Goal: Information Seeking & Learning: Learn about a topic

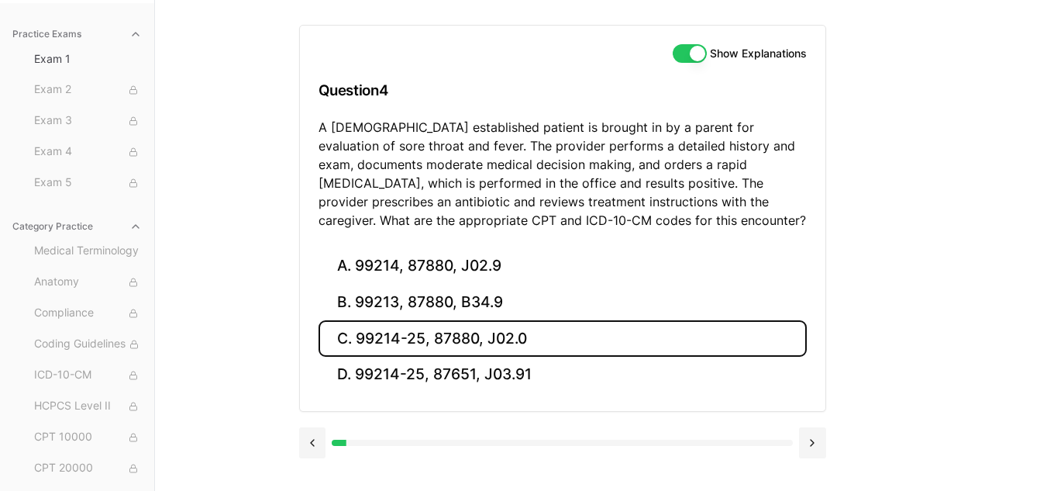
click at [488, 326] on button "C. 99214-25, 87880, J02.0" at bounding box center [563, 338] width 488 height 36
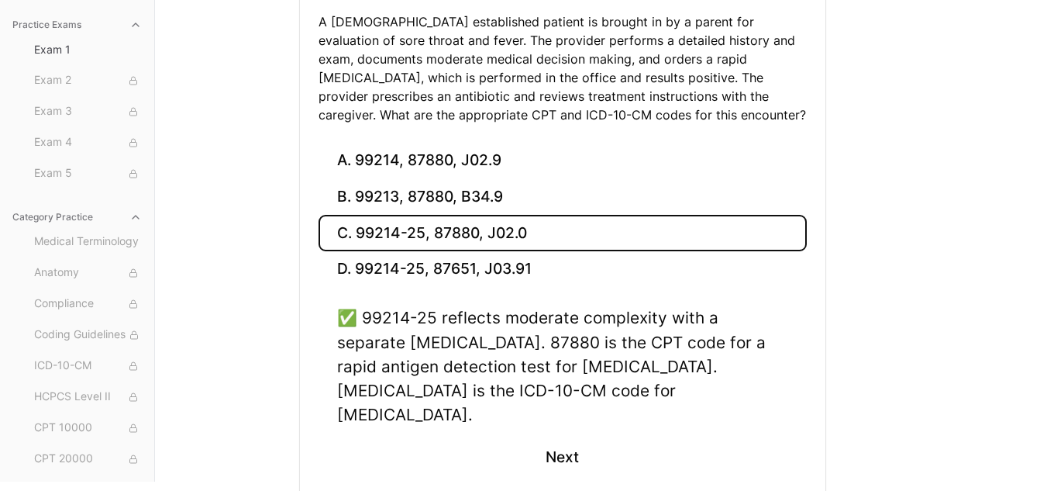
scroll to position [308, 0]
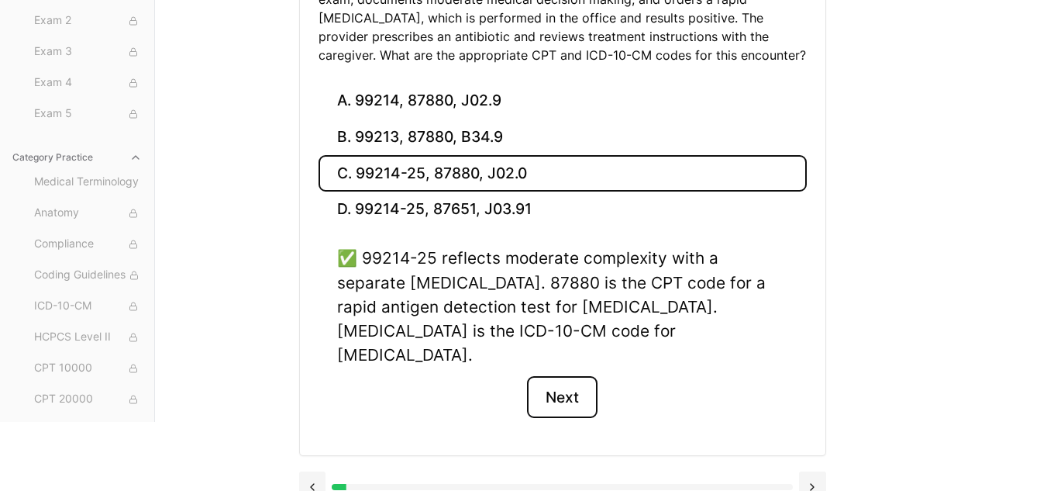
click at [556, 376] on button "Next" at bounding box center [562, 397] width 71 height 42
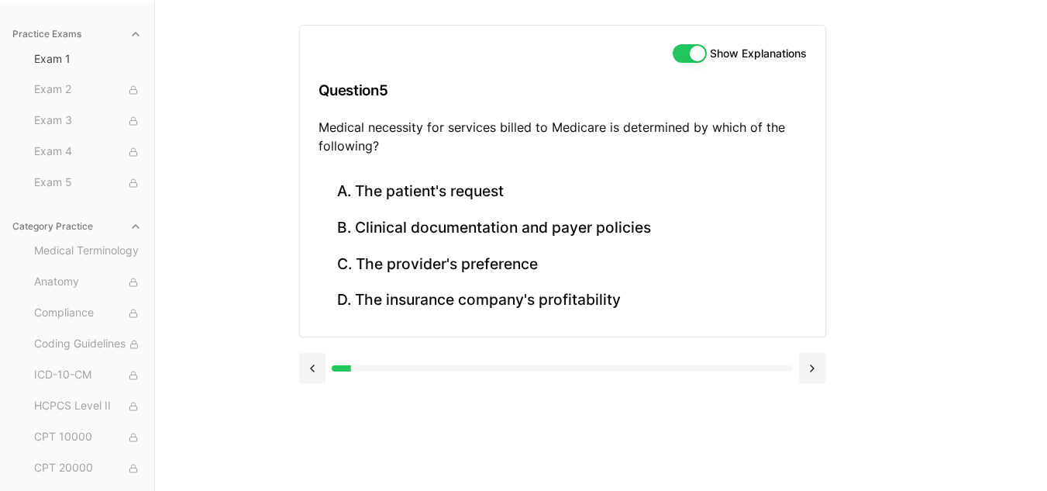
scroll to position [143, 0]
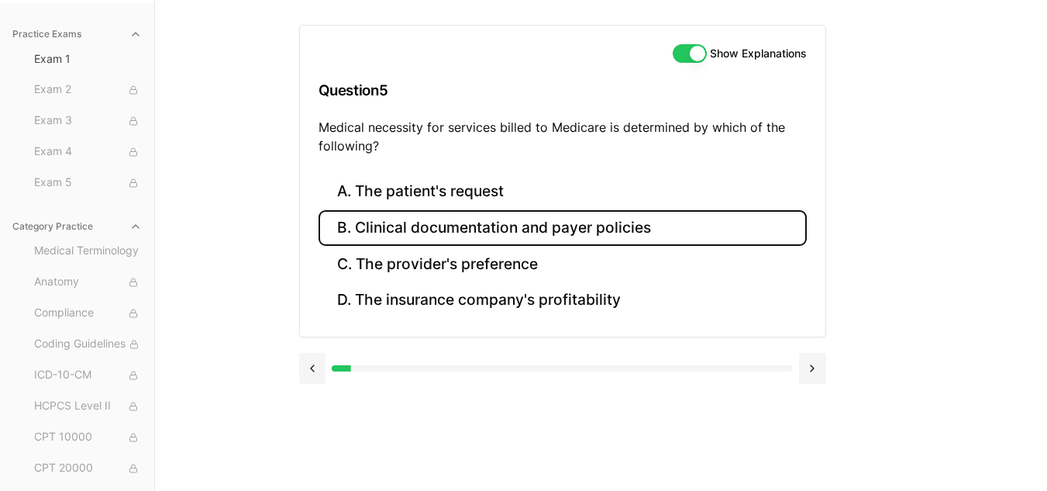
click at [574, 233] on button "B. Clinical documentation and payer policies" at bounding box center [563, 228] width 488 height 36
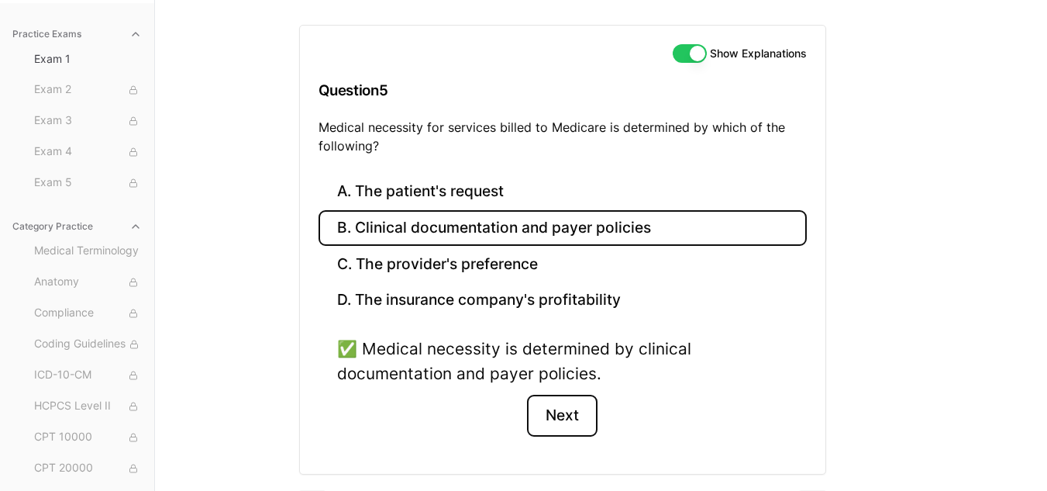
click at [577, 416] on button "Next" at bounding box center [562, 416] width 71 height 42
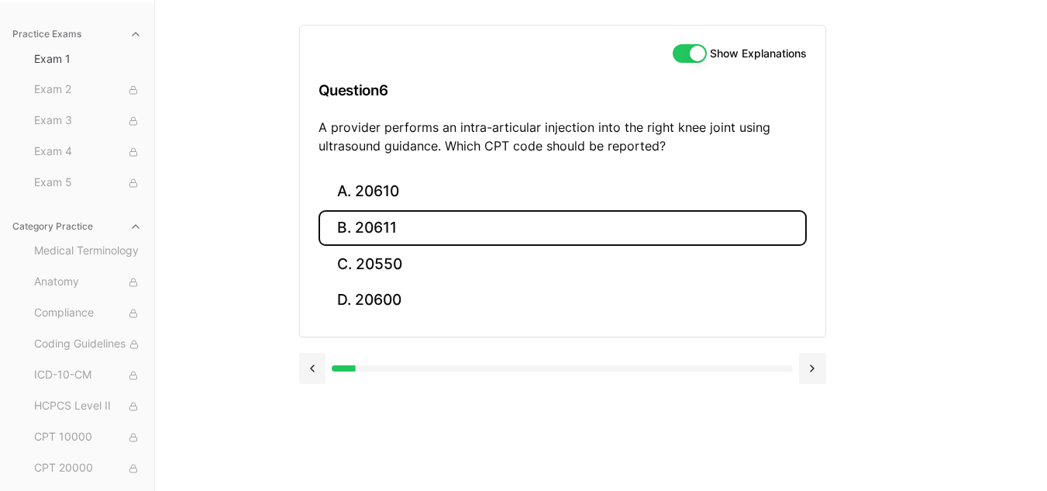
click at [383, 229] on button "B. 20611" at bounding box center [563, 228] width 488 height 36
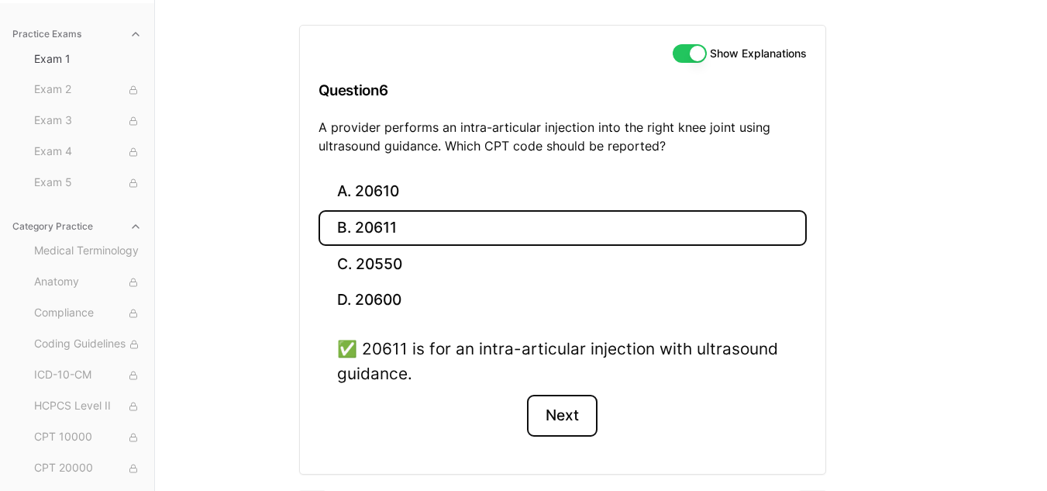
click at [561, 415] on button "Next" at bounding box center [562, 416] width 71 height 42
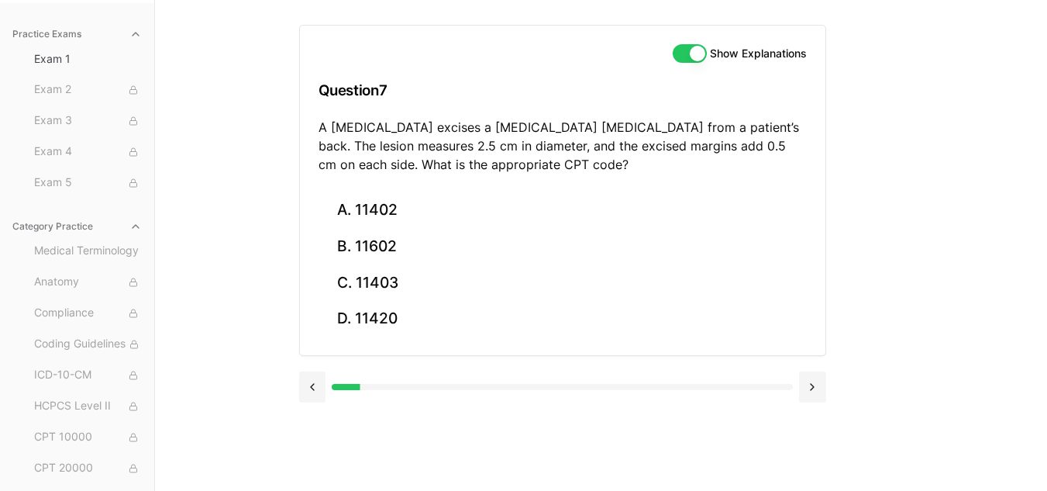
click at [561, 415] on div at bounding box center [562, 385] width 527 height 59
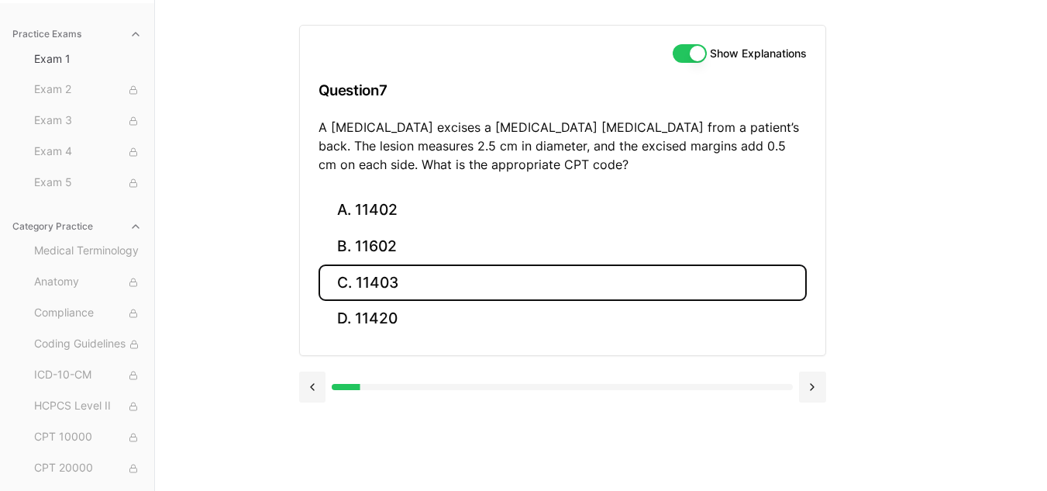
click at [402, 288] on button "C. 11403" at bounding box center [563, 282] width 488 height 36
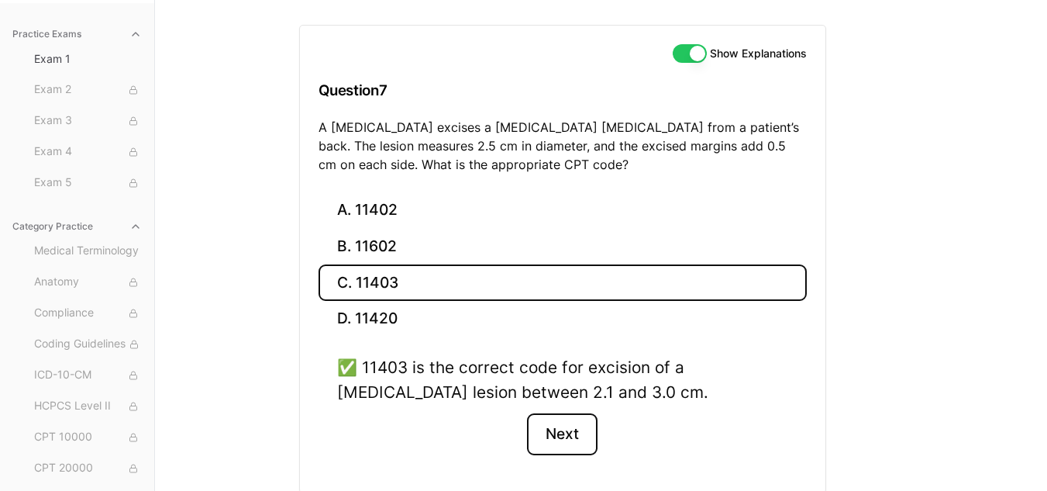
click at [560, 436] on button "Next" at bounding box center [562, 434] width 71 height 42
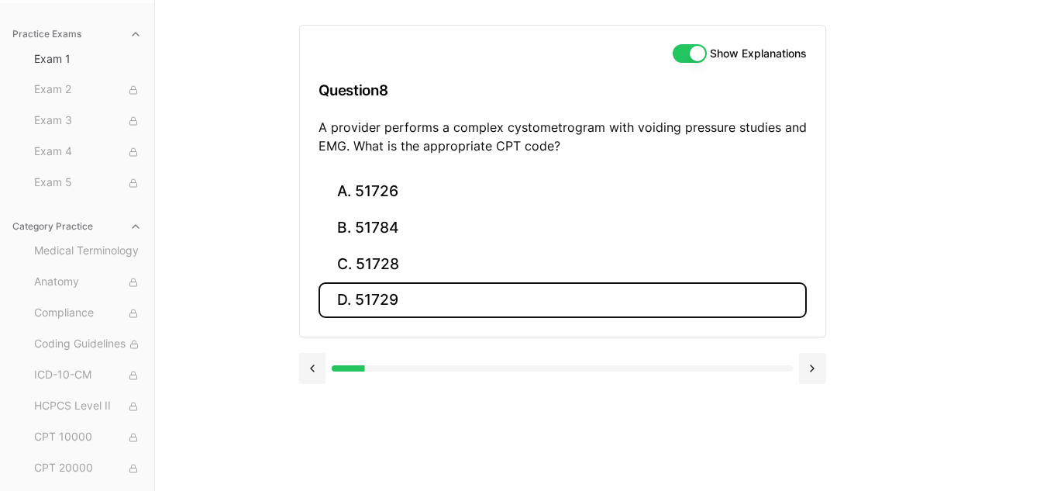
click at [372, 298] on button "D. 51729" at bounding box center [563, 300] width 488 height 36
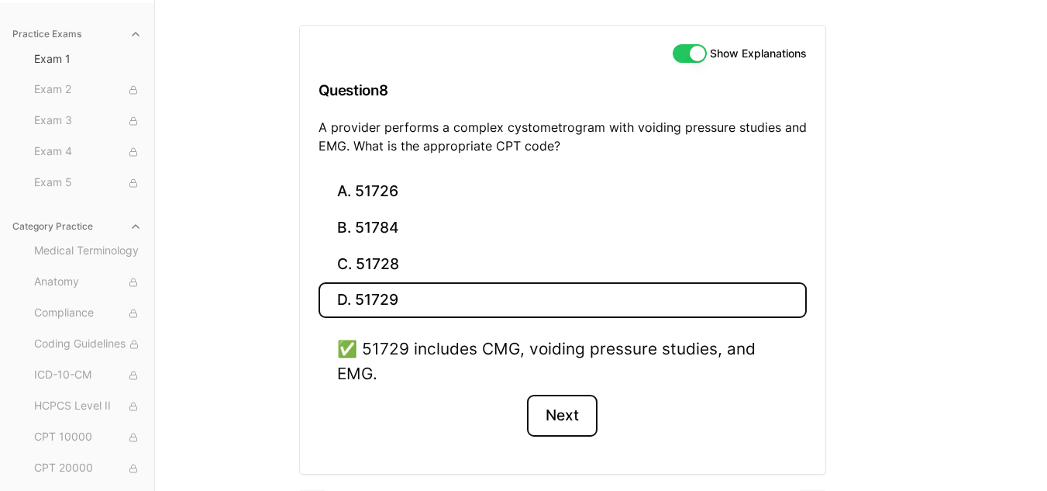
click at [563, 416] on button "Next" at bounding box center [562, 416] width 71 height 42
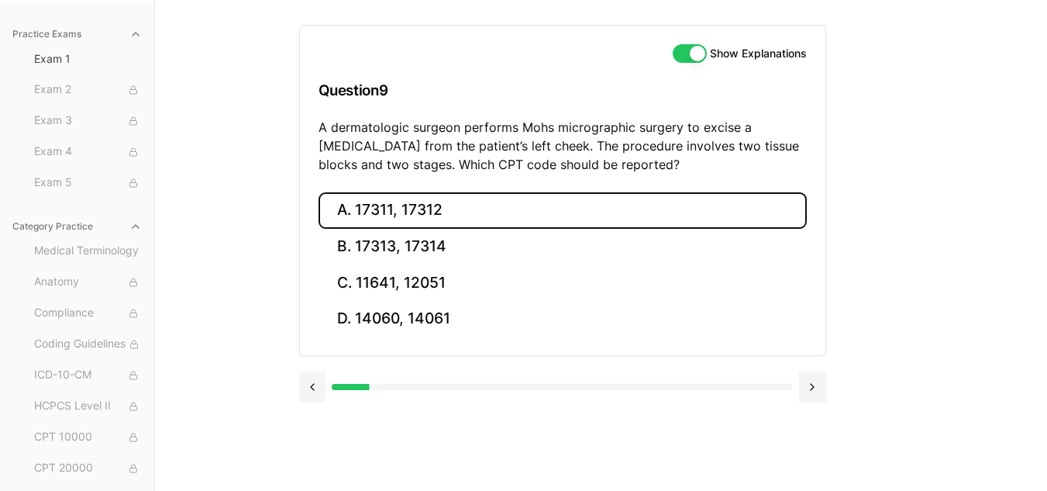
click at [431, 221] on button "A. 17311, 17312" at bounding box center [563, 210] width 488 height 36
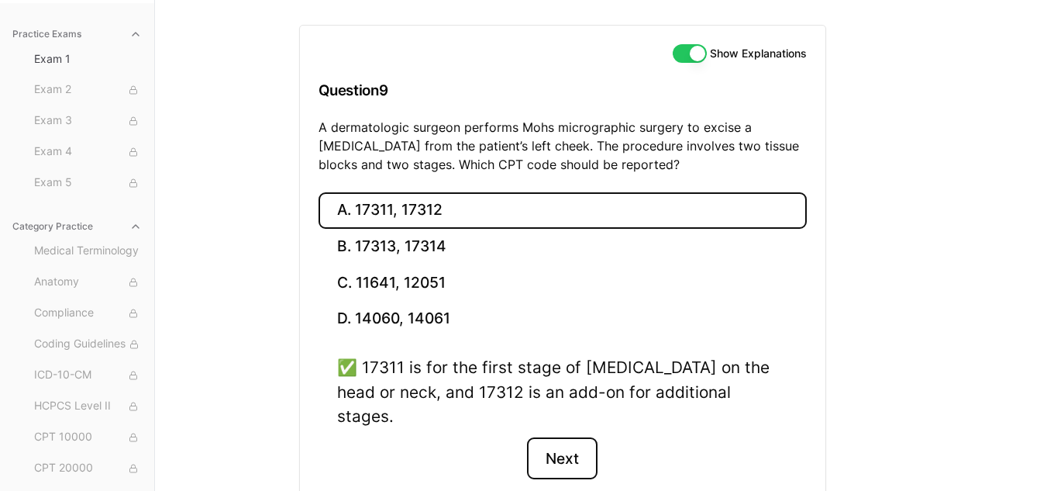
click at [567, 440] on button "Next" at bounding box center [562, 458] width 71 height 42
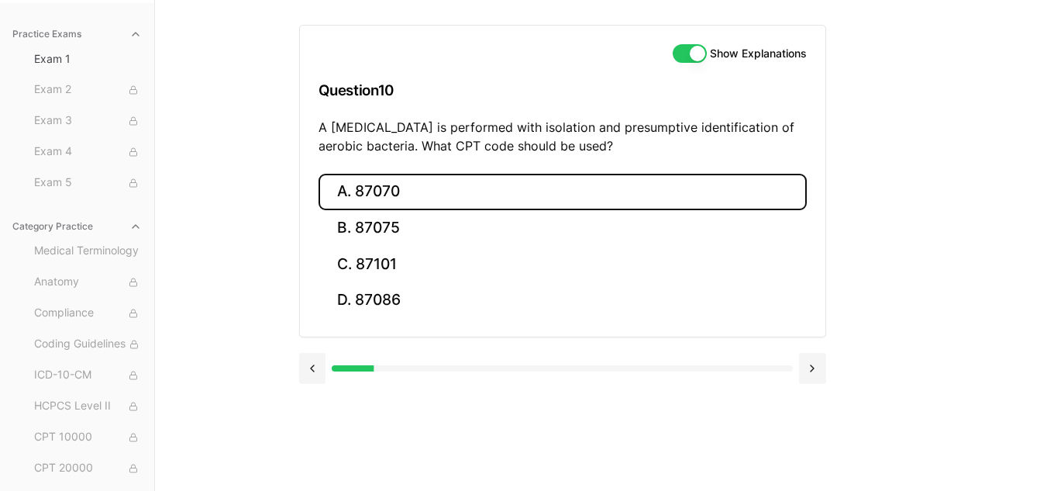
click at [530, 195] on button "A. 87070" at bounding box center [563, 192] width 488 height 36
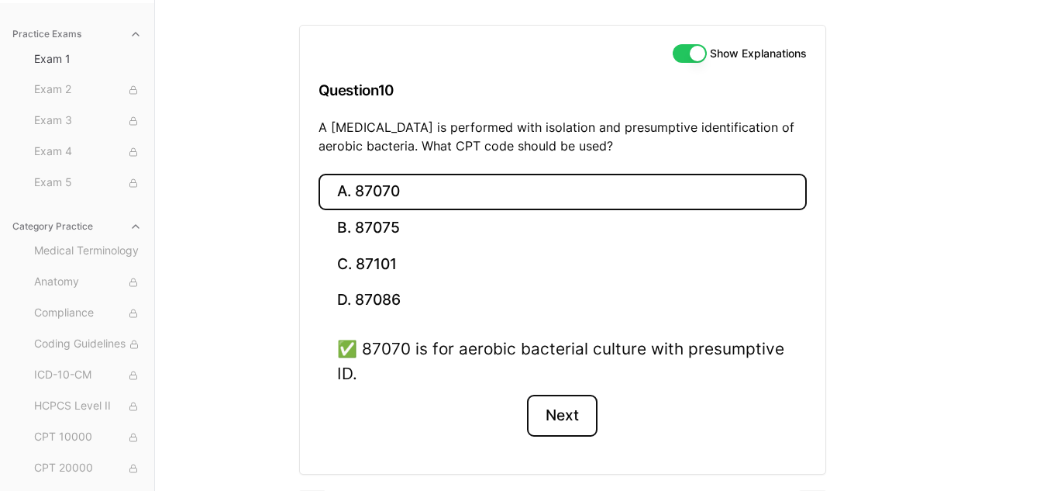
click at [592, 426] on button "Next" at bounding box center [562, 416] width 71 height 42
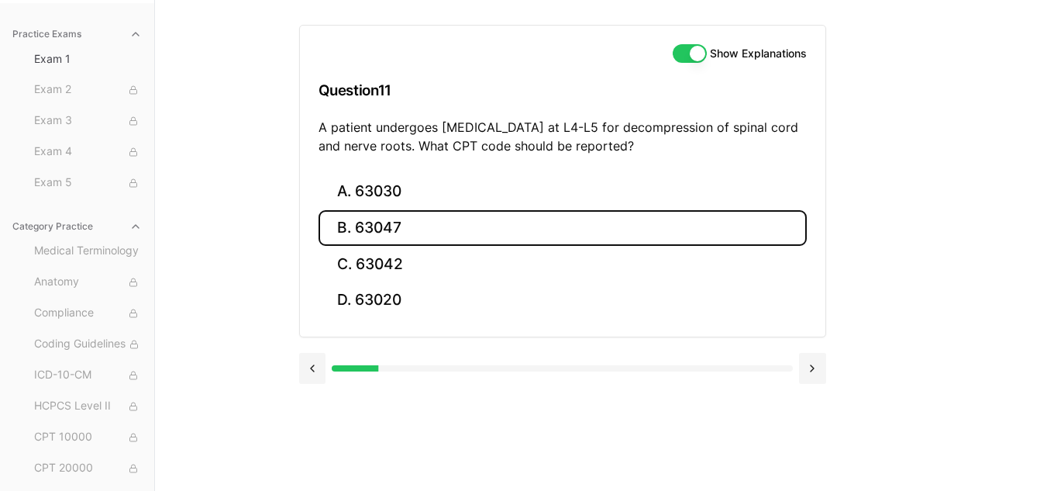
click at [401, 224] on button "B. 63047" at bounding box center [563, 228] width 488 height 36
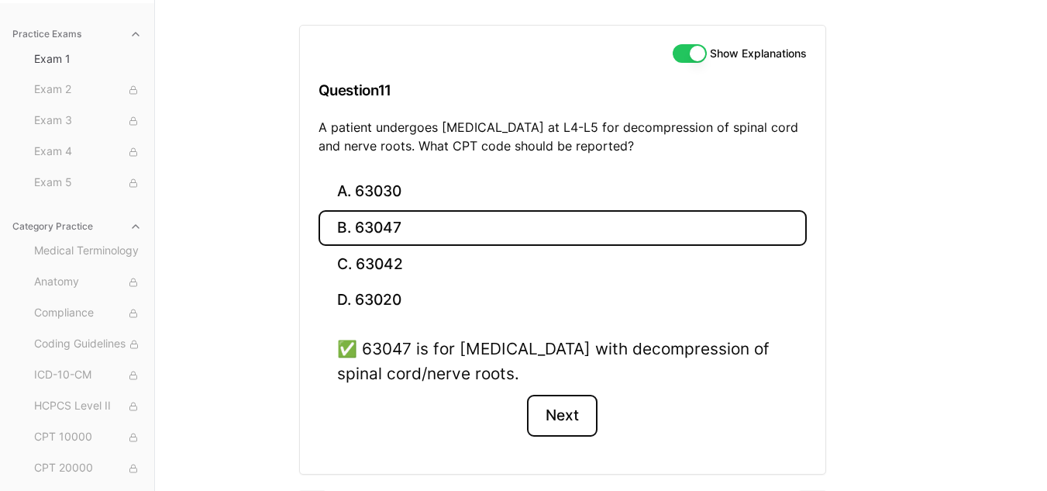
click at [575, 419] on button "Next" at bounding box center [562, 416] width 71 height 42
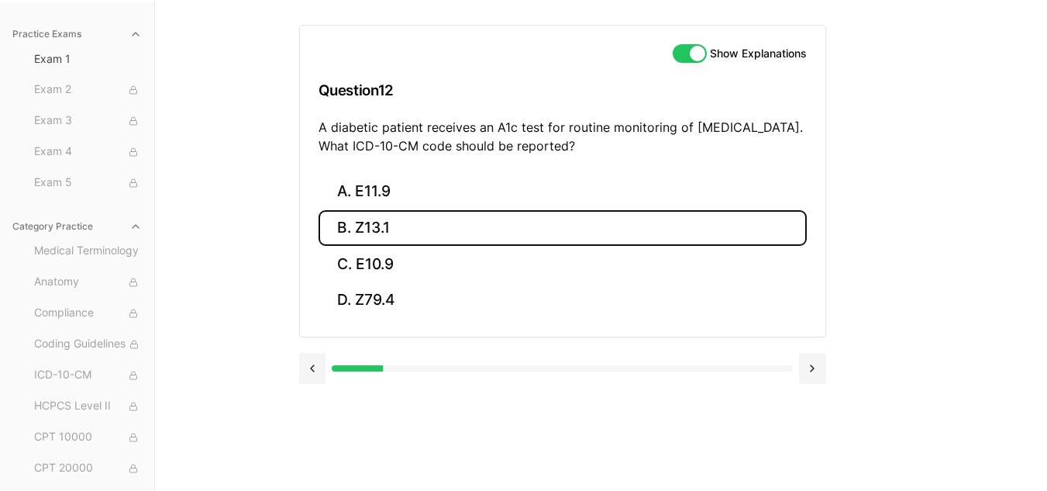
click at [484, 232] on button "B. Z13.1" at bounding box center [563, 228] width 488 height 36
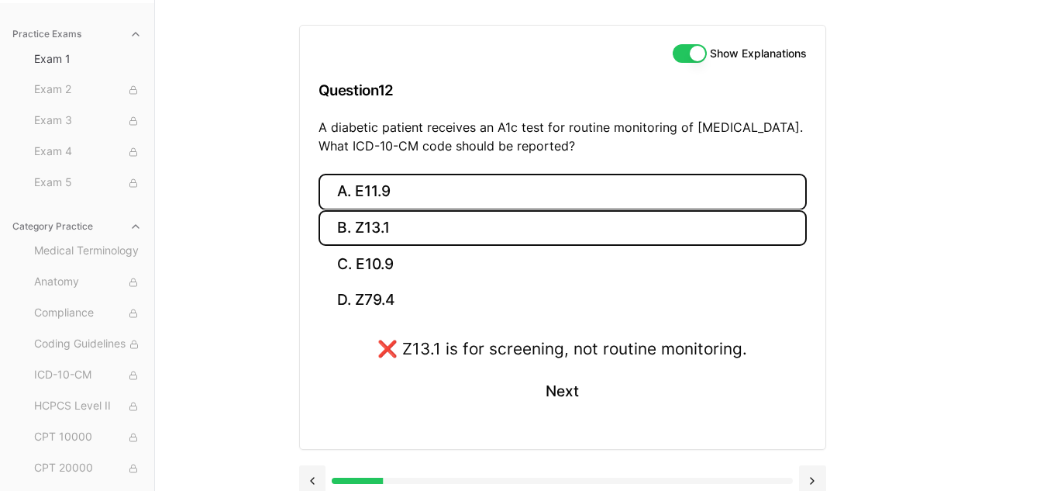
click at [467, 194] on button "A. E11.9" at bounding box center [563, 192] width 488 height 36
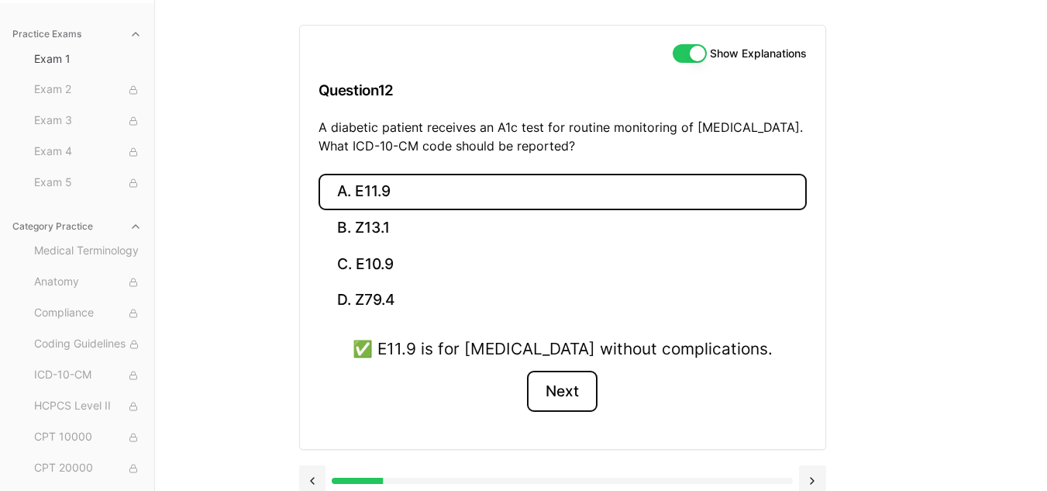
click at [565, 394] on button "Next" at bounding box center [562, 391] width 71 height 42
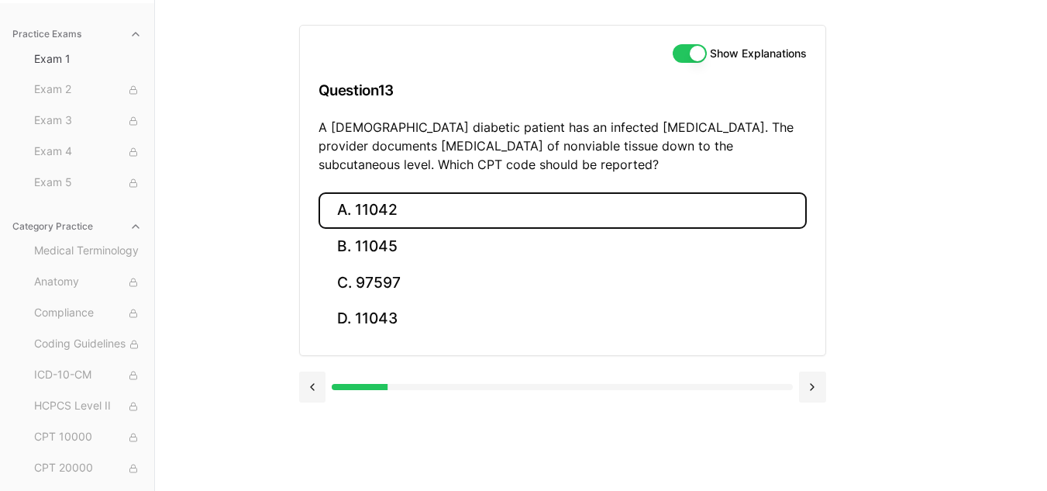
click at [417, 197] on button "A. 11042" at bounding box center [563, 210] width 488 height 36
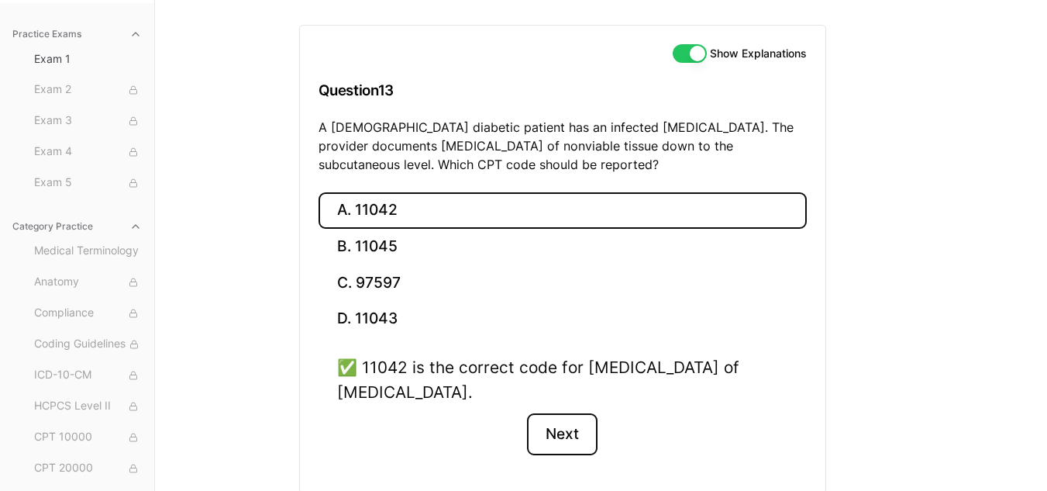
click at [574, 437] on button "Next" at bounding box center [562, 434] width 71 height 42
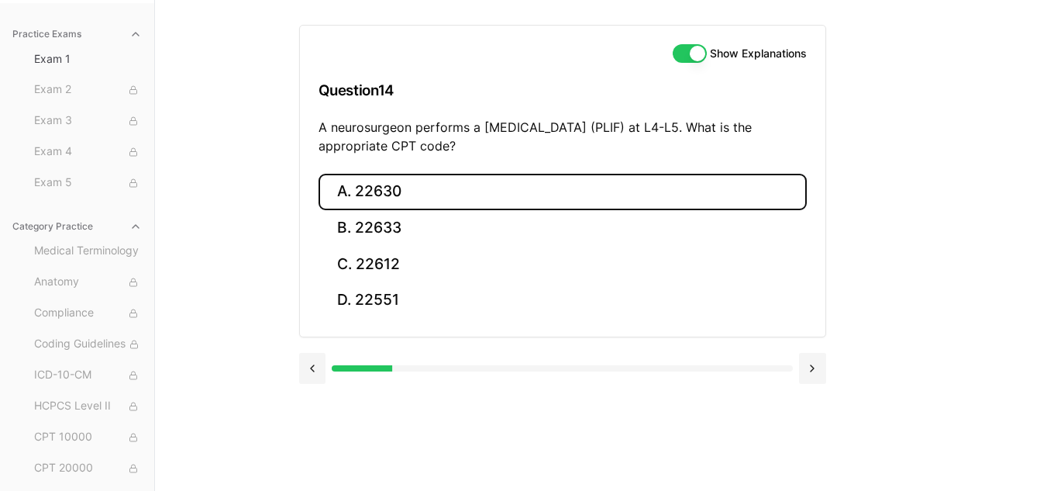
click at [356, 190] on button "A. 22630" at bounding box center [563, 192] width 488 height 36
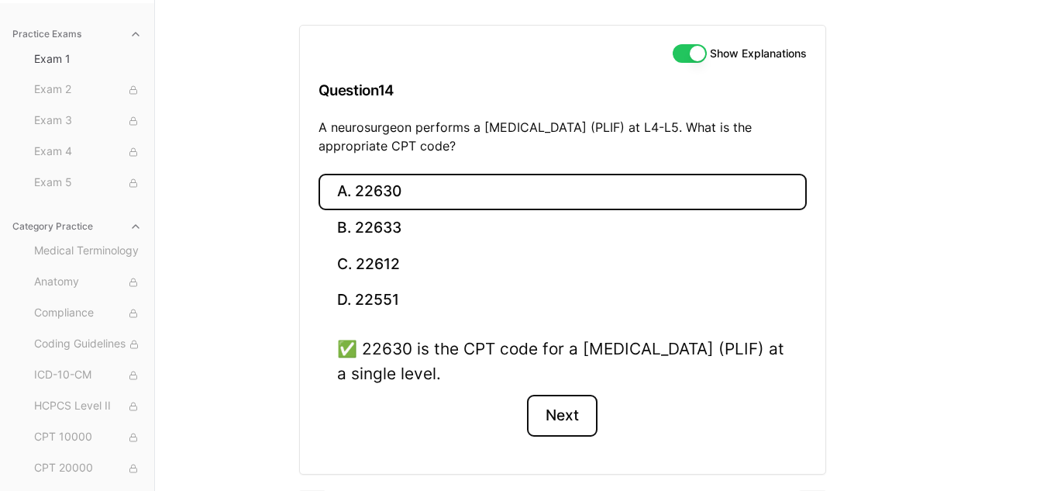
click at [569, 423] on button "Next" at bounding box center [562, 416] width 71 height 42
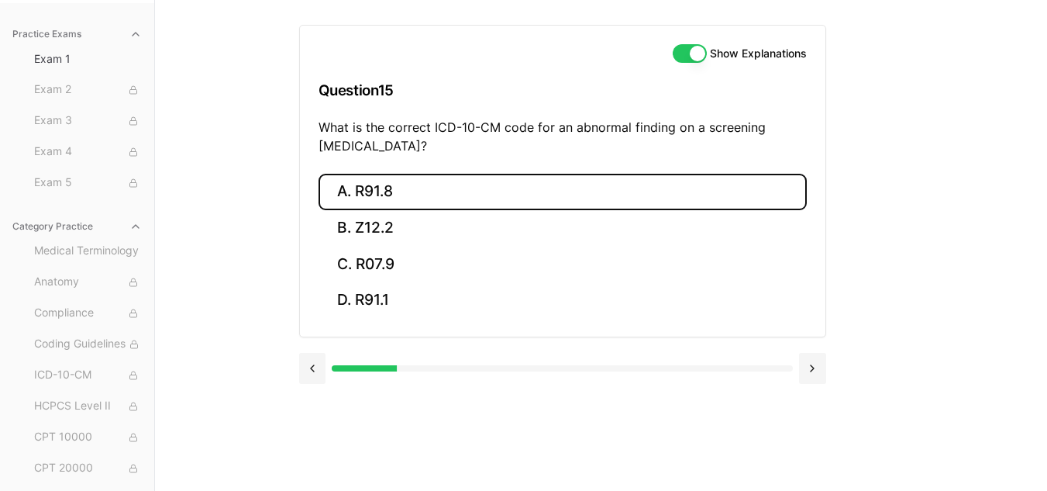
click at [511, 188] on button "A. R91.8" at bounding box center [563, 192] width 488 height 36
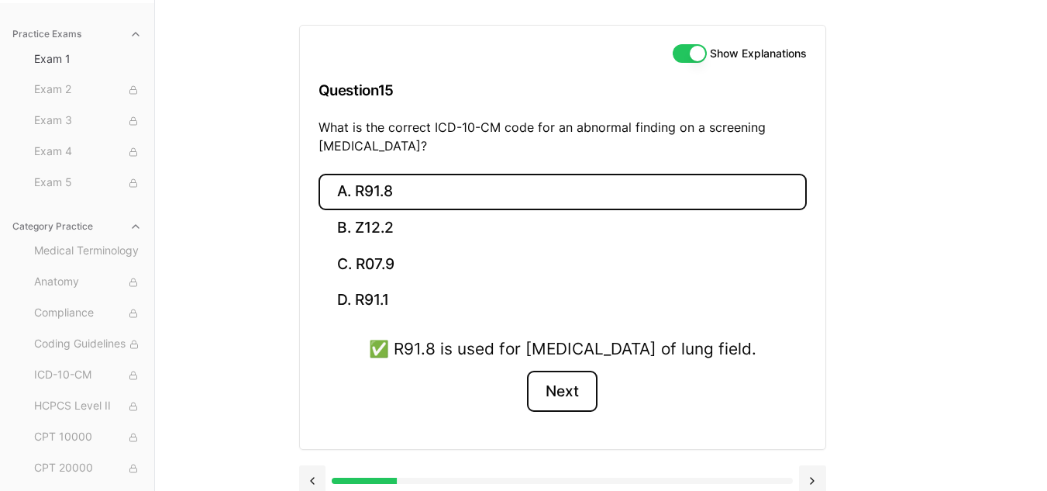
click at [566, 402] on button "Next" at bounding box center [562, 391] width 71 height 42
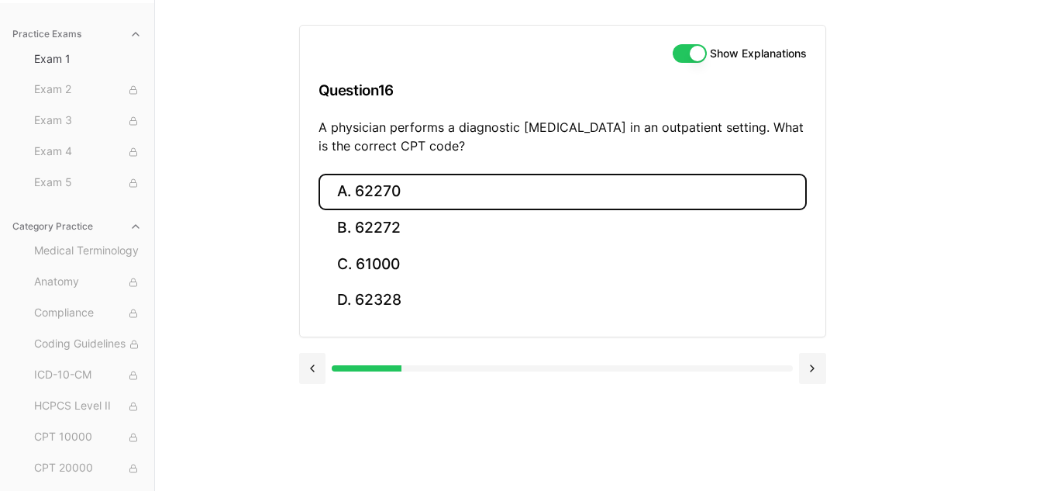
click at [448, 202] on button "A. 62270" at bounding box center [563, 192] width 488 height 36
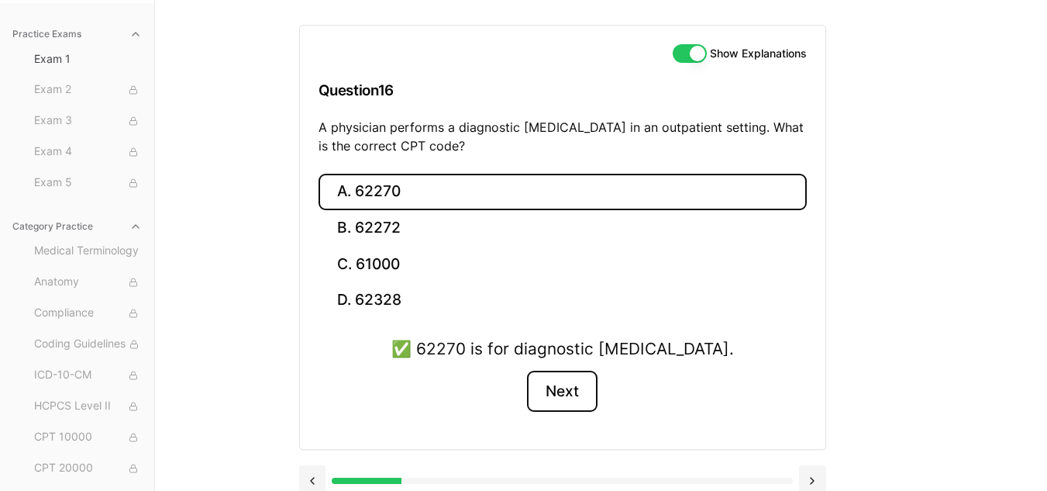
click at [570, 393] on button "Next" at bounding box center [562, 391] width 71 height 42
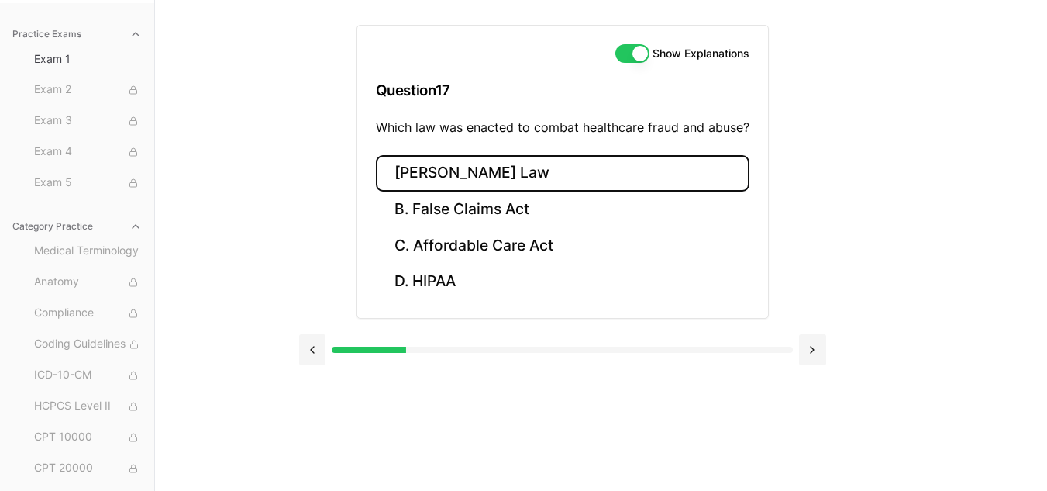
click at [496, 161] on button "A. Stark Law" at bounding box center [563, 173] width 374 height 36
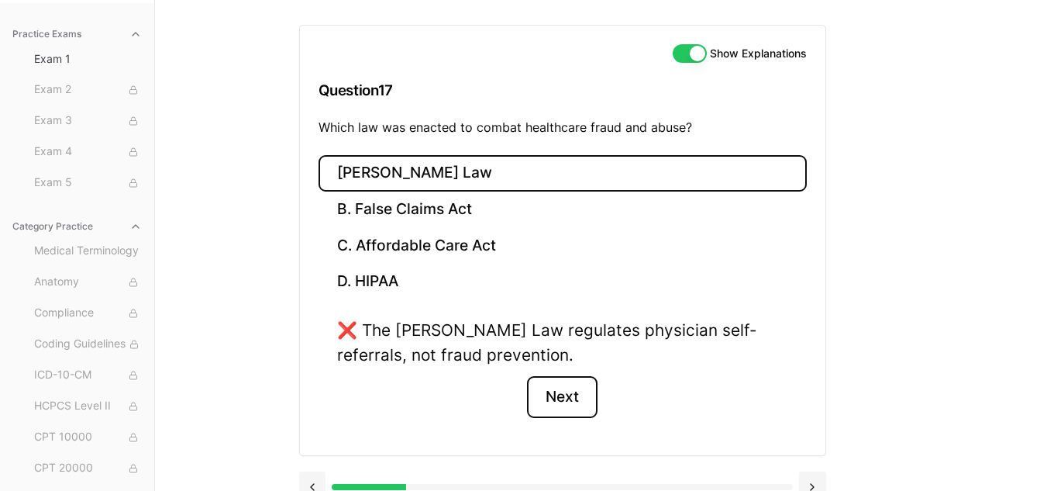
click at [584, 386] on button "Next" at bounding box center [562, 397] width 71 height 42
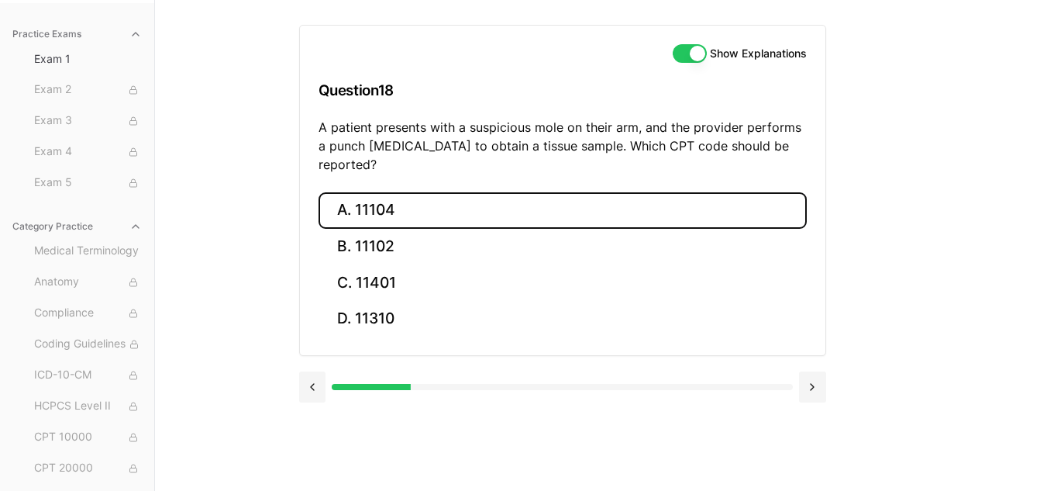
click at [476, 193] on button "A. 11104" at bounding box center [563, 210] width 488 height 36
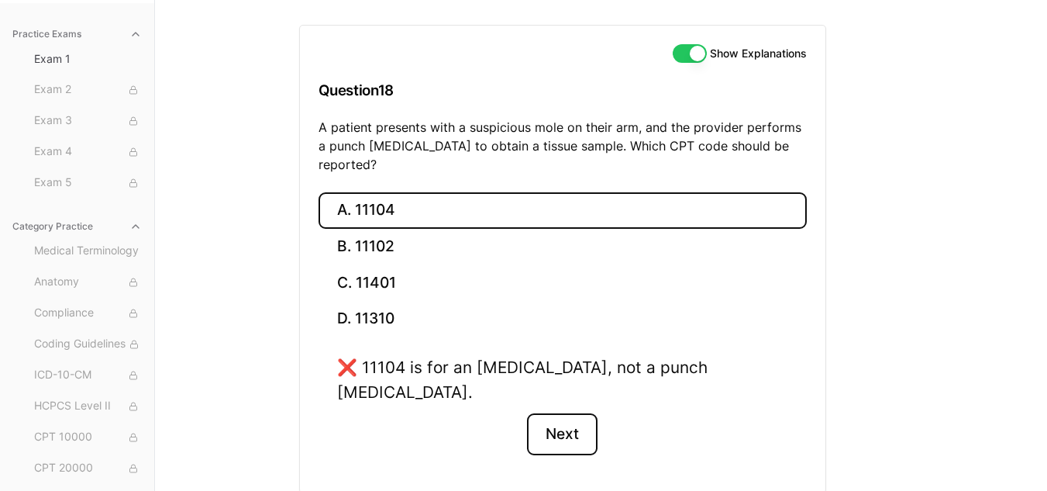
click at [560, 413] on button "Next" at bounding box center [562, 434] width 71 height 42
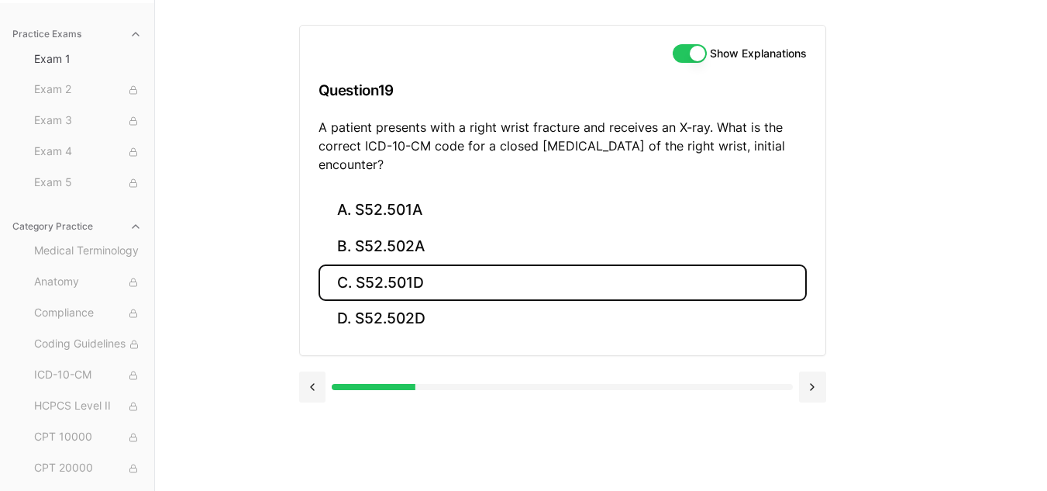
click at [407, 284] on button "C. S52.501D" at bounding box center [563, 282] width 488 height 36
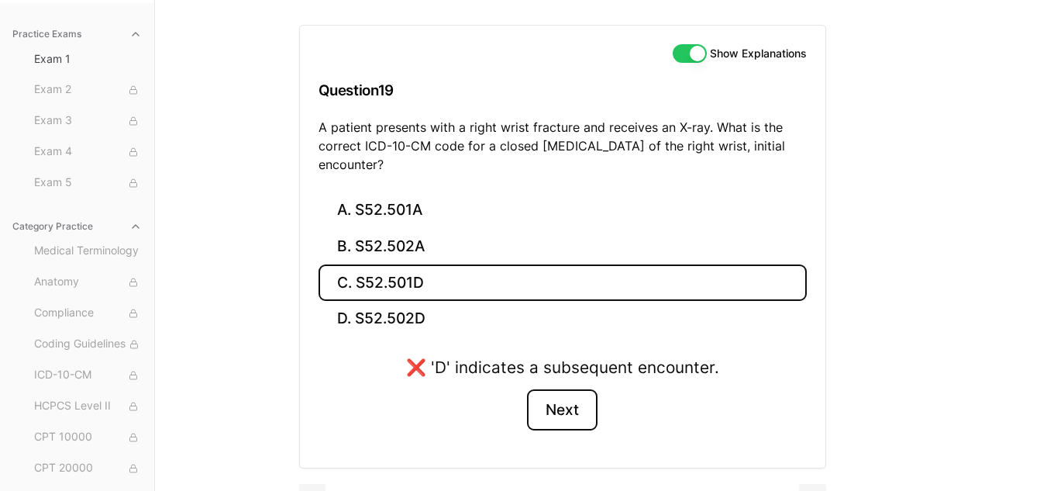
click at [578, 424] on button "Next" at bounding box center [562, 410] width 71 height 42
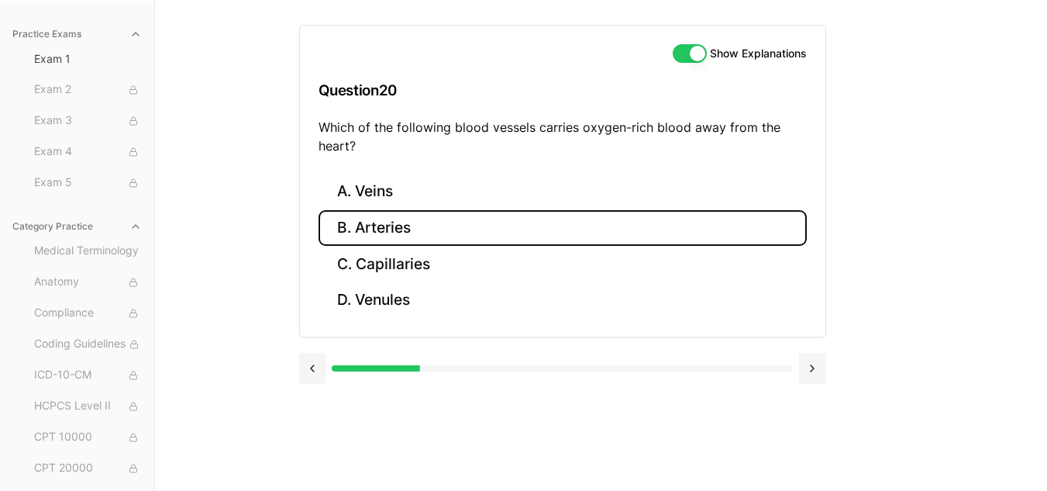
click at [546, 219] on button "B. Arteries" at bounding box center [563, 228] width 488 height 36
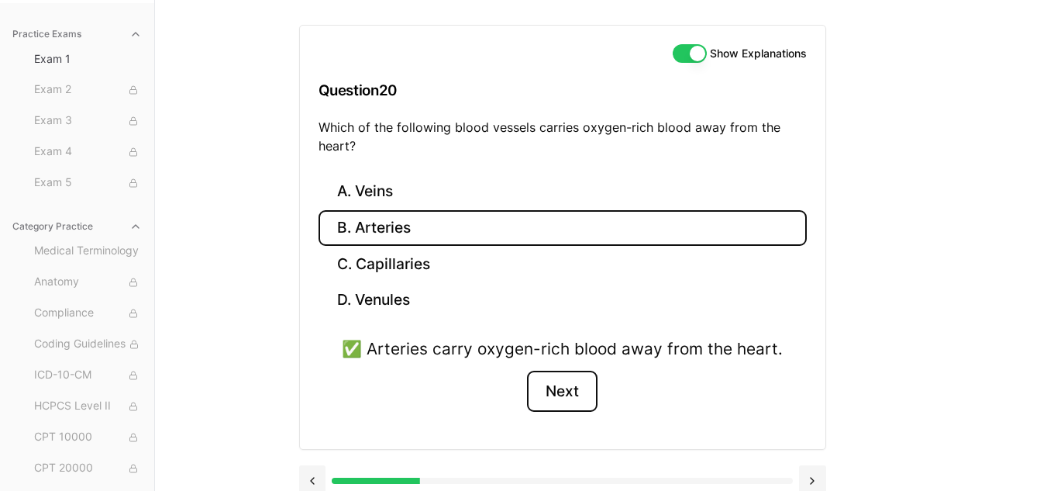
click at [560, 381] on button "Next" at bounding box center [562, 391] width 71 height 42
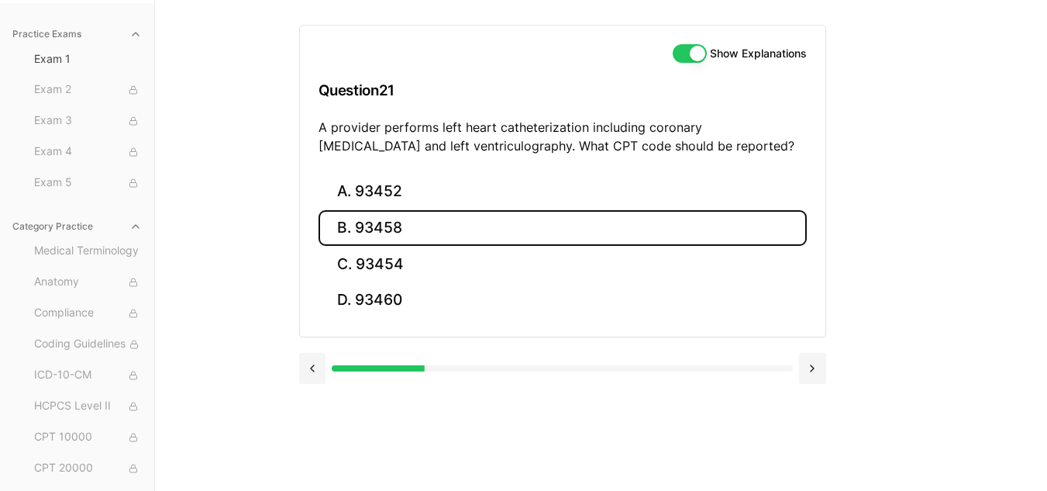
click at [385, 216] on button "B. 93458" at bounding box center [563, 228] width 488 height 36
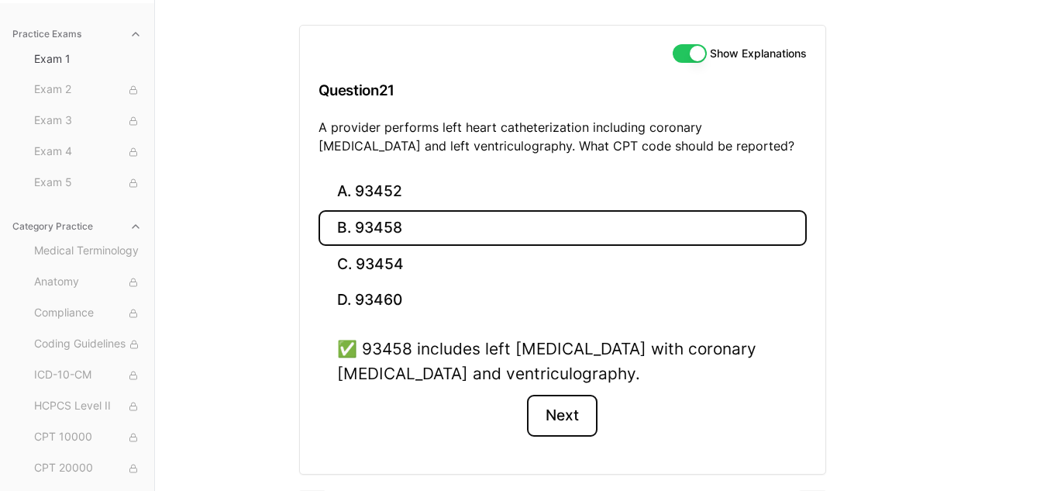
click at [556, 421] on button "Next" at bounding box center [562, 416] width 71 height 42
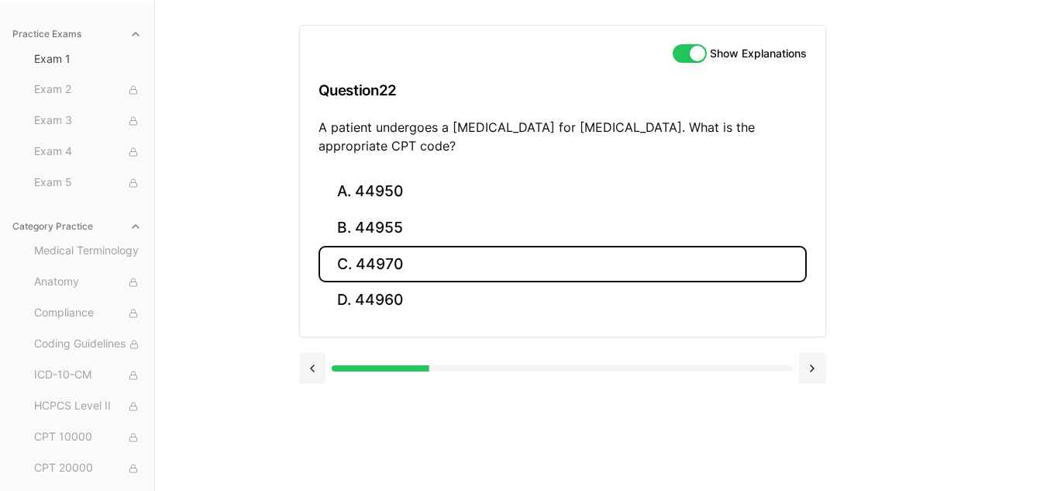
click at [450, 272] on button "C. 44970" at bounding box center [563, 264] width 488 height 36
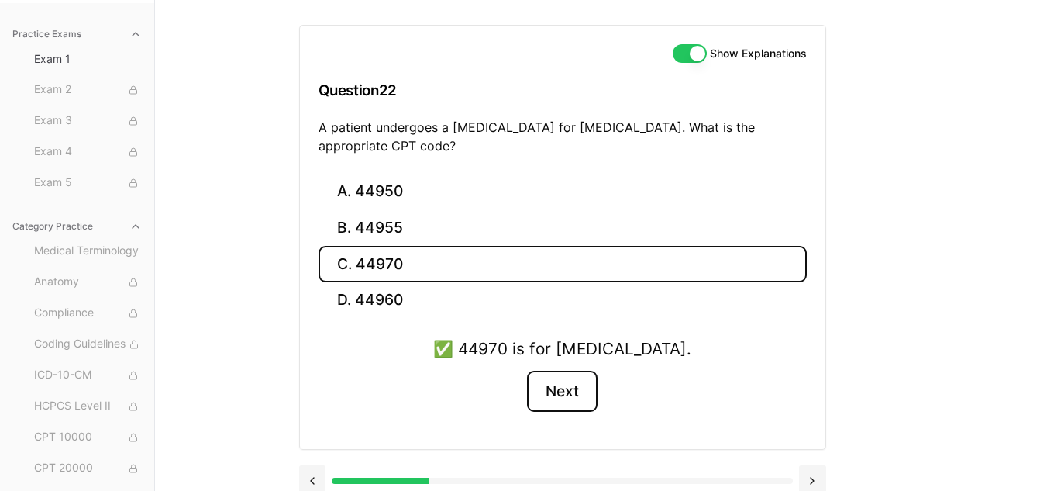
click at [556, 398] on button "Next" at bounding box center [562, 391] width 71 height 42
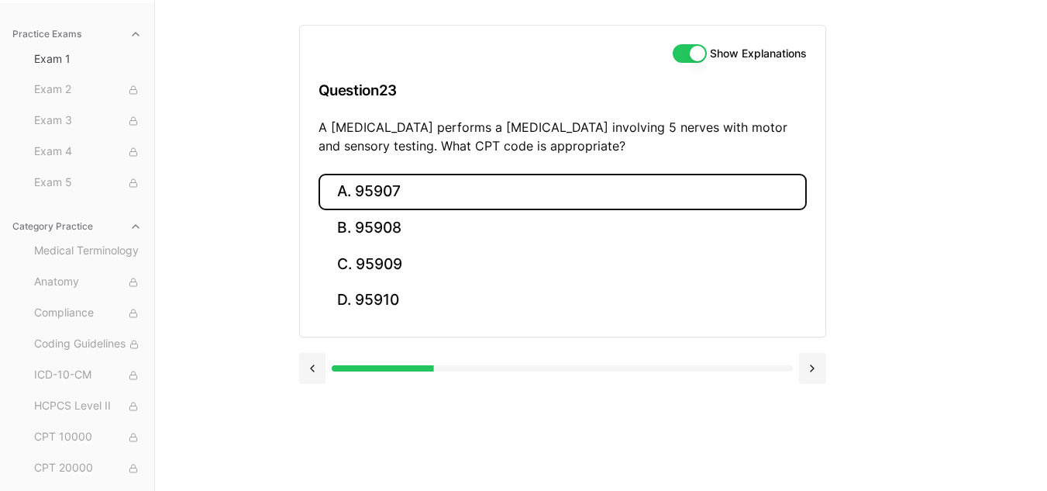
click at [408, 189] on button "A. 95907" at bounding box center [563, 192] width 488 height 36
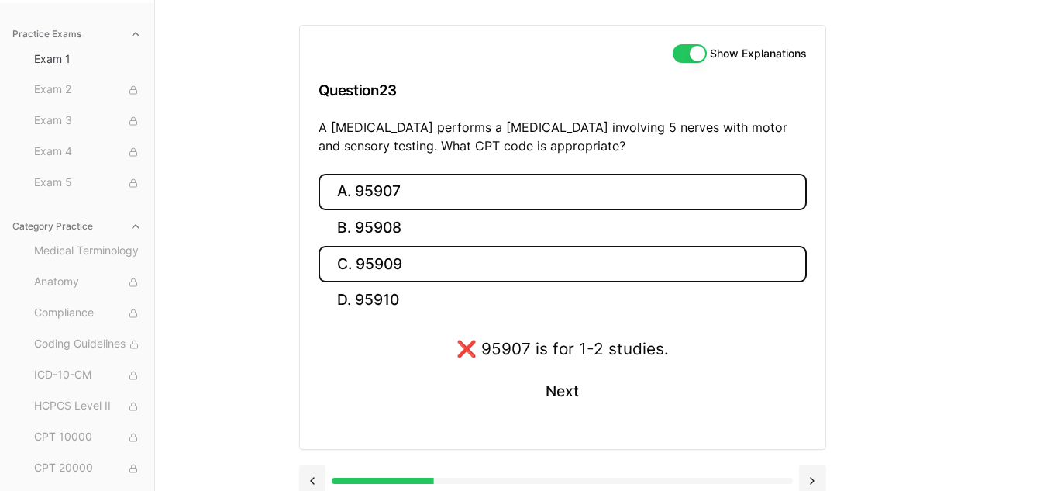
click at [448, 259] on button "C. 95909" at bounding box center [563, 264] width 488 height 36
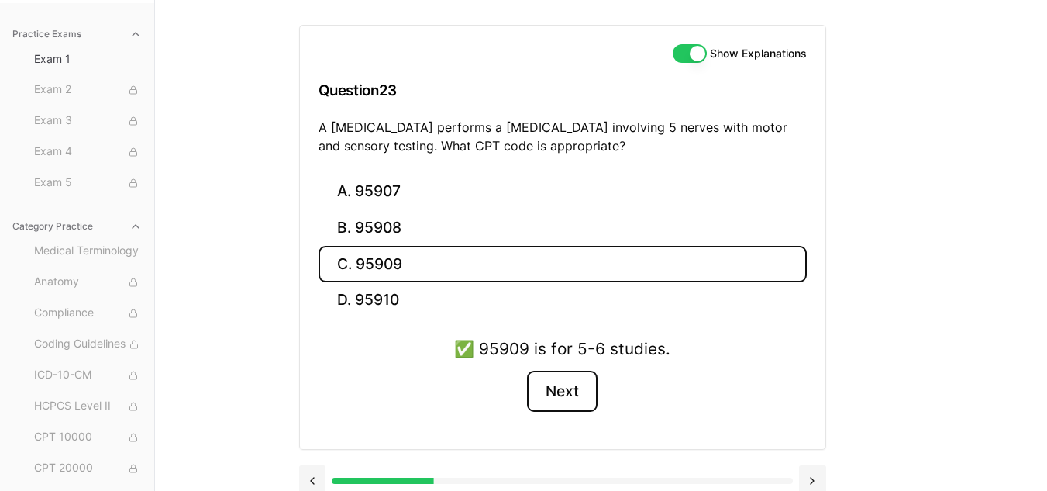
click at [570, 398] on button "Next" at bounding box center [562, 391] width 71 height 42
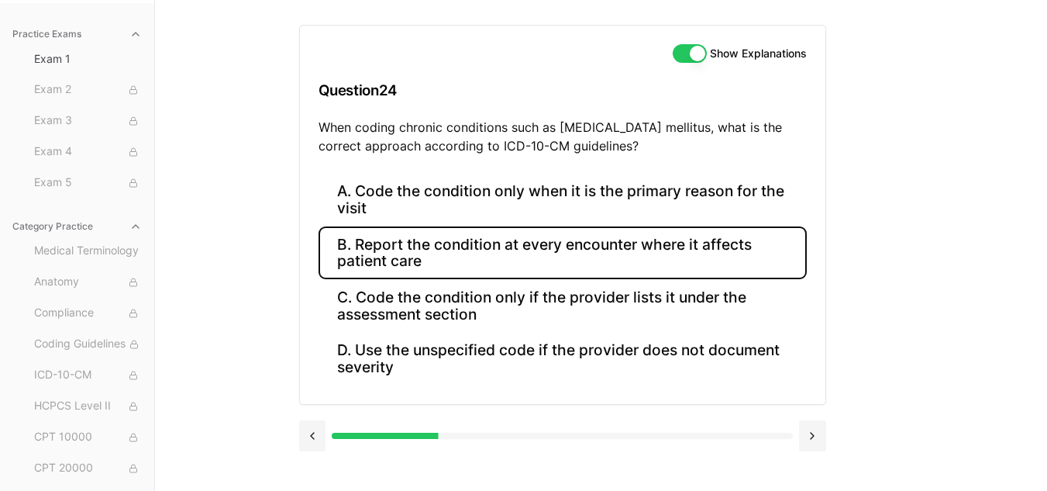
click at [623, 247] on button "B. Report the condition at every encounter where it affects patient care" at bounding box center [563, 252] width 488 height 53
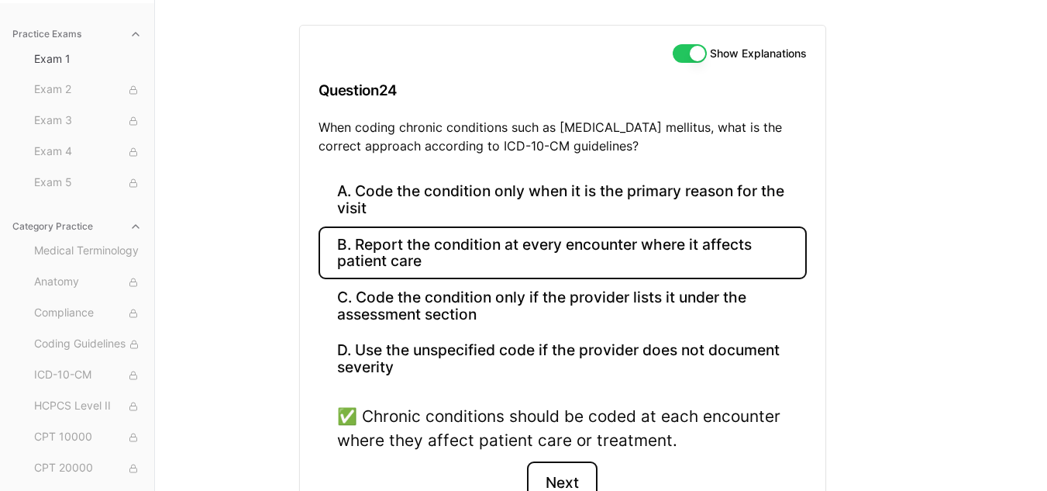
click at [566, 488] on button "Next" at bounding box center [562, 482] width 71 height 42
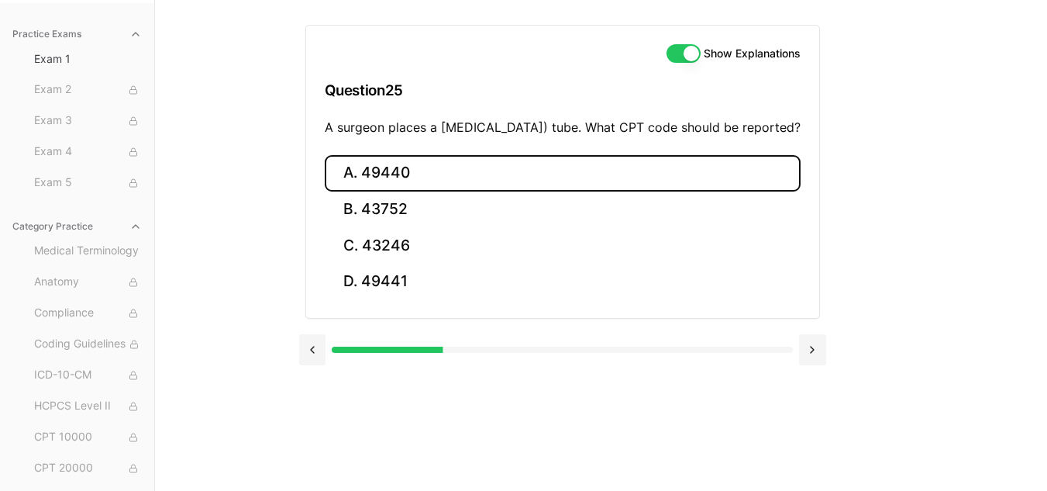
drag, startPoint x: 443, startPoint y: 187, endPoint x: 432, endPoint y: 185, distance: 10.2
click at [432, 185] on button "A. 49440" at bounding box center [563, 173] width 476 height 36
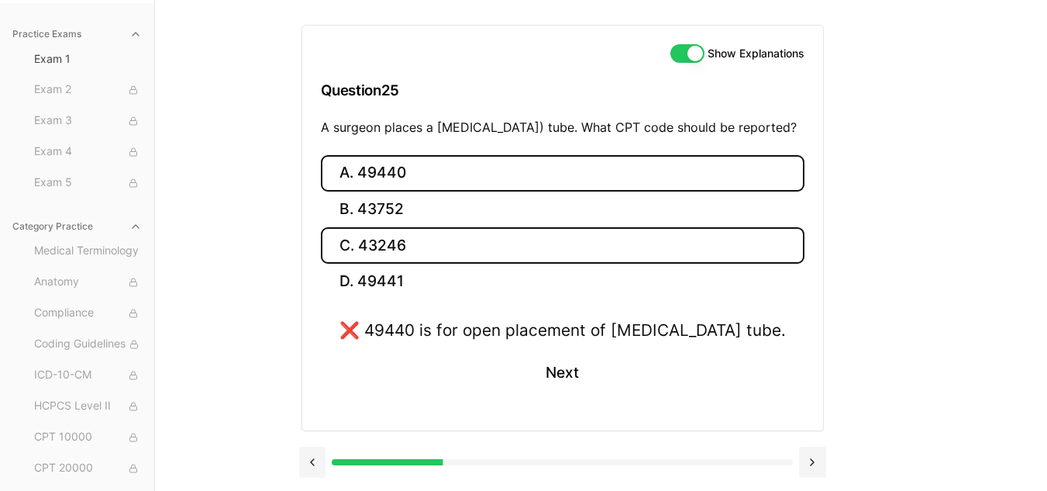
click at [515, 263] on button "C. 43246" at bounding box center [563, 245] width 484 height 36
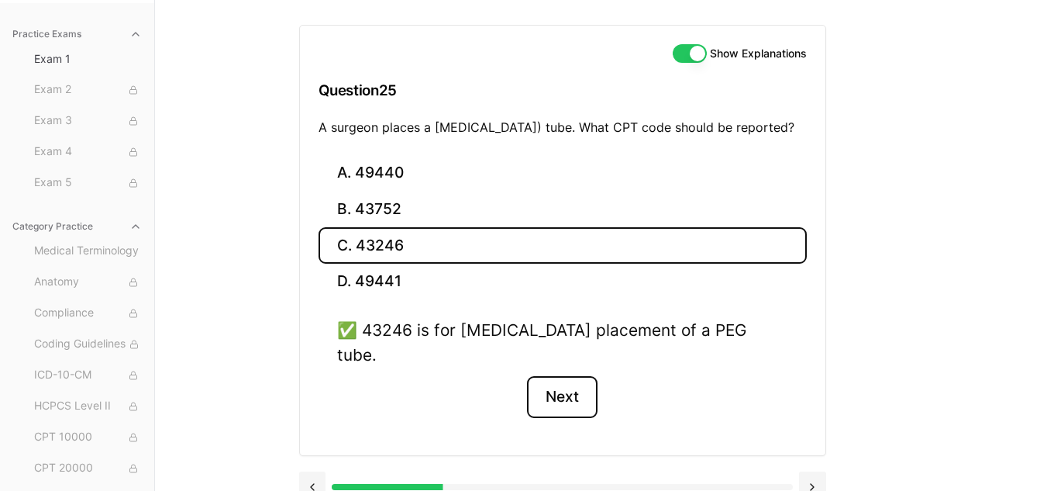
click at [566, 395] on button "Next" at bounding box center [562, 397] width 71 height 42
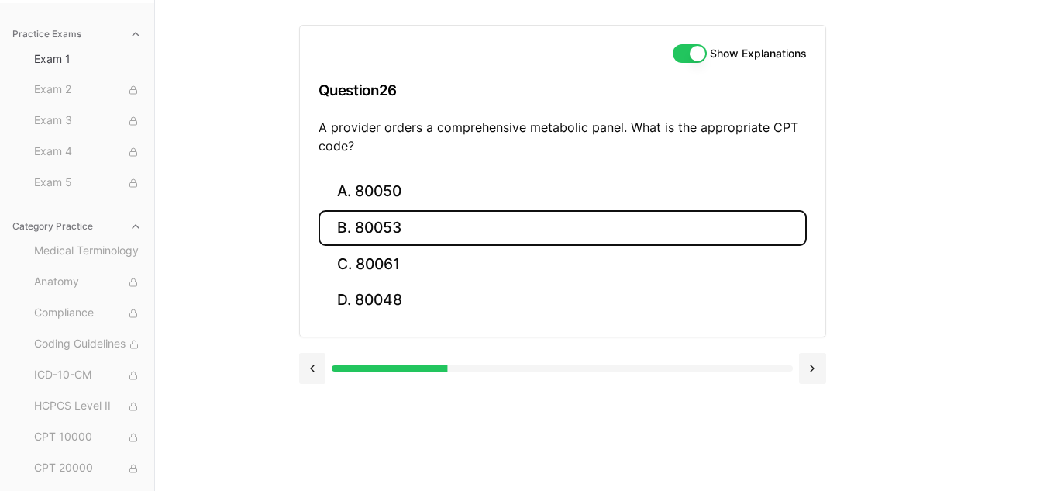
click at [384, 232] on button "B. 80053" at bounding box center [563, 228] width 488 height 36
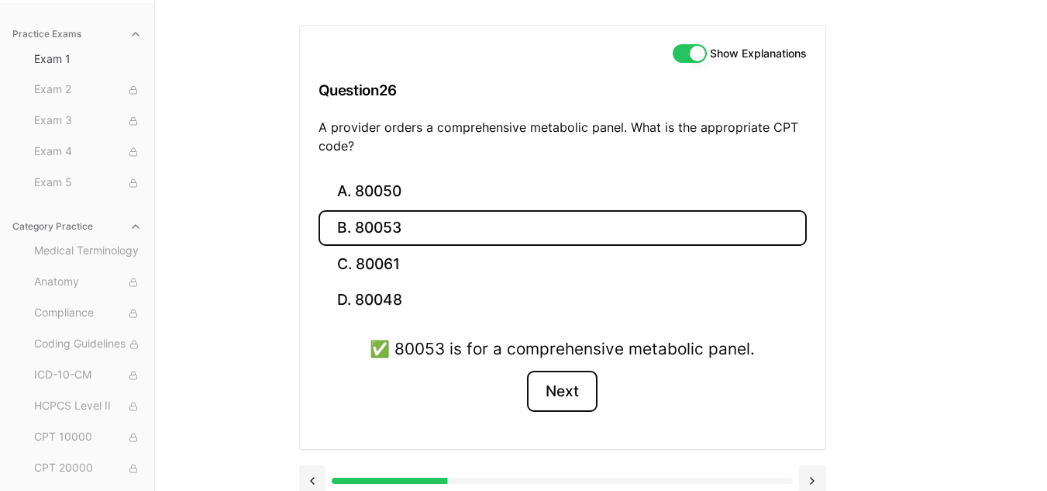
click at [587, 401] on button "Next" at bounding box center [562, 391] width 71 height 42
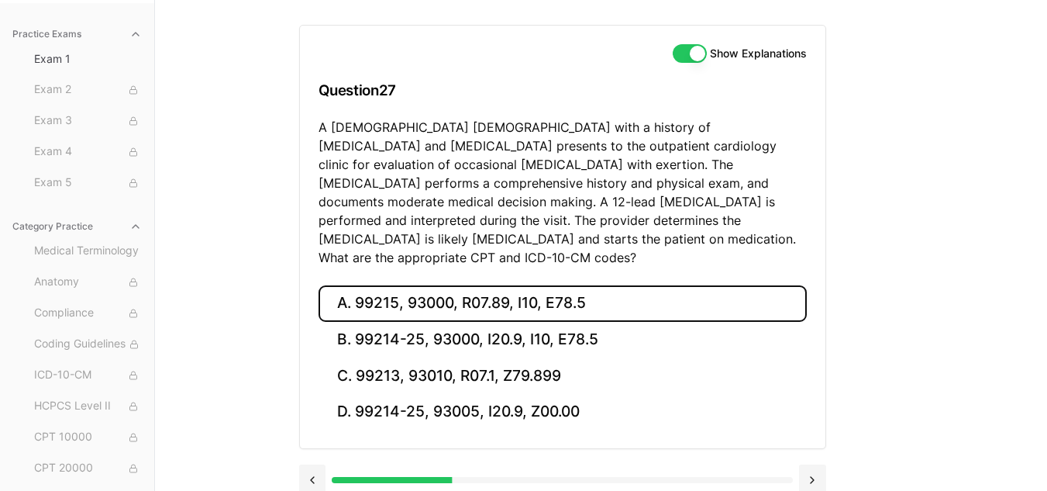
click at [445, 285] on button "A. 99215, 93000, R07.89, I10, E78.5" at bounding box center [563, 303] width 488 height 36
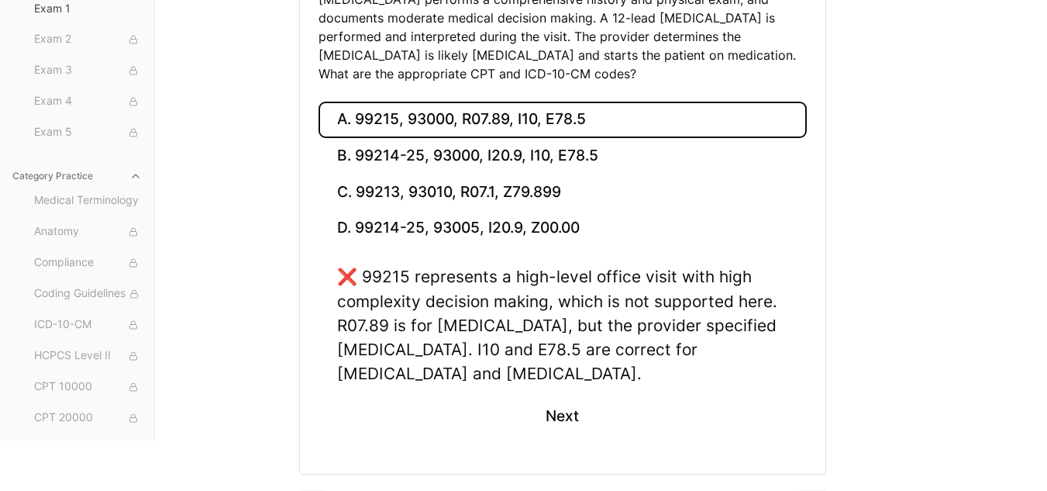
scroll to position [350, 0]
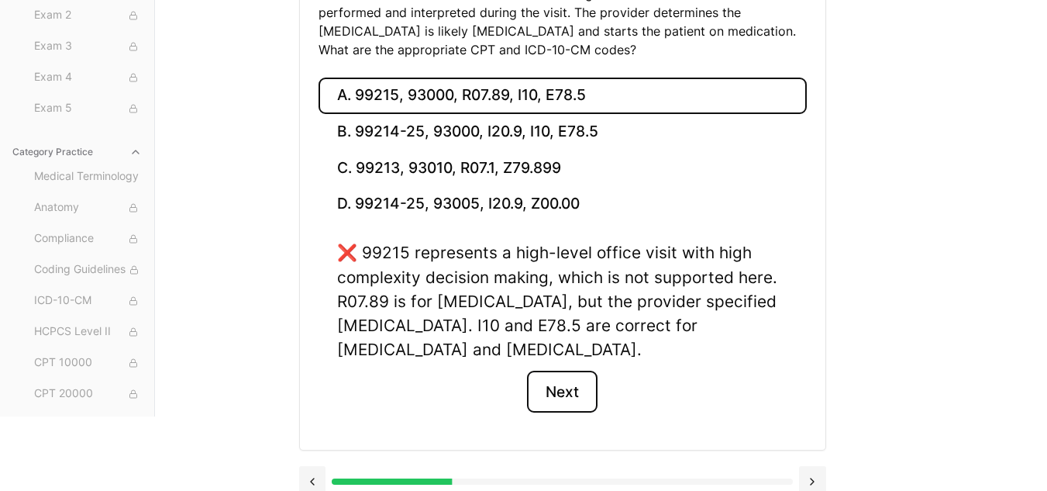
click at [556, 373] on button "Next" at bounding box center [562, 391] width 71 height 42
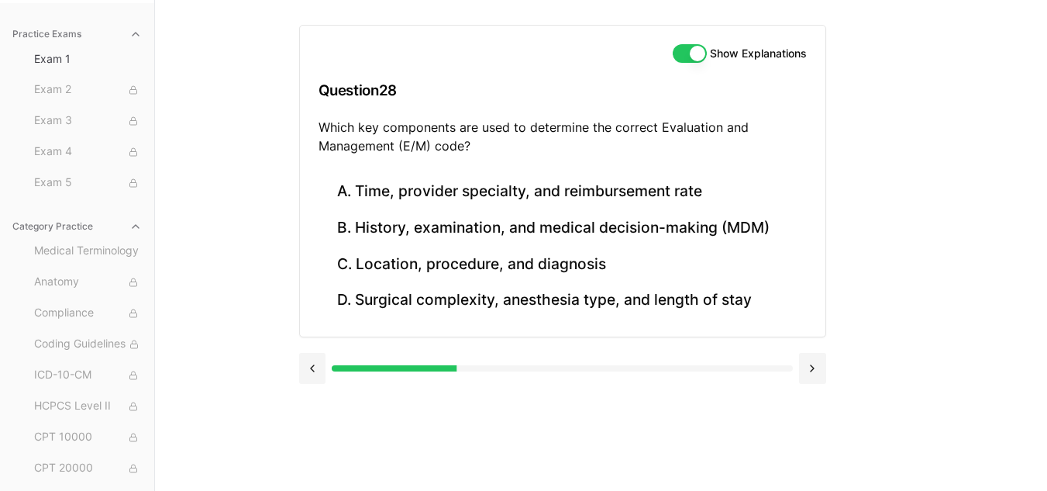
scroll to position [143, 0]
click at [310, 368] on button at bounding box center [312, 368] width 27 height 31
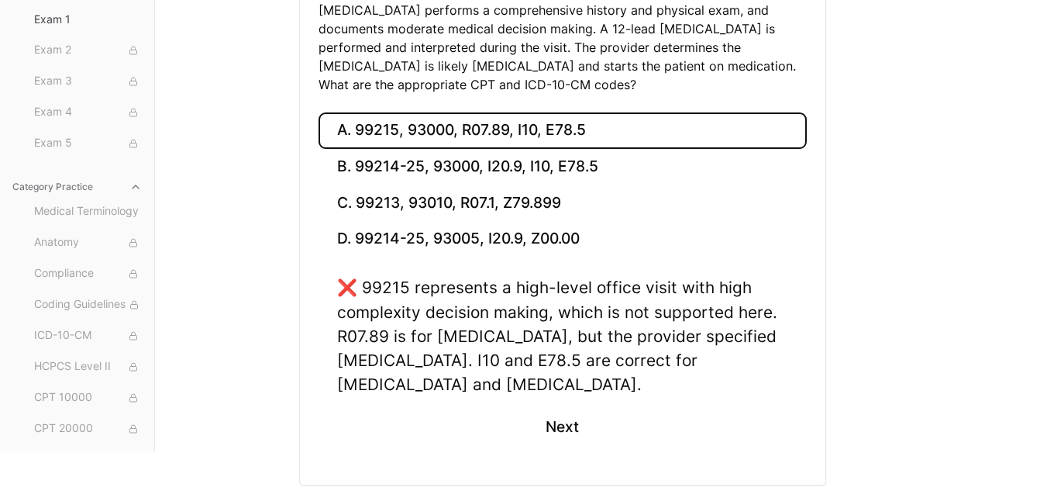
scroll to position [314, 0]
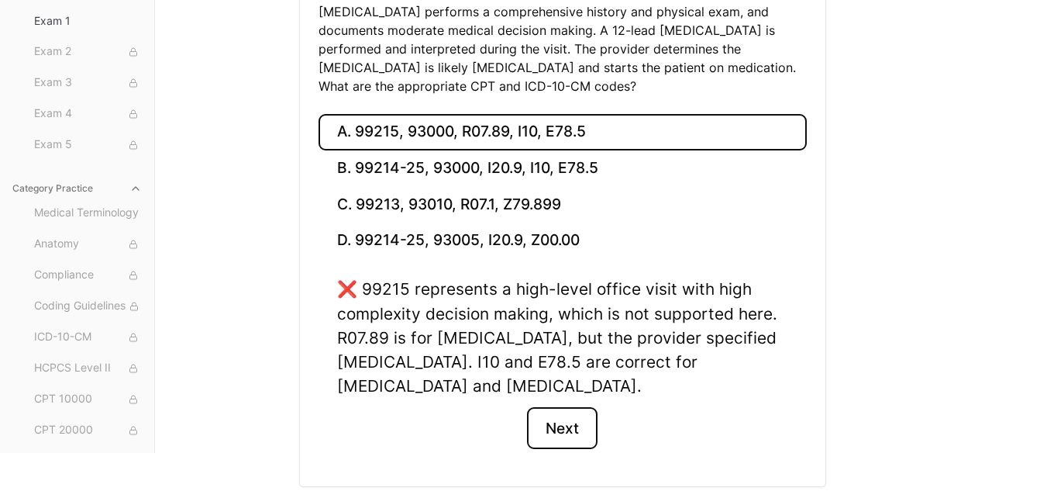
click at [545, 407] on button "Next" at bounding box center [562, 428] width 71 height 42
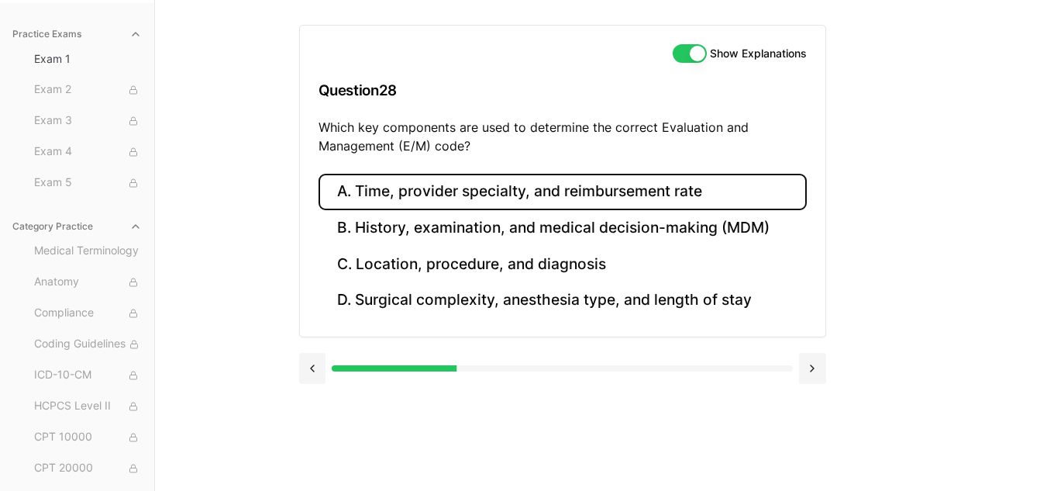
click at [657, 198] on button "A. Time, provider specialty, and reimbursement rate" at bounding box center [563, 192] width 488 height 36
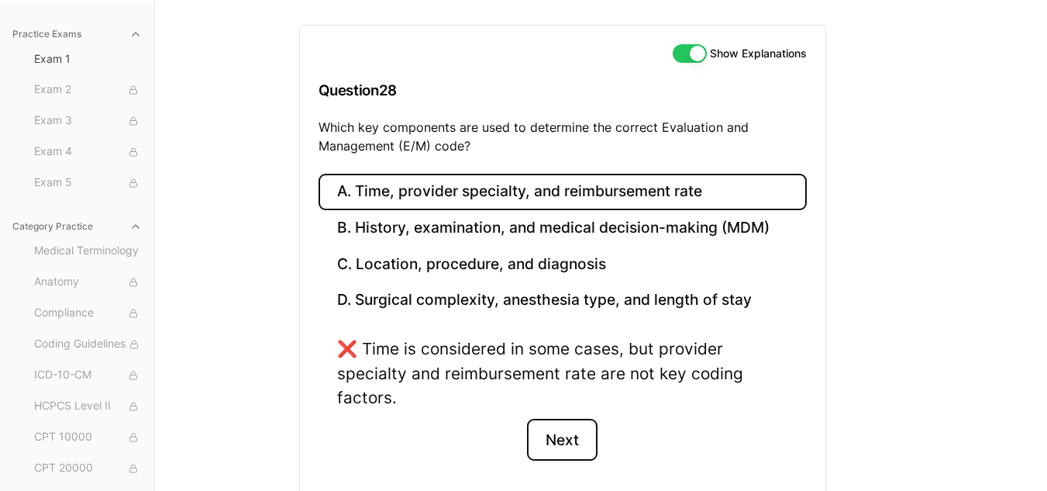
click at [579, 448] on button "Next" at bounding box center [562, 440] width 71 height 42
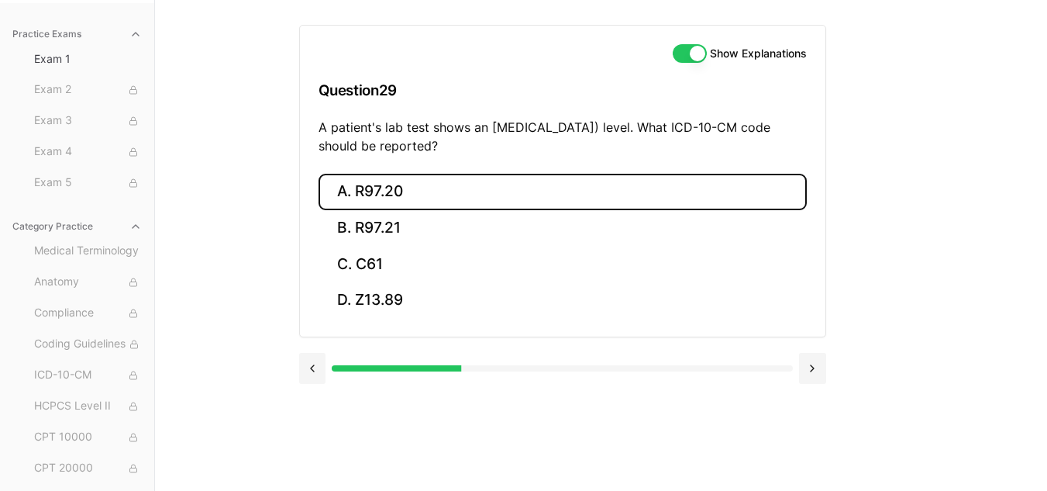
click at [438, 195] on button "A. R97.20" at bounding box center [563, 192] width 488 height 36
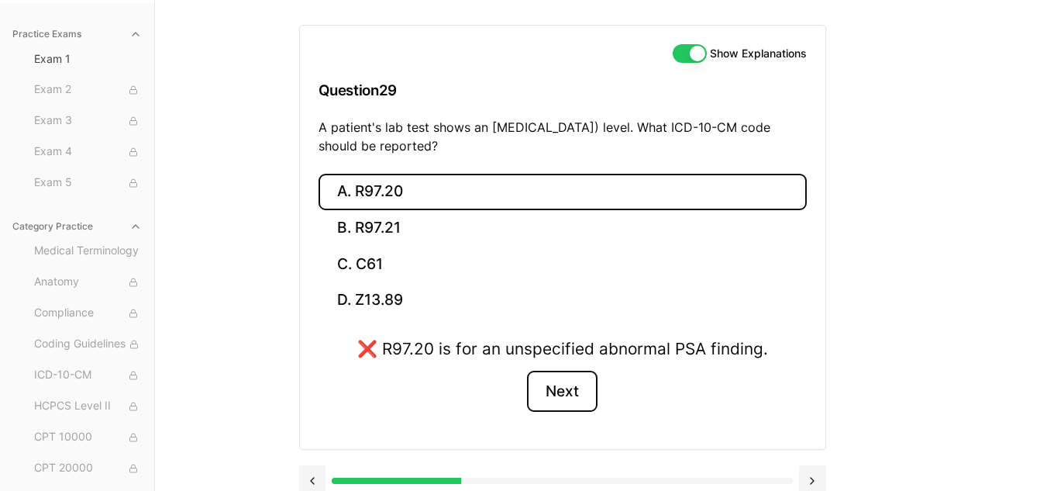
click at [555, 384] on button "Next" at bounding box center [562, 391] width 71 height 42
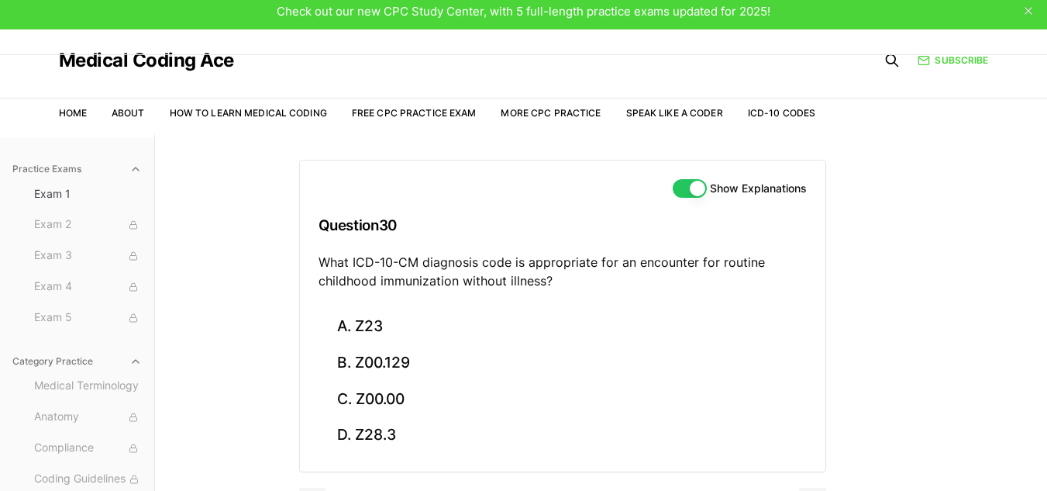
scroll to position [9, 0]
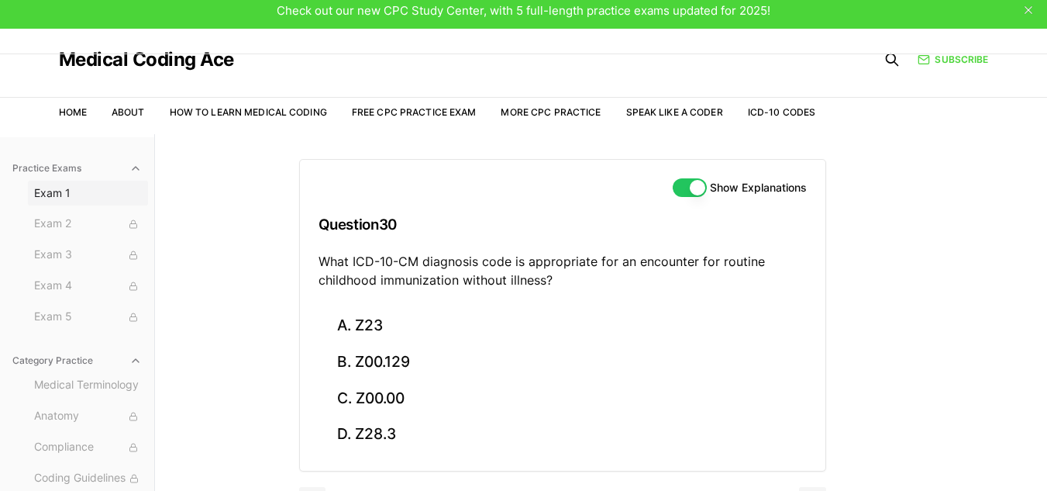
click at [59, 198] on span "Exam 1" at bounding box center [88, 193] width 108 height 16
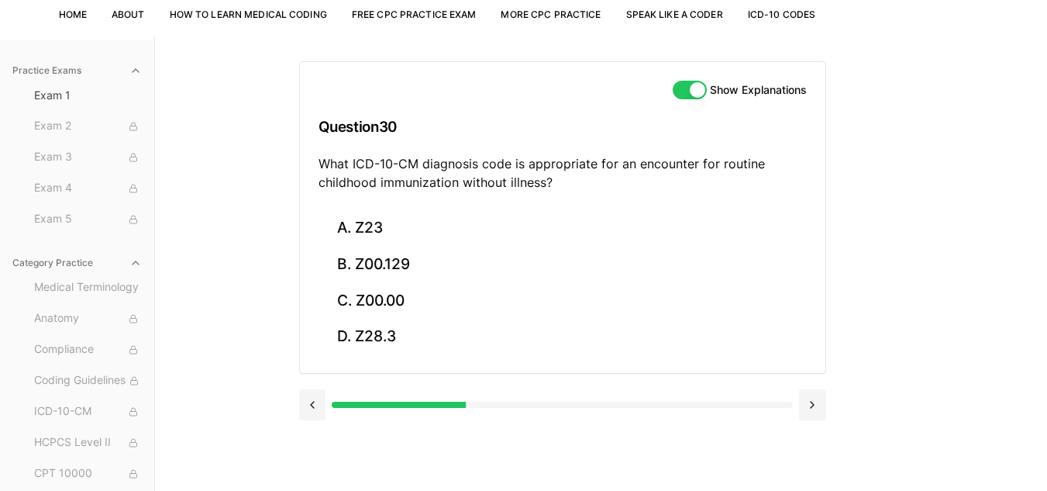
scroll to position [108, 0]
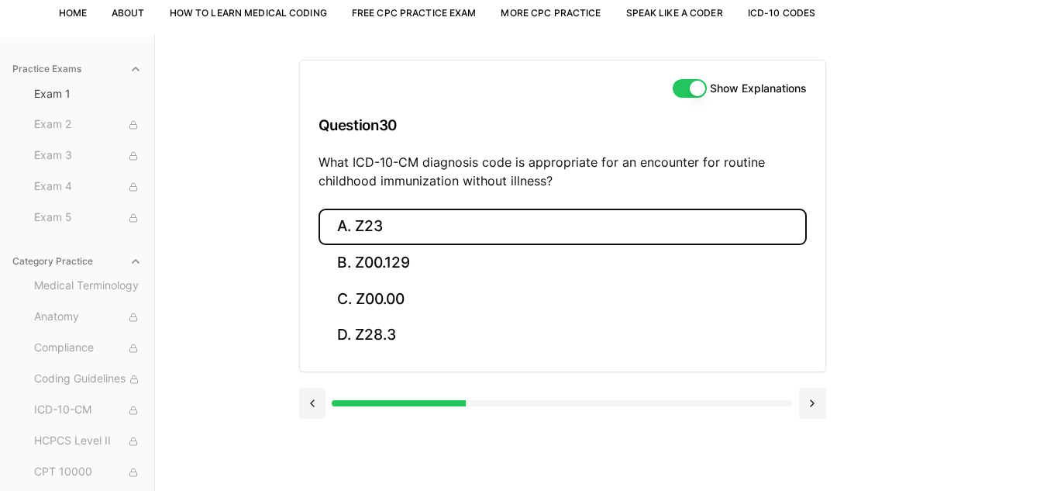
click at [558, 219] on button "A. Z23" at bounding box center [563, 226] width 488 height 36
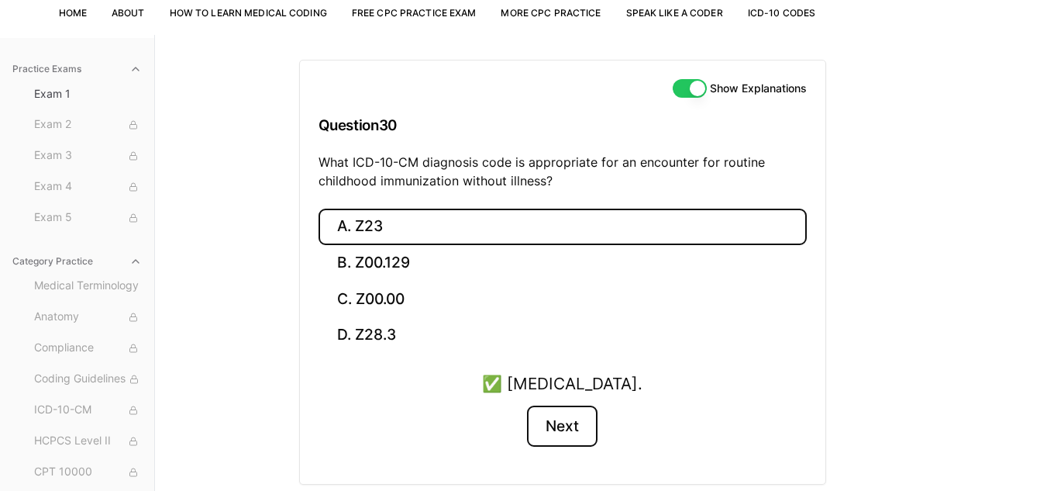
click at [570, 429] on button "Next" at bounding box center [562, 426] width 71 height 42
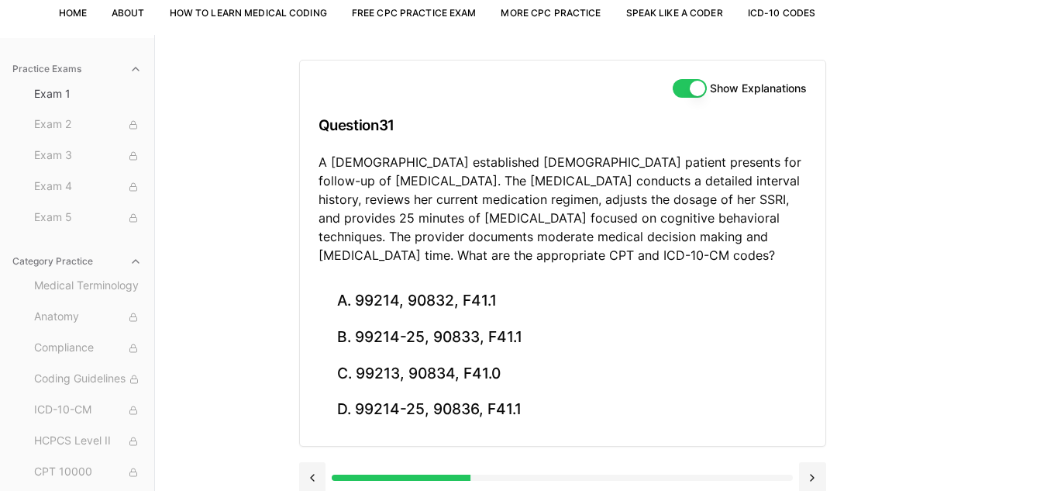
scroll to position [143, 0]
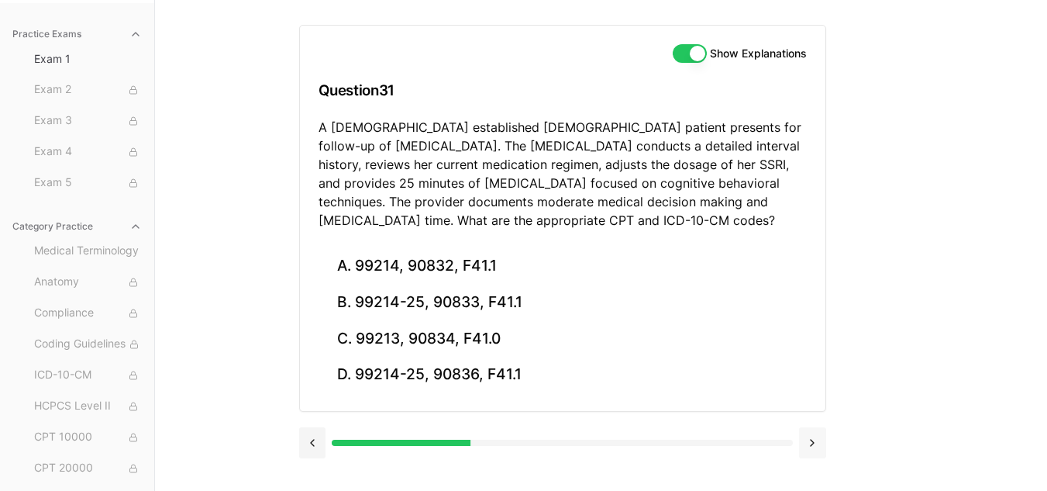
click at [818, 444] on button at bounding box center [812, 442] width 27 height 31
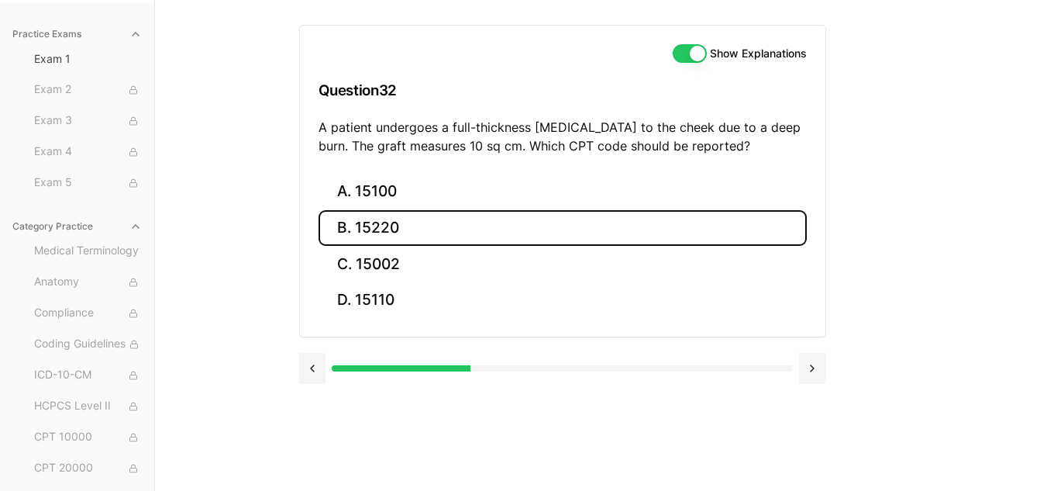
click at [609, 219] on button "B. 15220" at bounding box center [563, 228] width 488 height 36
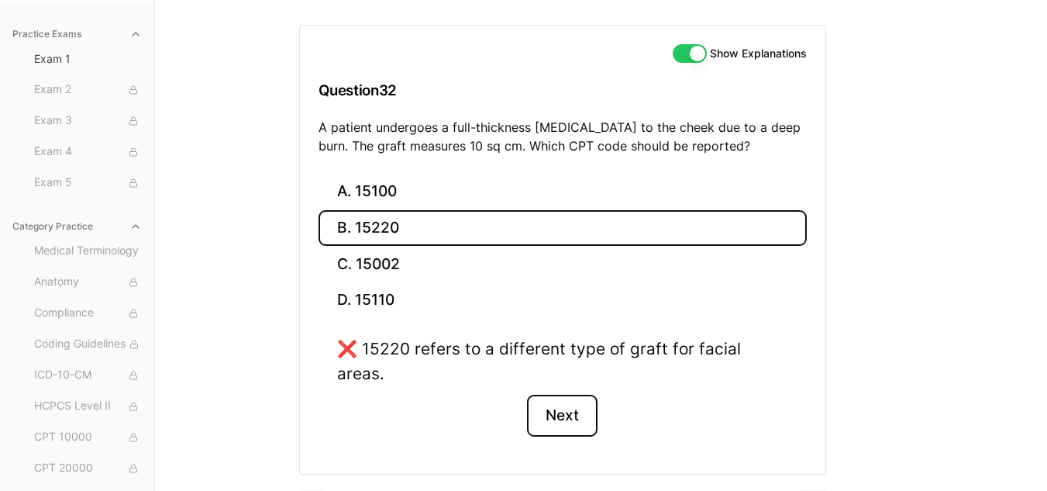
click at [564, 398] on button "Next" at bounding box center [562, 416] width 71 height 42
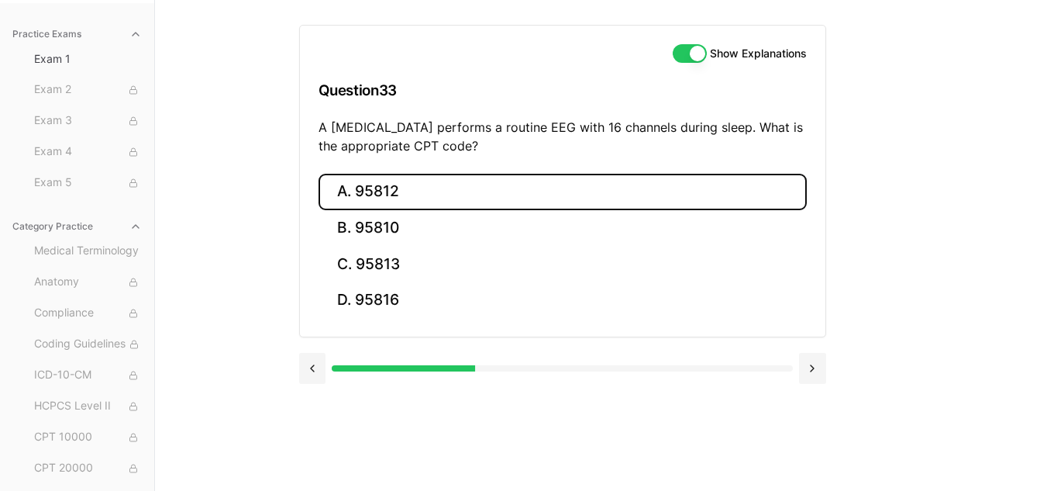
click at [439, 196] on button "A. 95812" at bounding box center [563, 192] width 488 height 36
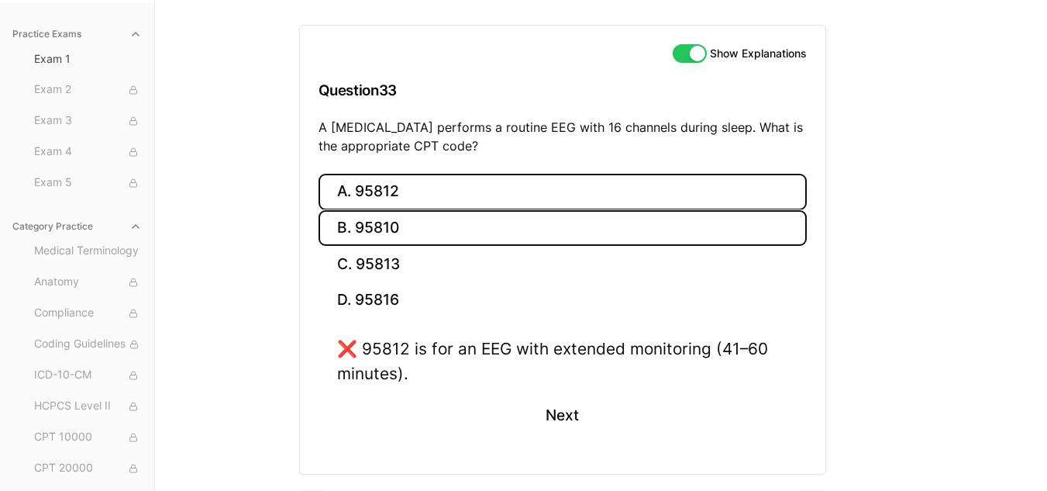
click at [478, 219] on button "B. 95810" at bounding box center [563, 228] width 488 height 36
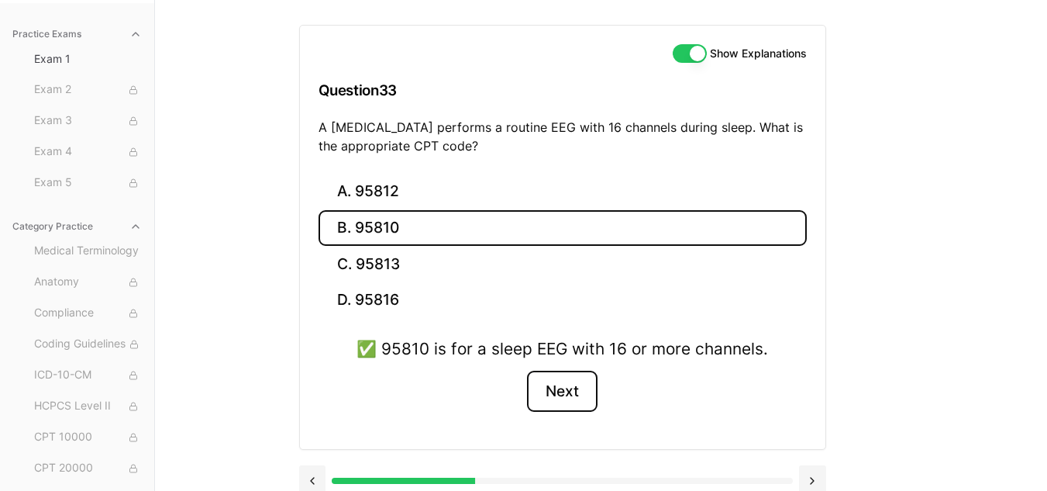
click at [561, 376] on button "Next" at bounding box center [562, 391] width 71 height 42
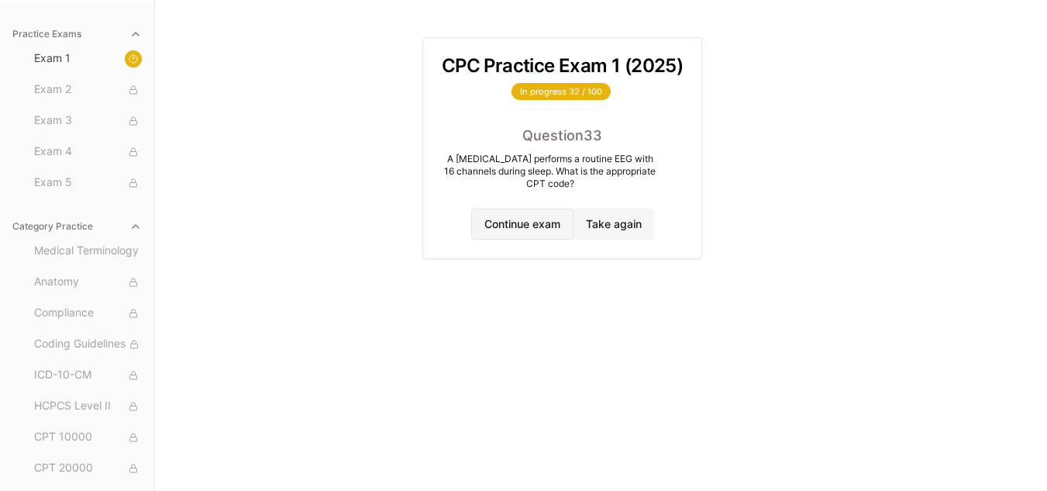
click at [533, 234] on button "Continue exam" at bounding box center [522, 223] width 102 height 31
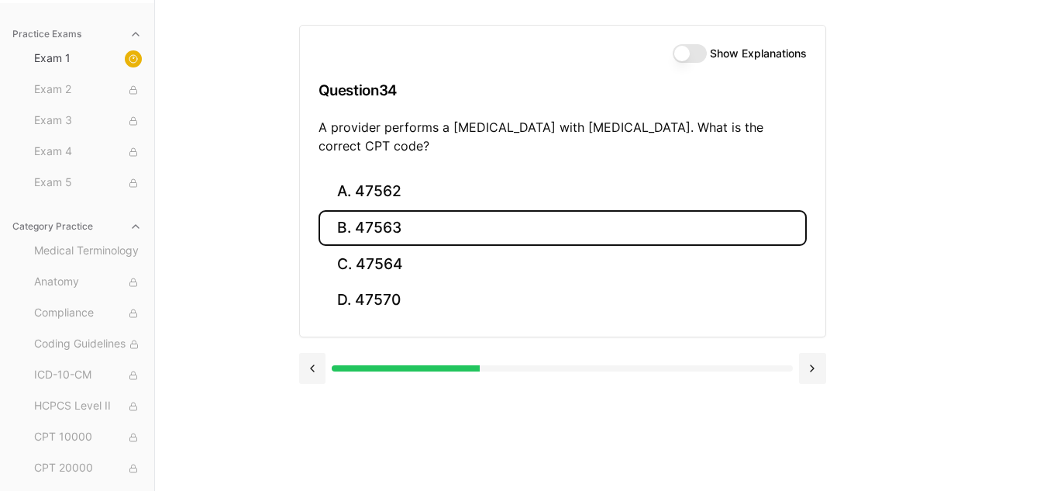
click at [443, 219] on button "B. 47563" at bounding box center [563, 228] width 488 height 36
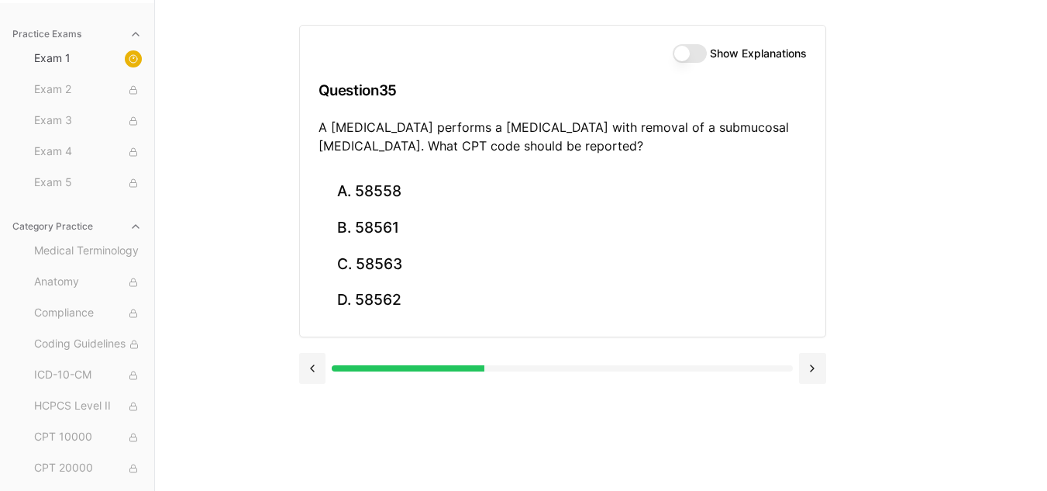
click at [701, 47] on button "Show Explanations" at bounding box center [690, 53] width 34 height 19
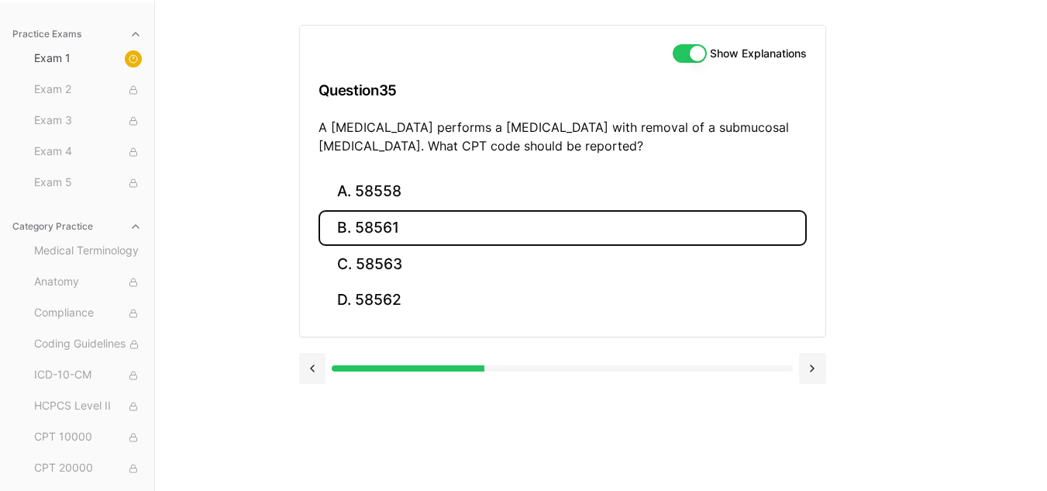
click at [422, 229] on button "B. 58561" at bounding box center [563, 228] width 488 height 36
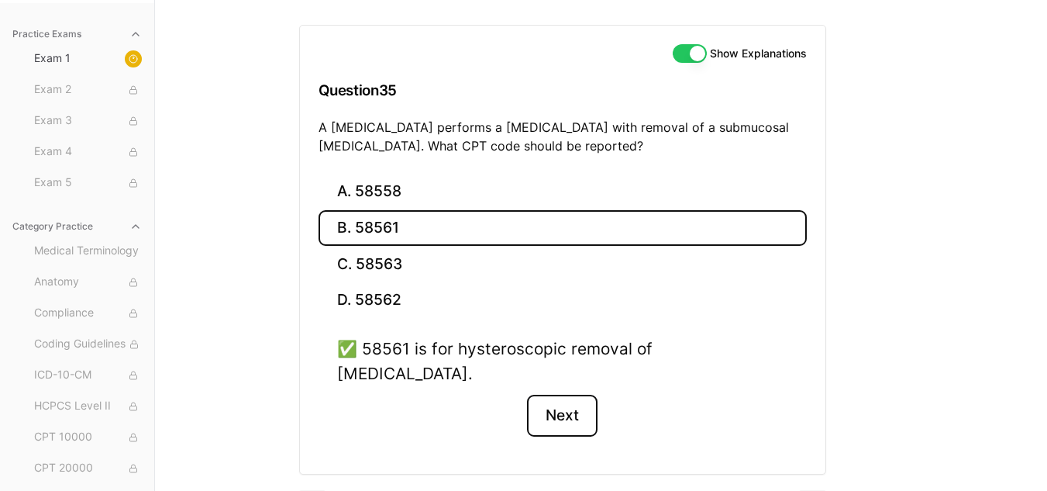
click at [592, 404] on button "Next" at bounding box center [562, 416] width 71 height 42
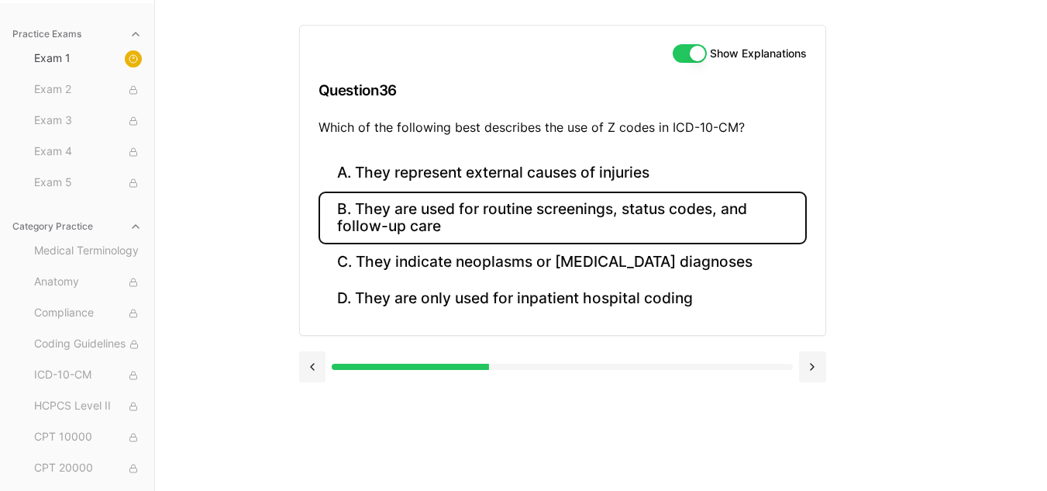
click at [601, 224] on button "B. They are used for routine screenings, status codes, and follow-up care" at bounding box center [563, 217] width 488 height 53
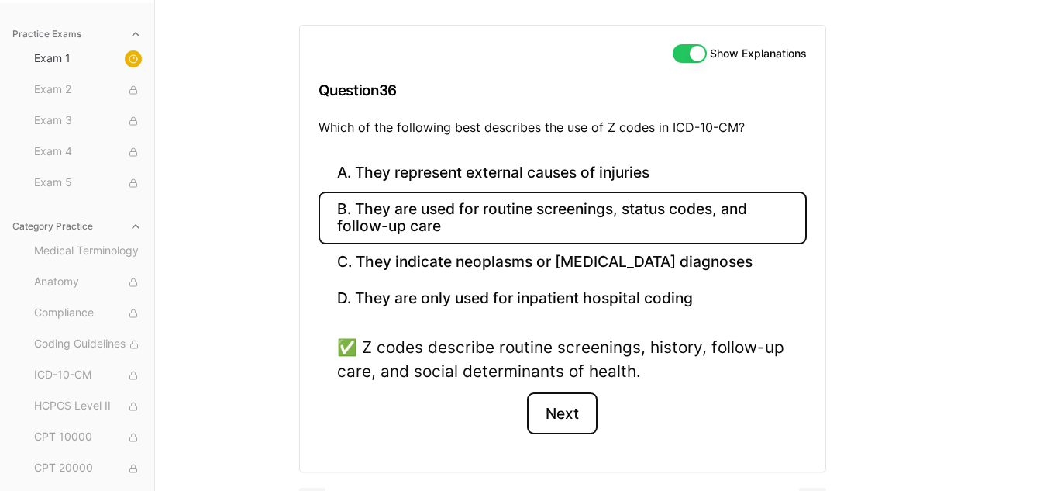
click at [564, 412] on button "Next" at bounding box center [562, 413] width 71 height 42
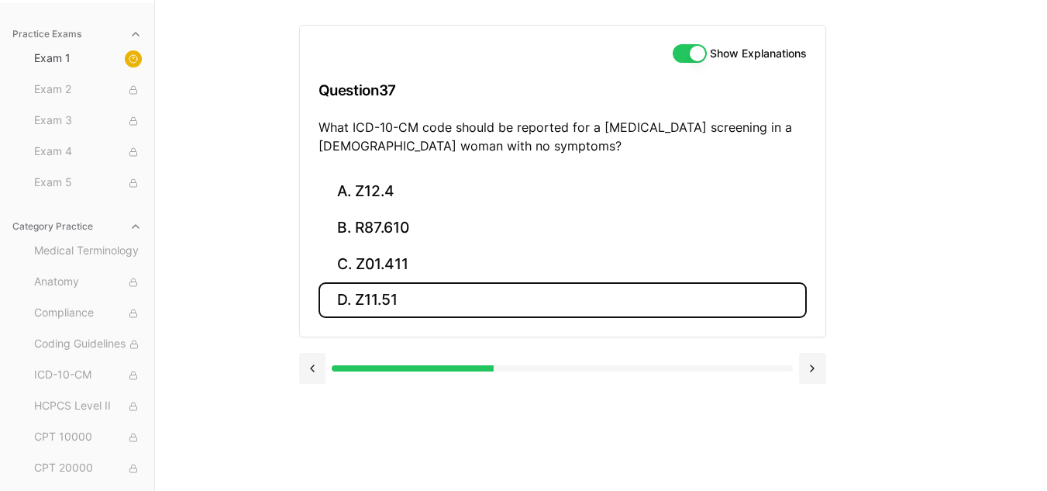
click at [398, 312] on button "D. Z11.51" at bounding box center [563, 300] width 488 height 36
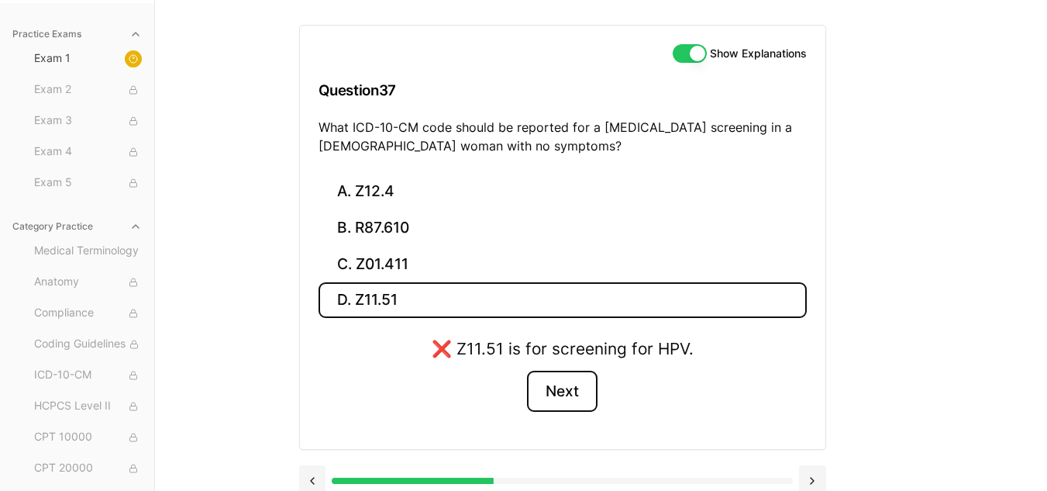
click at [563, 393] on button "Next" at bounding box center [562, 391] width 71 height 42
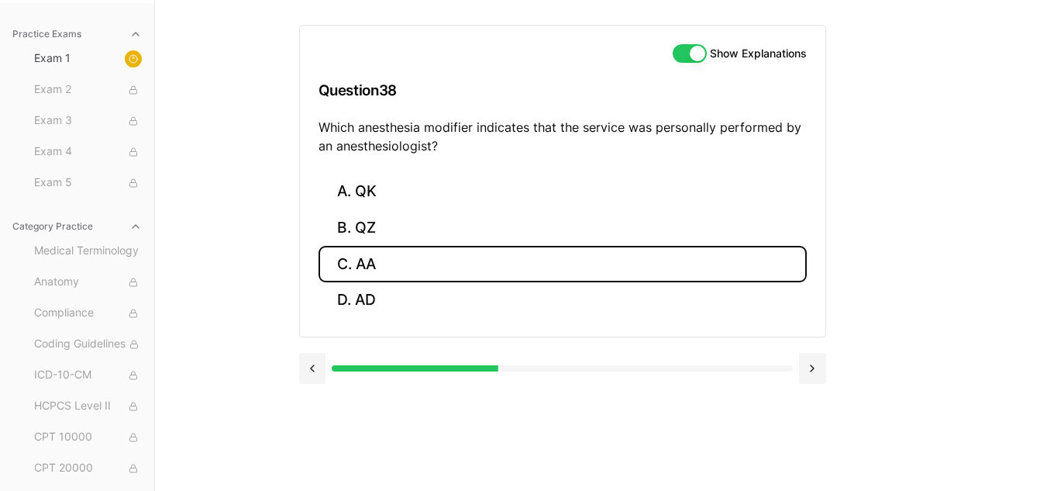
click at [435, 259] on button "C. AA" at bounding box center [563, 264] width 488 height 36
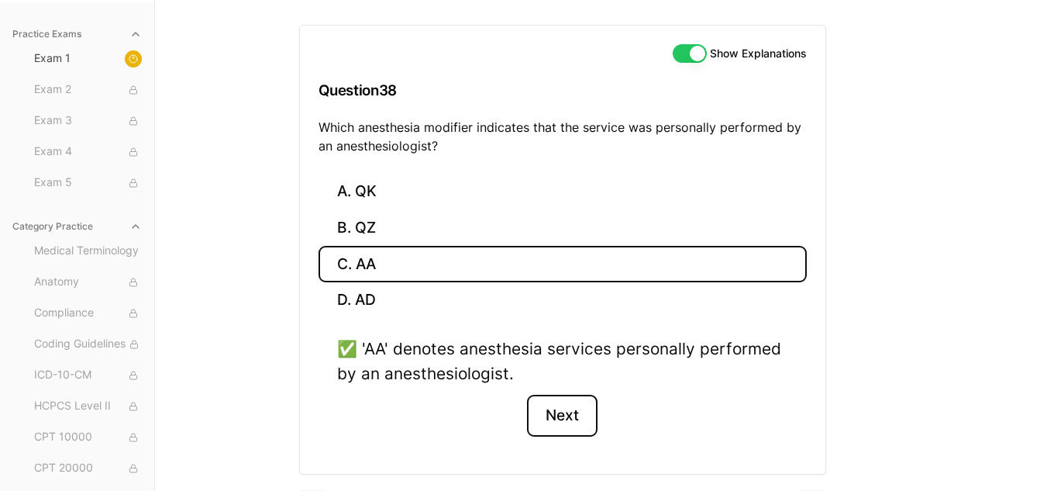
click at [583, 423] on button "Next" at bounding box center [562, 416] width 71 height 42
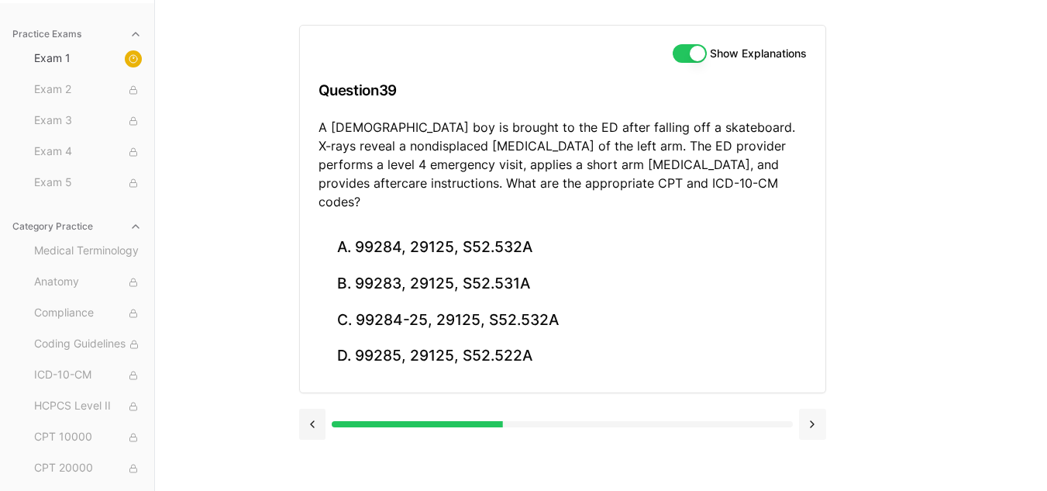
click at [813, 408] on button at bounding box center [812, 423] width 27 height 31
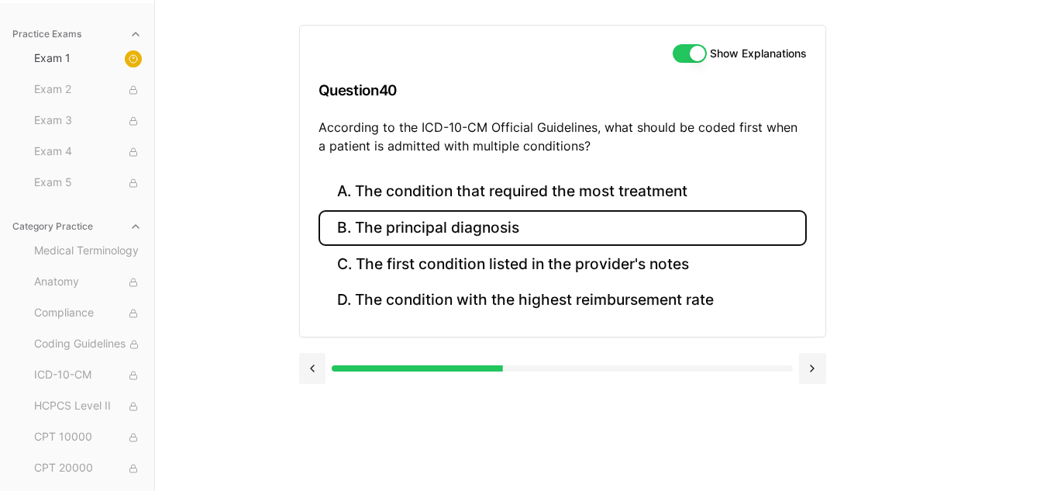
click at [515, 216] on button "B. The principal diagnosis" at bounding box center [563, 228] width 488 height 36
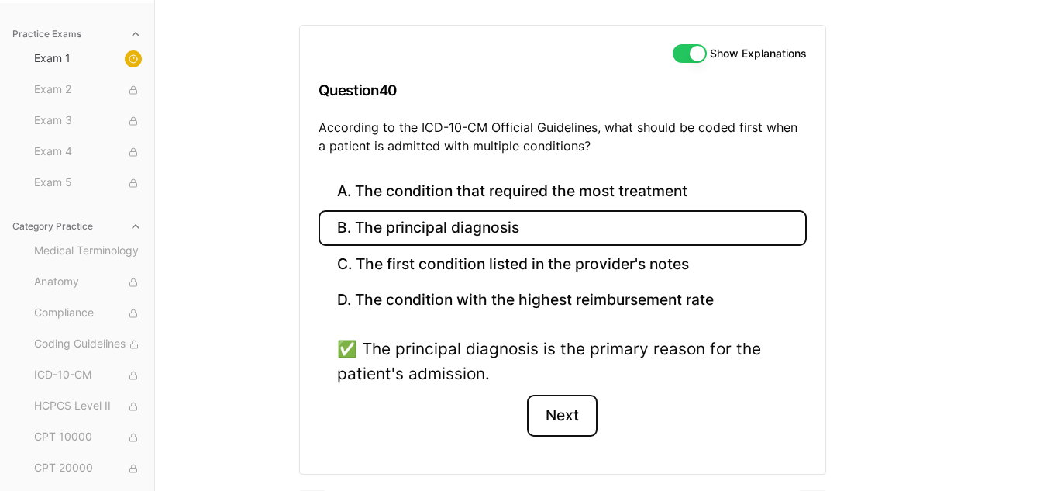
click at [580, 411] on button "Next" at bounding box center [562, 416] width 71 height 42
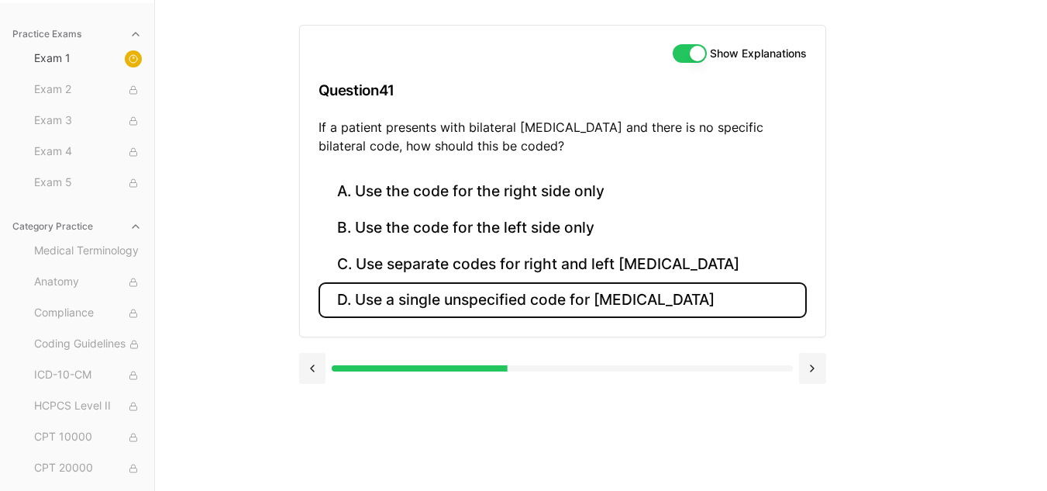
click at [594, 295] on button "D. Use a single unspecified code for otitis media" at bounding box center [563, 300] width 488 height 36
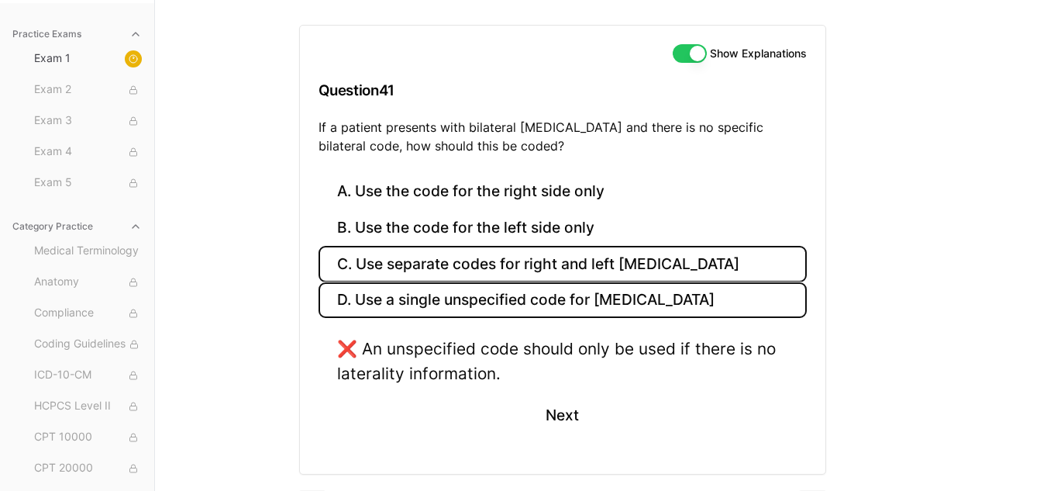
click at [591, 247] on button "C. Use separate codes for right and left otitis media" at bounding box center [563, 264] width 488 height 36
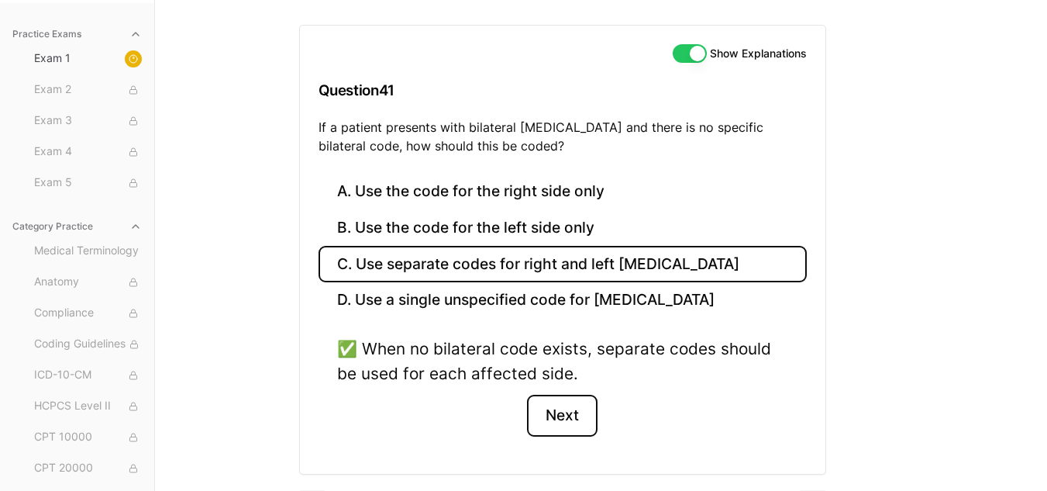
click at [560, 420] on button "Next" at bounding box center [562, 416] width 71 height 42
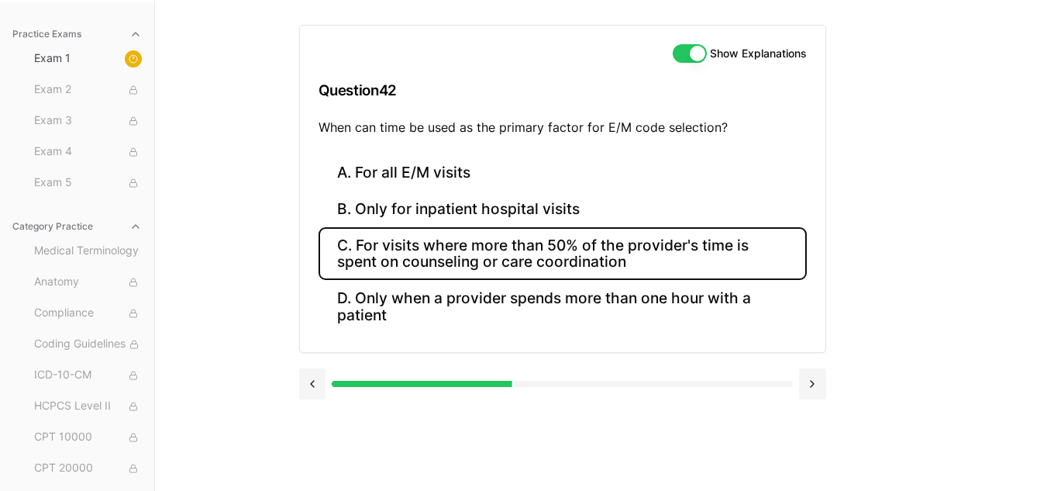
click at [618, 246] on button "C. For visits where more than 50% of the provider's time is spent on counseling…" at bounding box center [563, 253] width 488 height 53
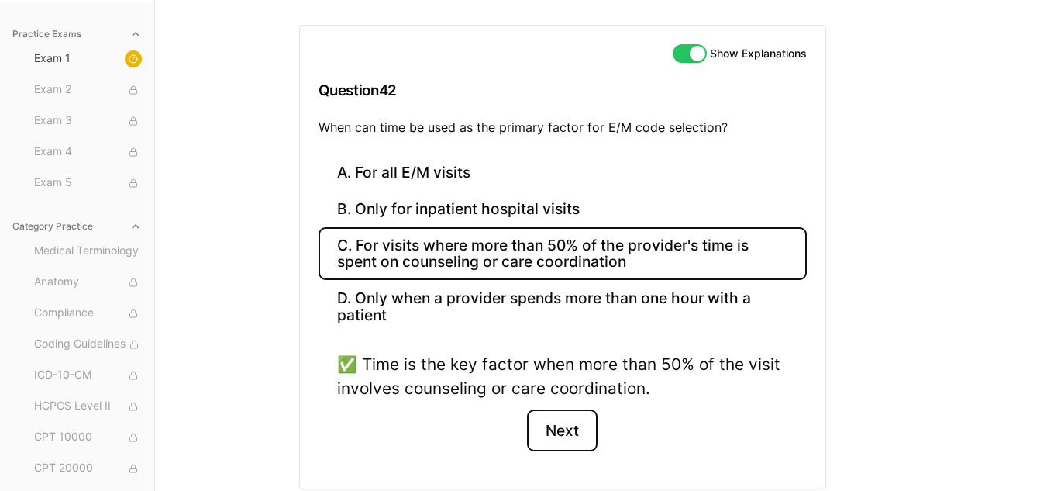
click at [574, 430] on button "Next" at bounding box center [562, 430] width 71 height 42
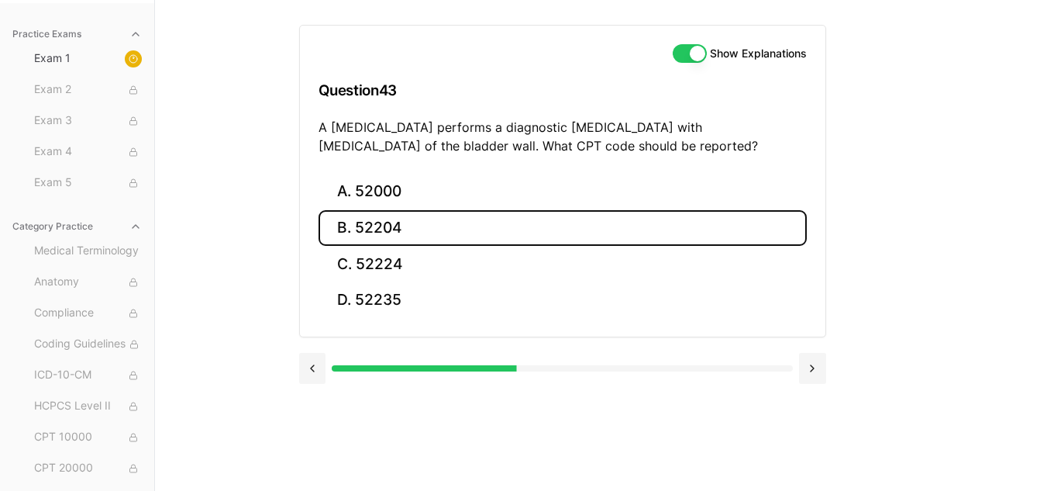
click at [455, 225] on button "B. 52204" at bounding box center [563, 228] width 488 height 36
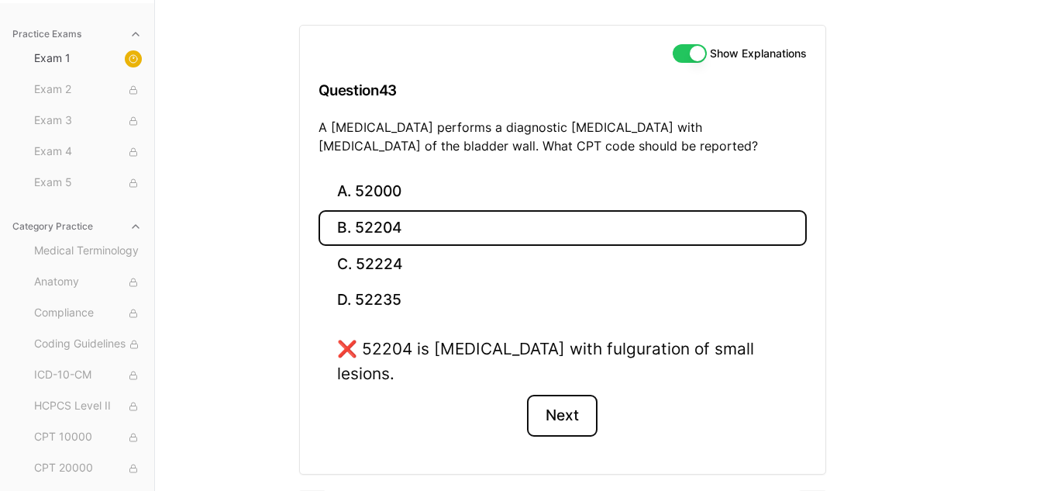
click at [562, 397] on button "Next" at bounding box center [562, 416] width 71 height 42
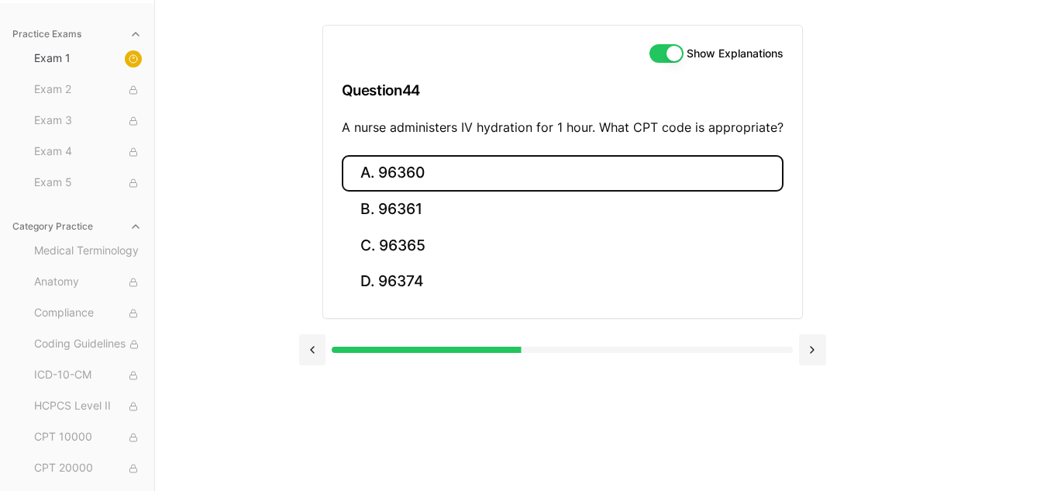
click at [451, 160] on button "A. 96360" at bounding box center [563, 173] width 442 height 36
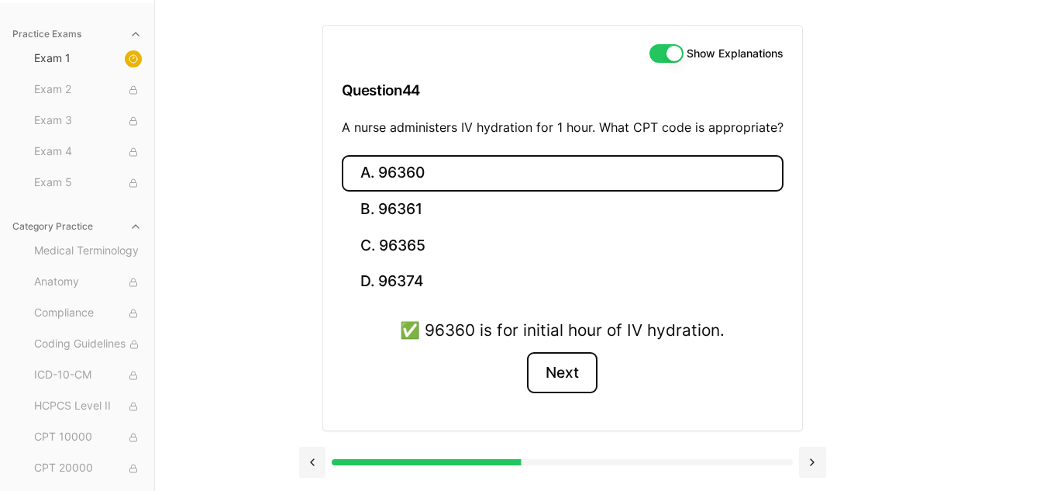
click at [571, 373] on button "Next" at bounding box center [562, 373] width 71 height 42
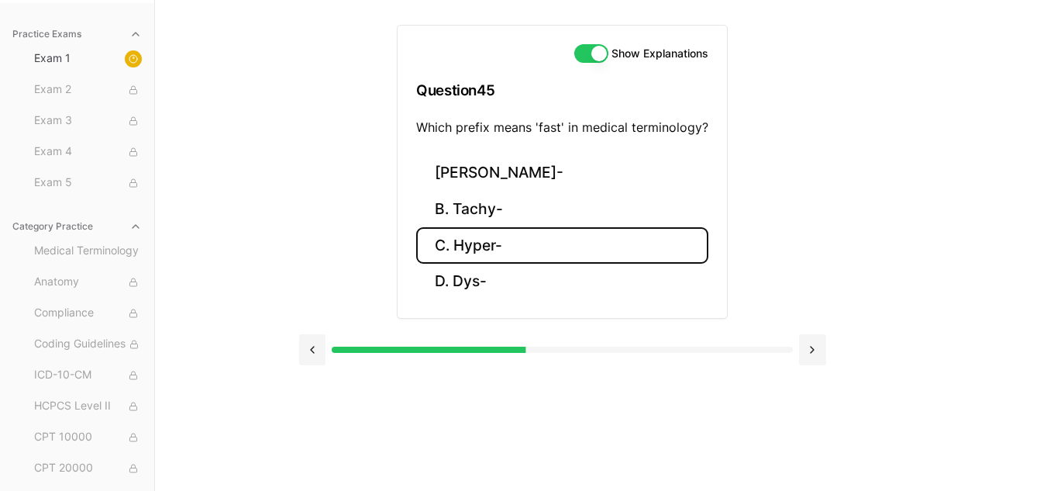
click at [536, 243] on button "C. Hyper-" at bounding box center [562, 245] width 292 height 36
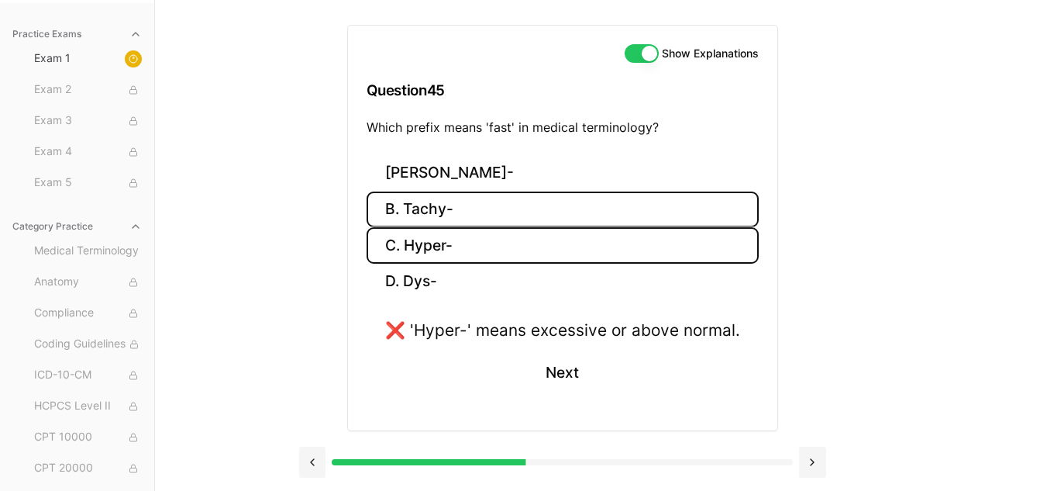
click at [507, 198] on button "B. Tachy-" at bounding box center [563, 209] width 392 height 36
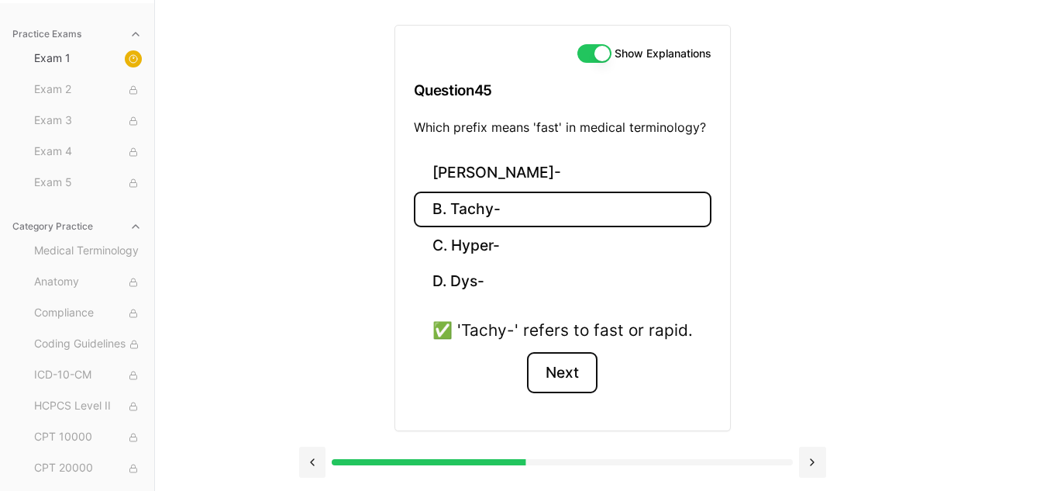
click at [557, 381] on button "Next" at bounding box center [562, 373] width 71 height 42
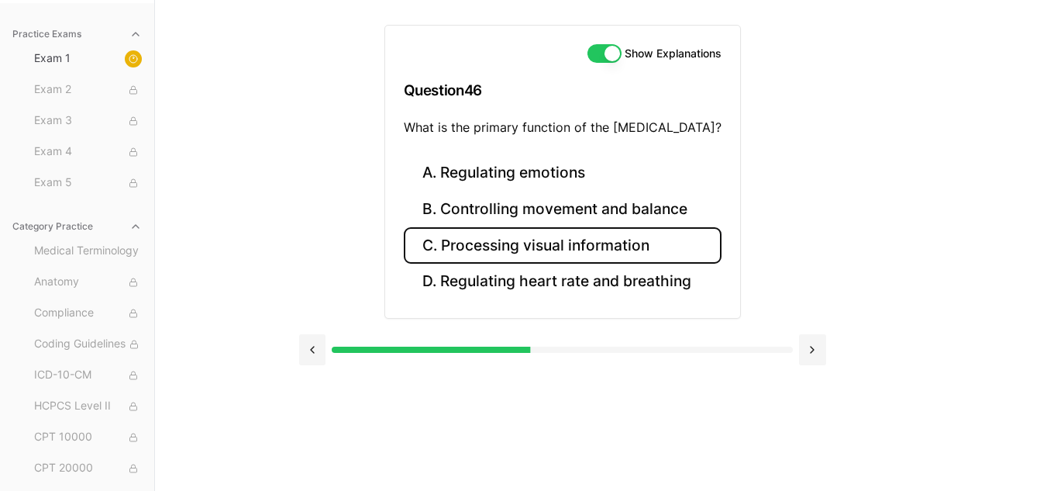
click at [612, 246] on button "C. Processing visual information" at bounding box center [563, 245] width 318 height 36
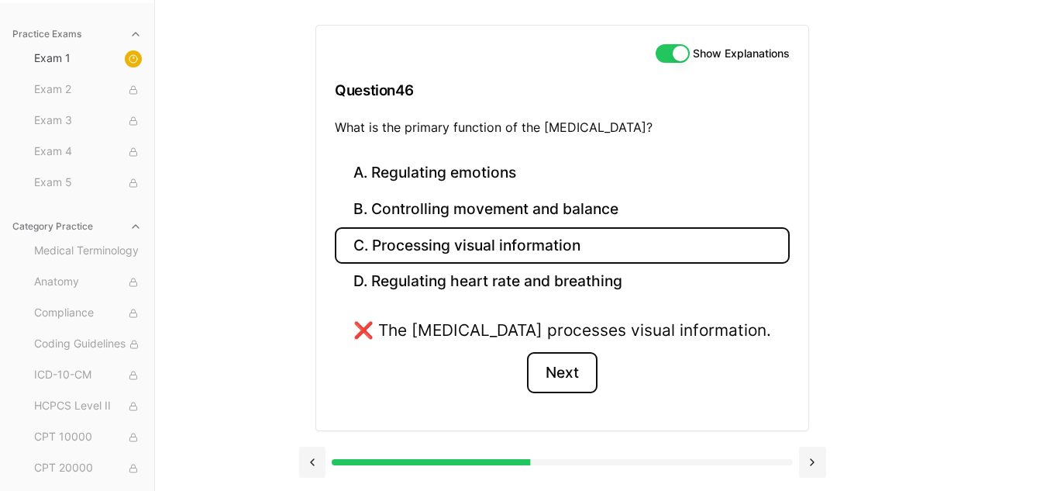
click at [567, 371] on button "Next" at bounding box center [562, 373] width 71 height 42
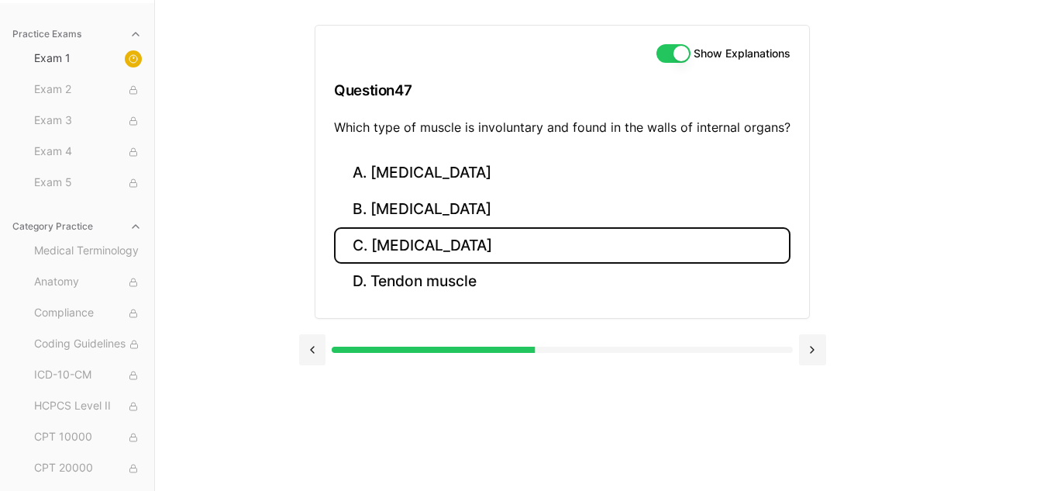
click at [525, 233] on button "C. Smooth muscle" at bounding box center [562, 245] width 457 height 36
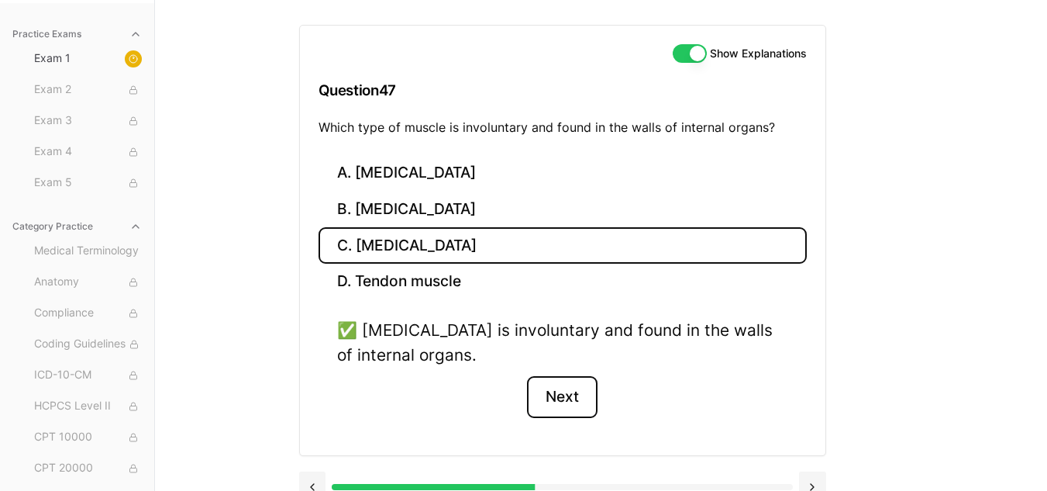
click at [549, 398] on button "Next" at bounding box center [562, 397] width 71 height 42
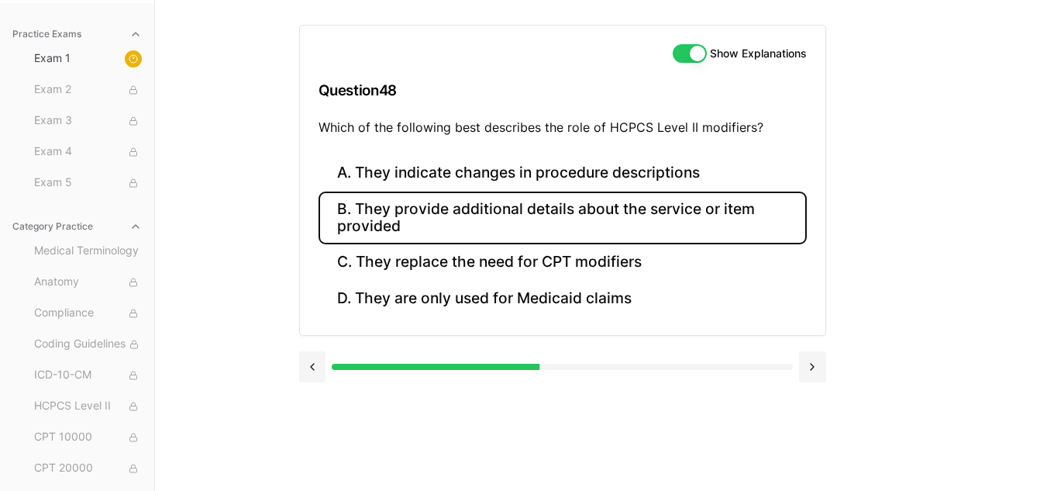
click at [615, 222] on button "B. They provide additional details about the service or item provided" at bounding box center [563, 217] width 488 height 53
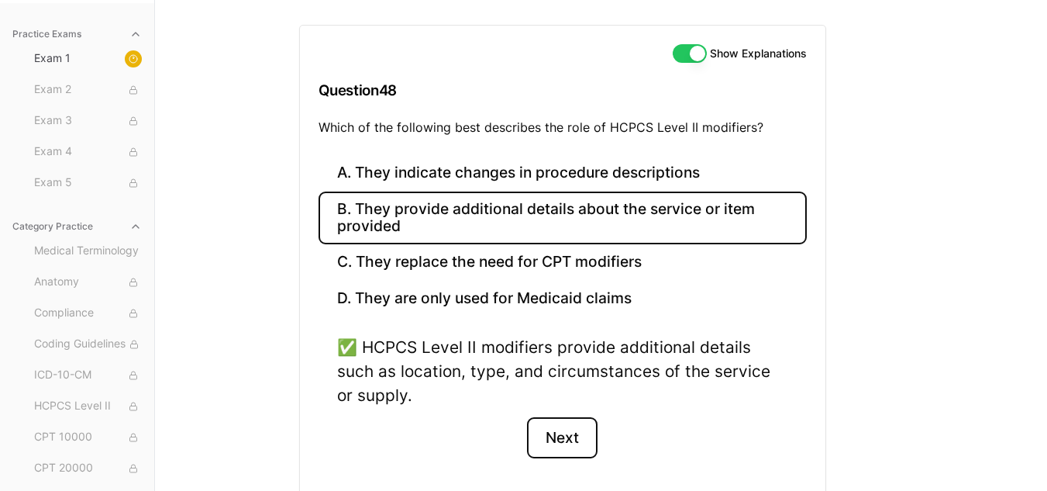
click at [554, 450] on button "Next" at bounding box center [562, 438] width 71 height 42
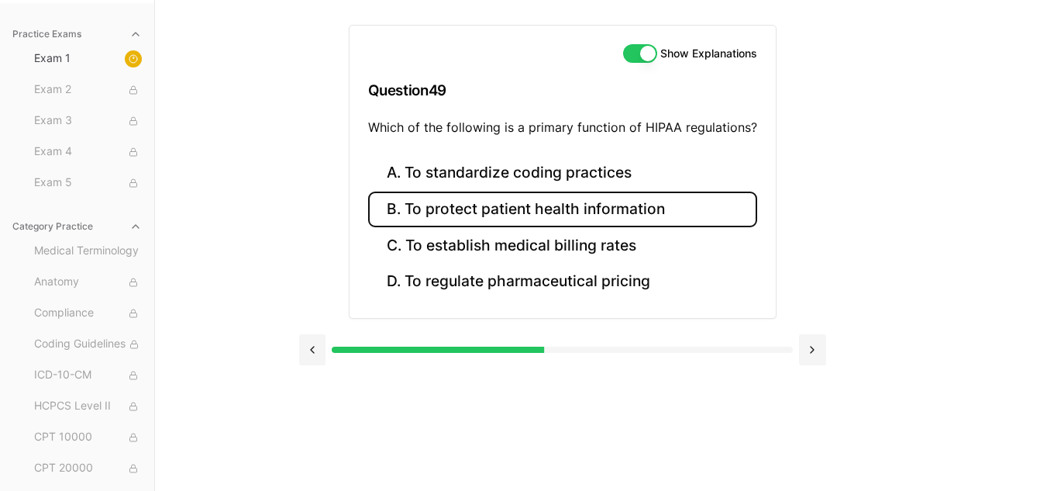
click at [612, 202] on button "B. To protect patient health information" at bounding box center [562, 209] width 389 height 36
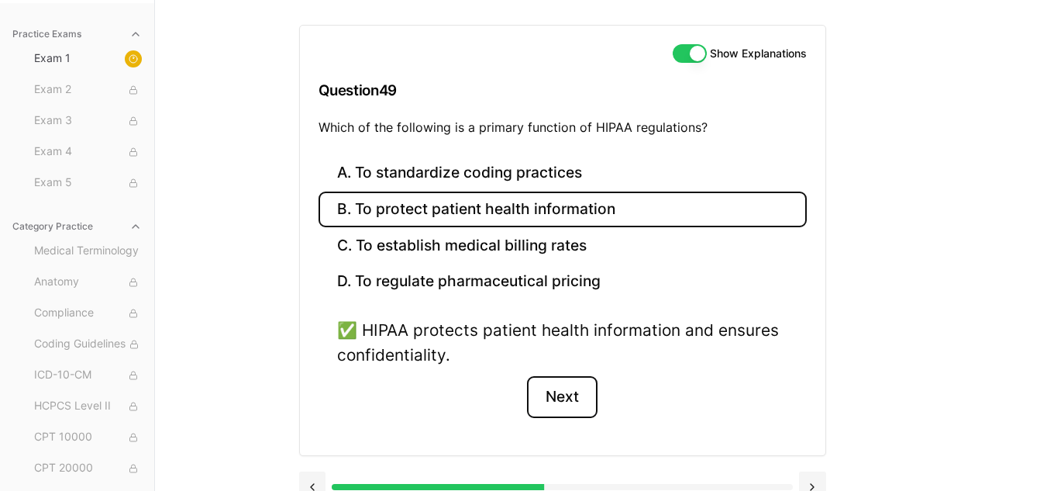
click at [564, 403] on button "Next" at bounding box center [562, 397] width 71 height 42
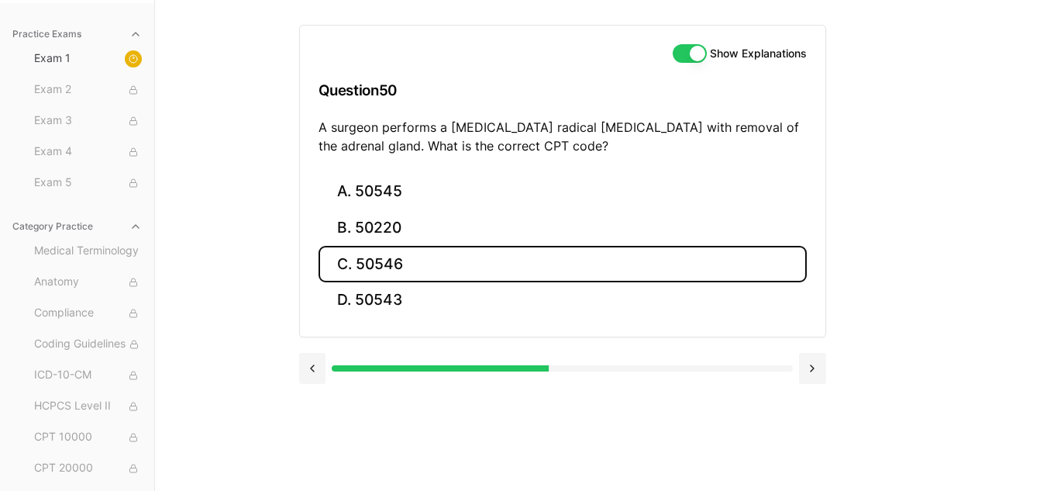
click at [579, 264] on button "C. 50546" at bounding box center [563, 264] width 488 height 36
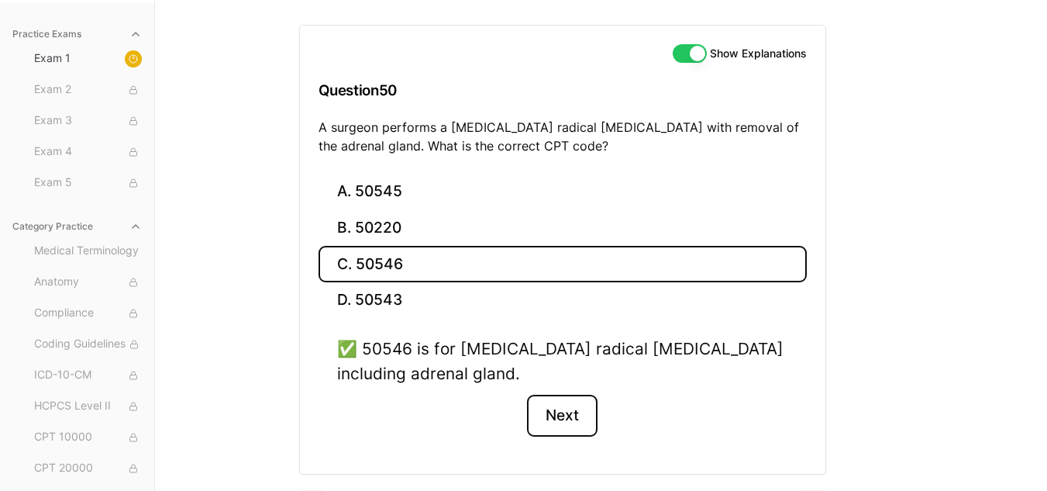
click at [559, 415] on button "Next" at bounding box center [562, 416] width 71 height 42
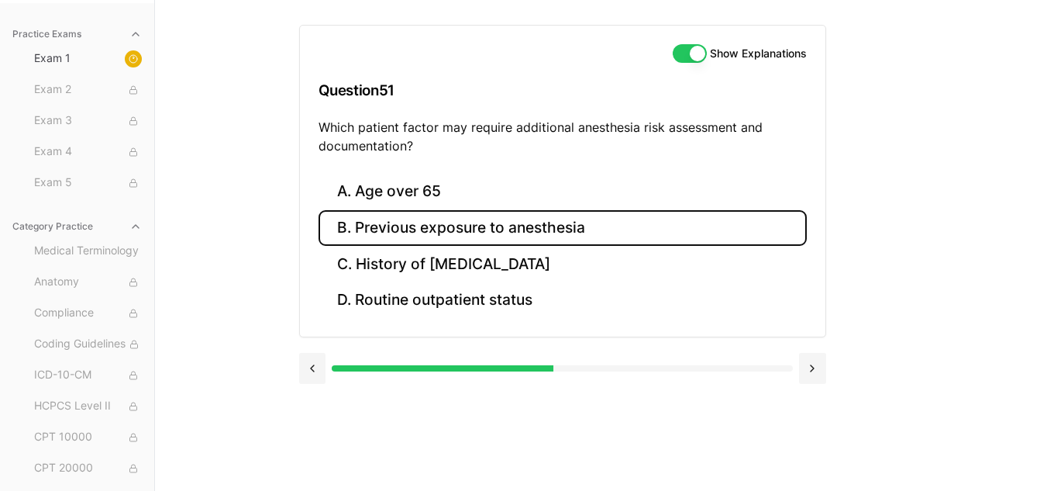
click at [589, 225] on button "B. Previous exposure to anesthesia" at bounding box center [563, 228] width 488 height 36
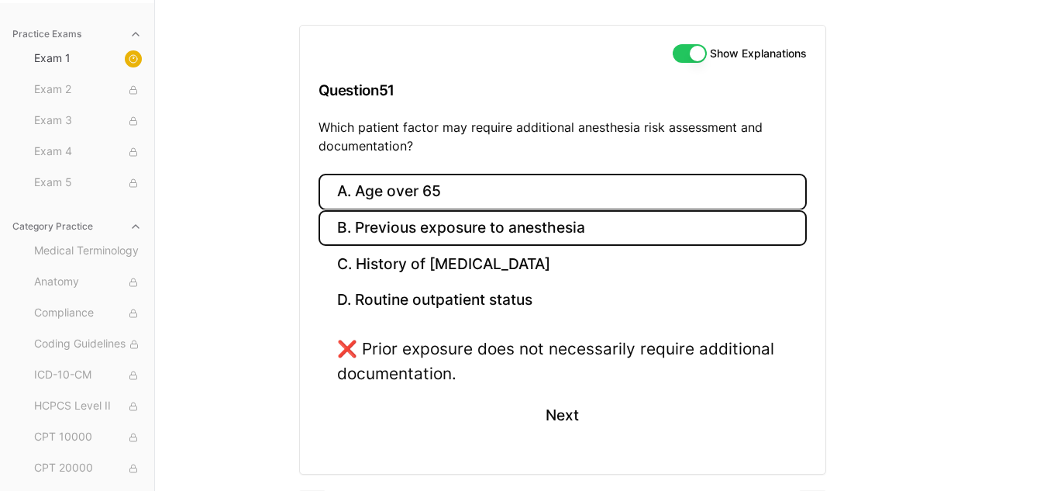
click at [580, 179] on button "A. Age over 65" at bounding box center [563, 192] width 488 height 36
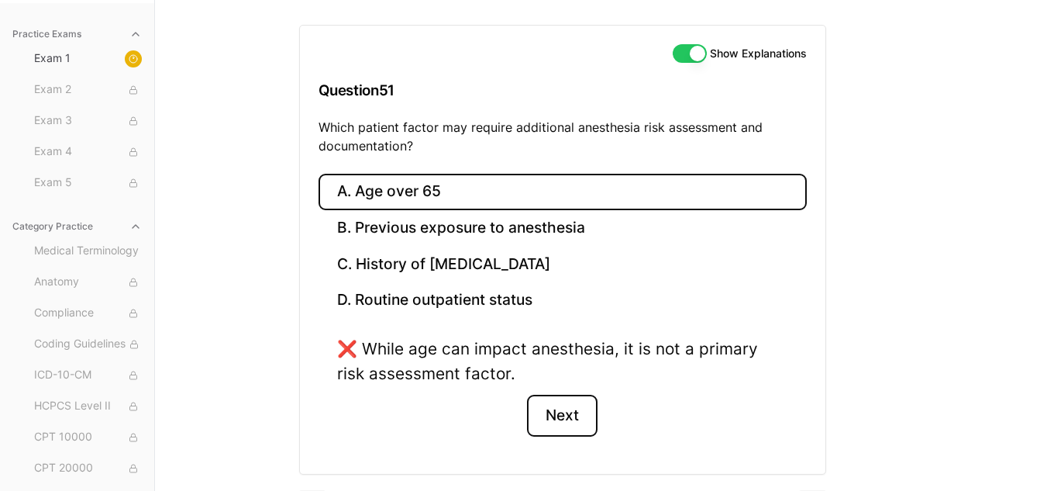
click at [570, 409] on button "Next" at bounding box center [562, 416] width 71 height 42
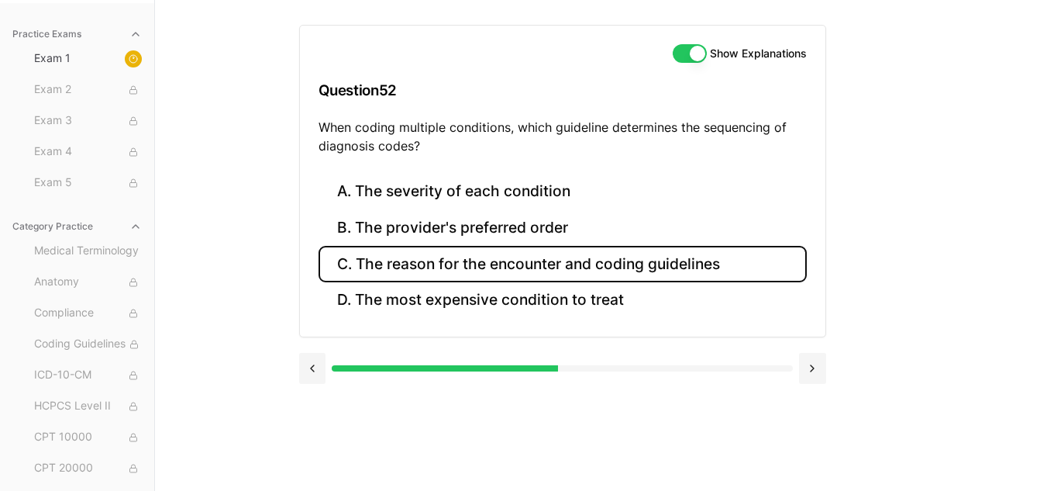
click at [548, 254] on button "C. The reason for the encounter and coding guidelines" at bounding box center [563, 264] width 488 height 36
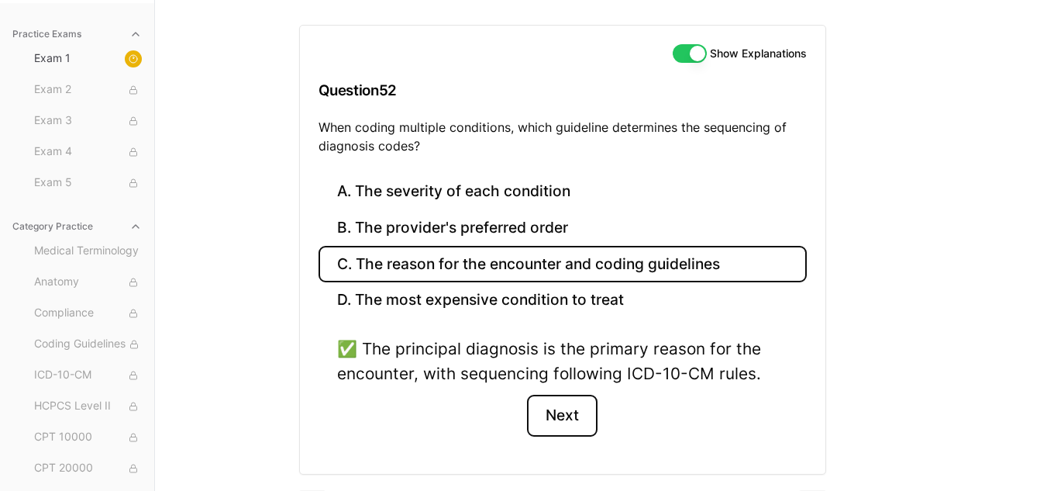
click at [556, 400] on button "Next" at bounding box center [562, 416] width 71 height 42
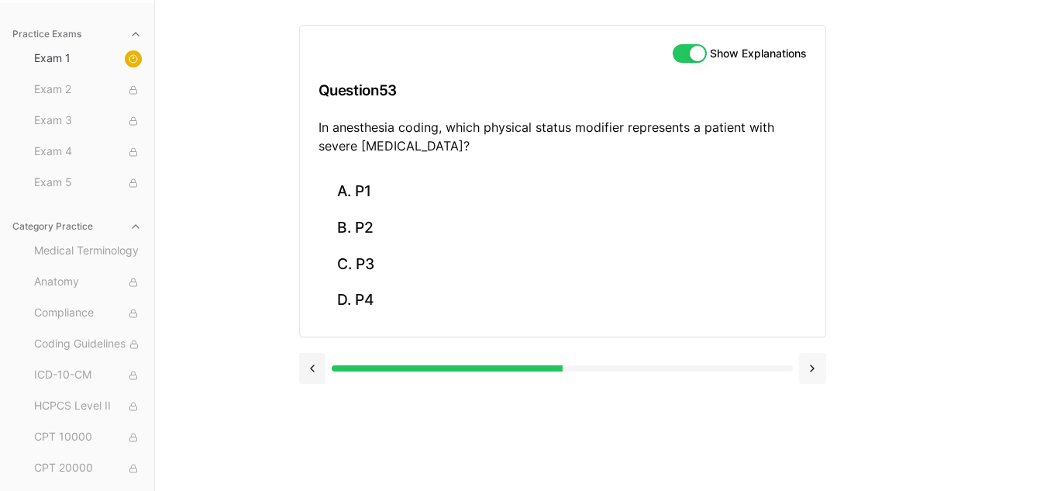
click at [816, 365] on button at bounding box center [812, 368] width 27 height 31
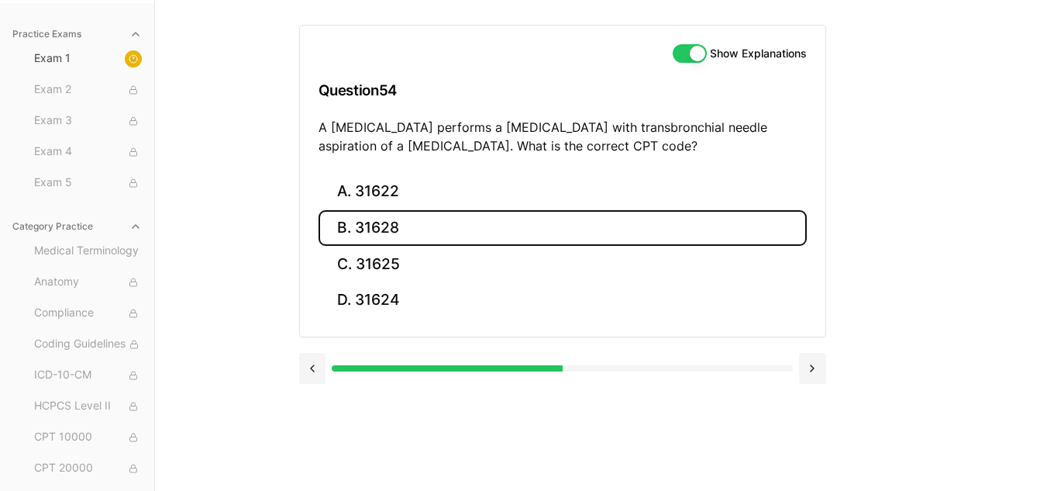
click at [536, 217] on button "B. 31628" at bounding box center [563, 228] width 488 height 36
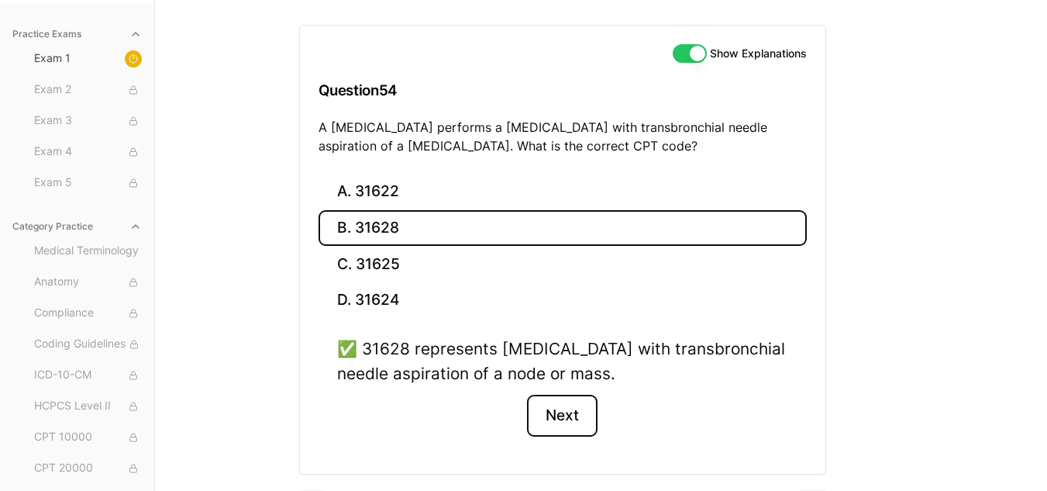
click at [581, 412] on button "Next" at bounding box center [562, 416] width 71 height 42
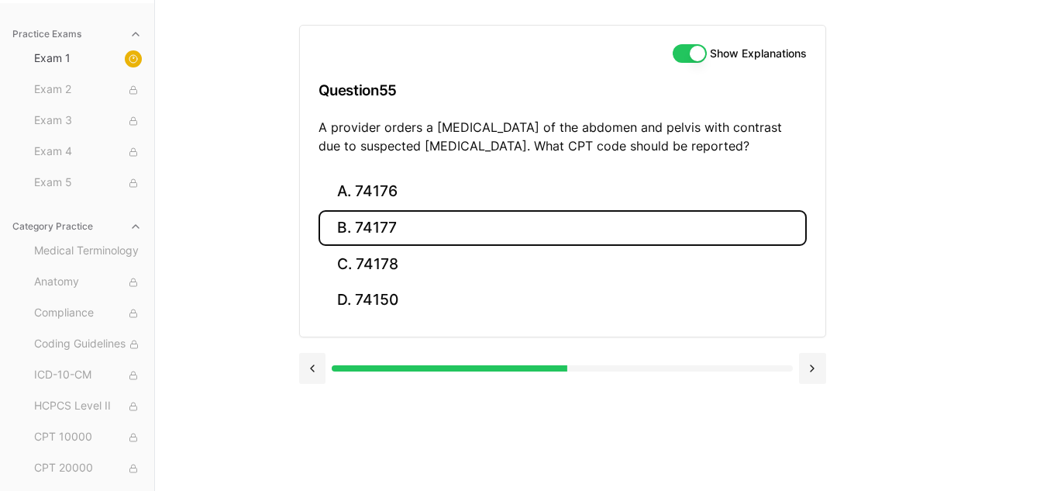
click at [451, 228] on button "B. 74177" at bounding box center [563, 228] width 488 height 36
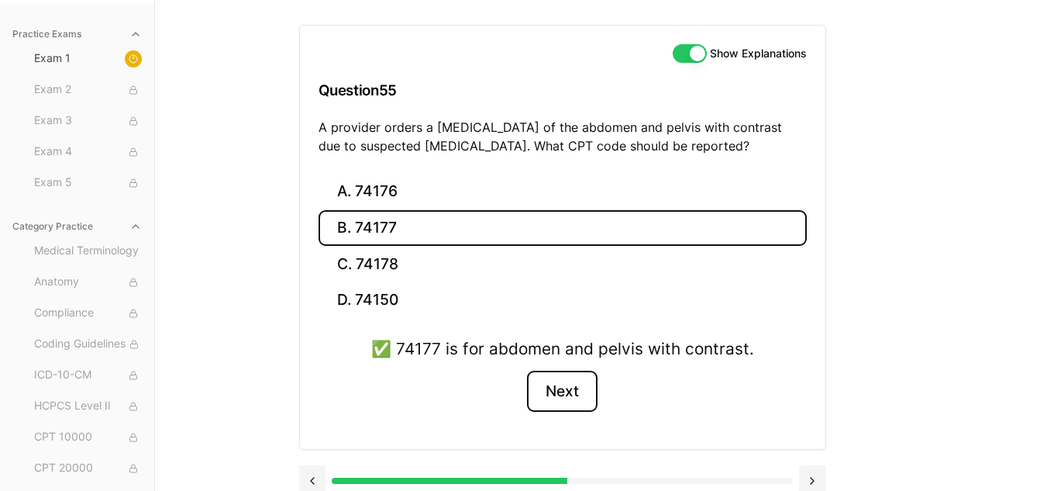
click at [565, 407] on button "Next" at bounding box center [562, 391] width 71 height 42
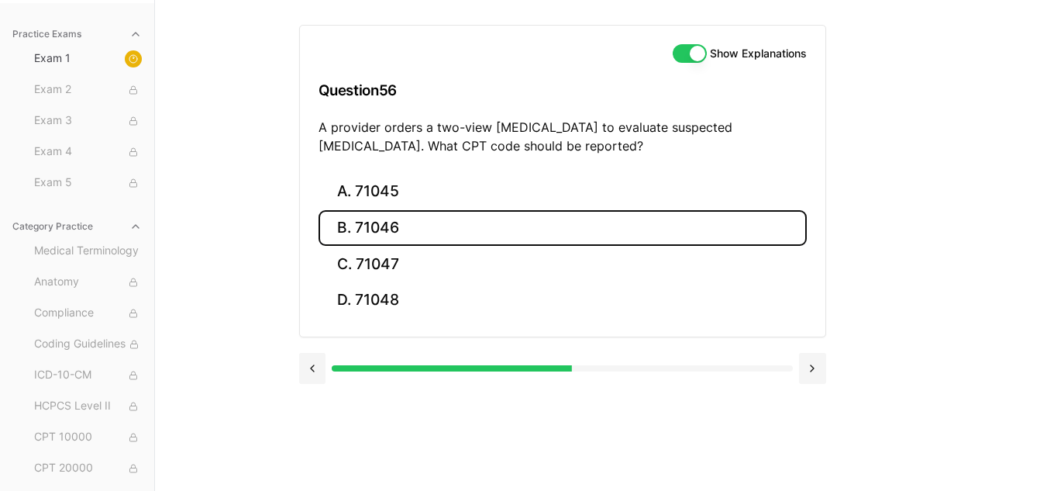
click at [426, 233] on button "B. 71046" at bounding box center [563, 228] width 488 height 36
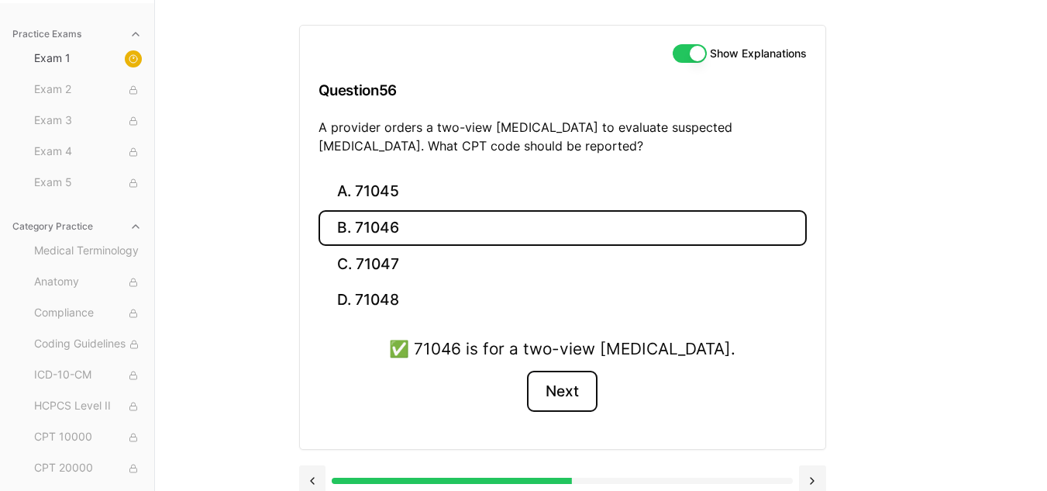
click at [560, 396] on button "Next" at bounding box center [562, 391] width 71 height 42
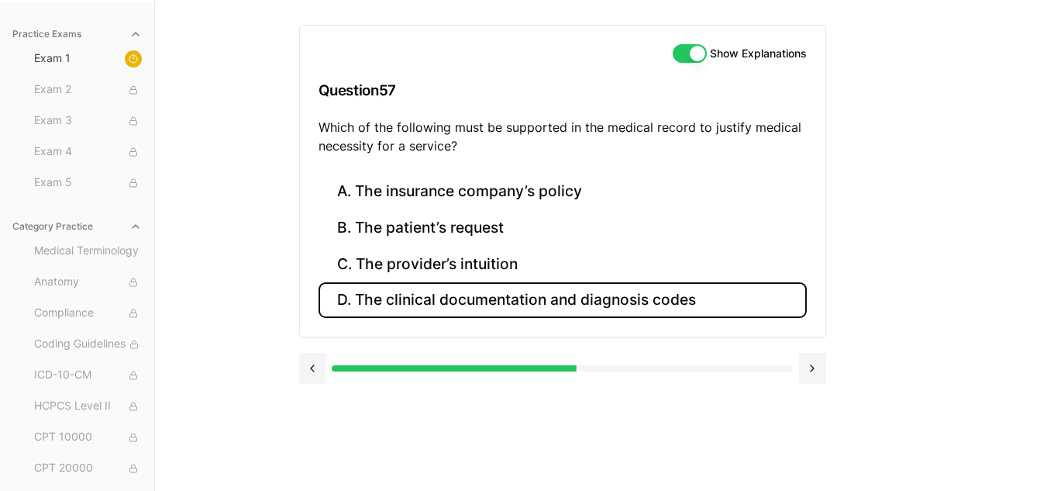
click at [617, 291] on button "D. The clinical documentation and diagnosis codes" at bounding box center [563, 300] width 488 height 36
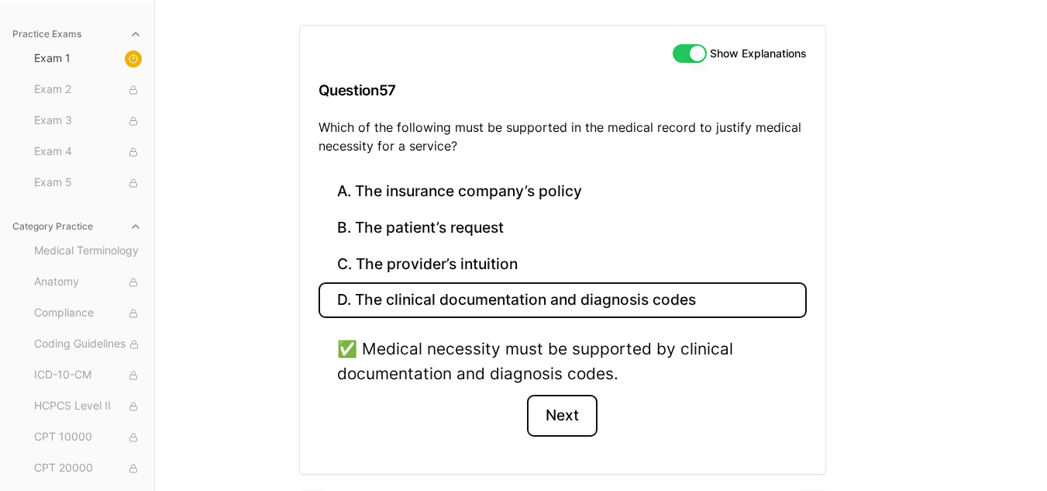
click at [554, 422] on button "Next" at bounding box center [562, 416] width 71 height 42
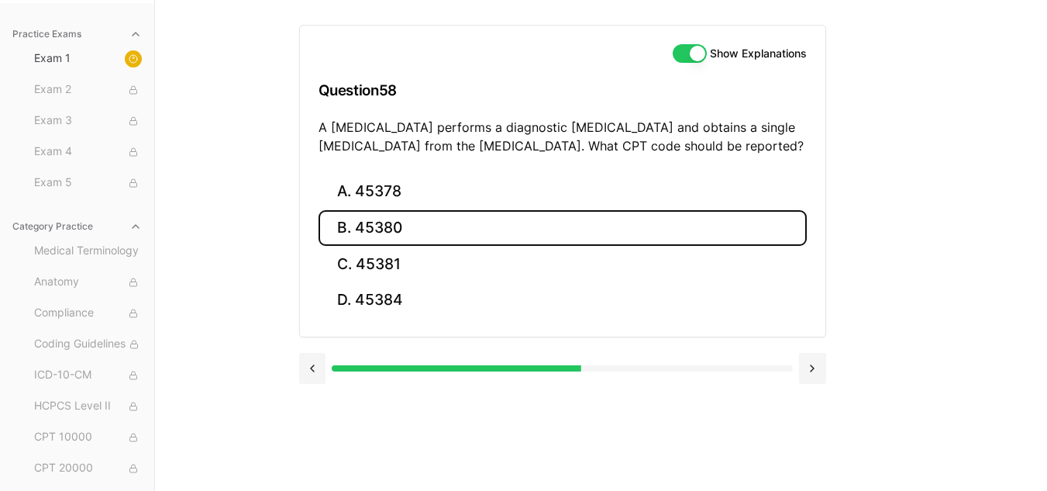
click at [450, 229] on button "B. 45380" at bounding box center [563, 228] width 488 height 36
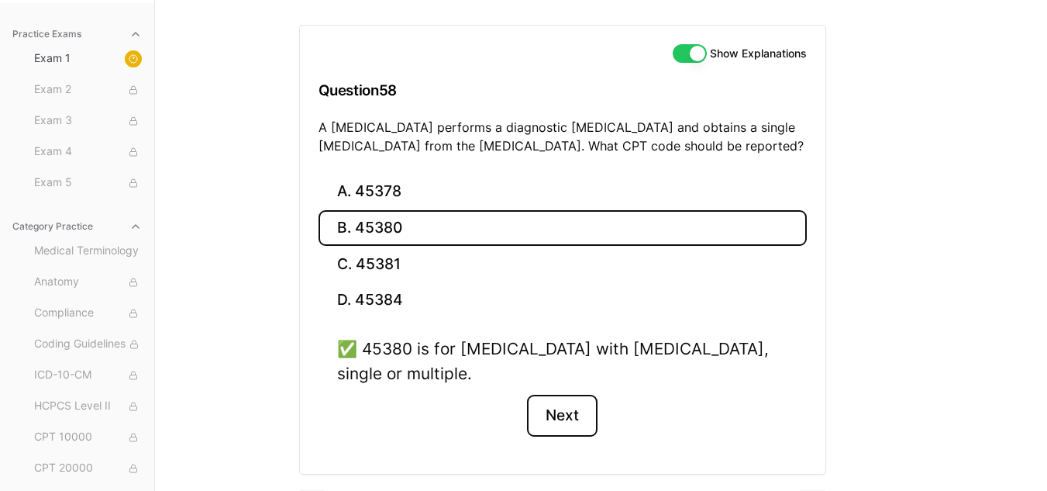
click at [565, 413] on button "Next" at bounding box center [562, 416] width 71 height 42
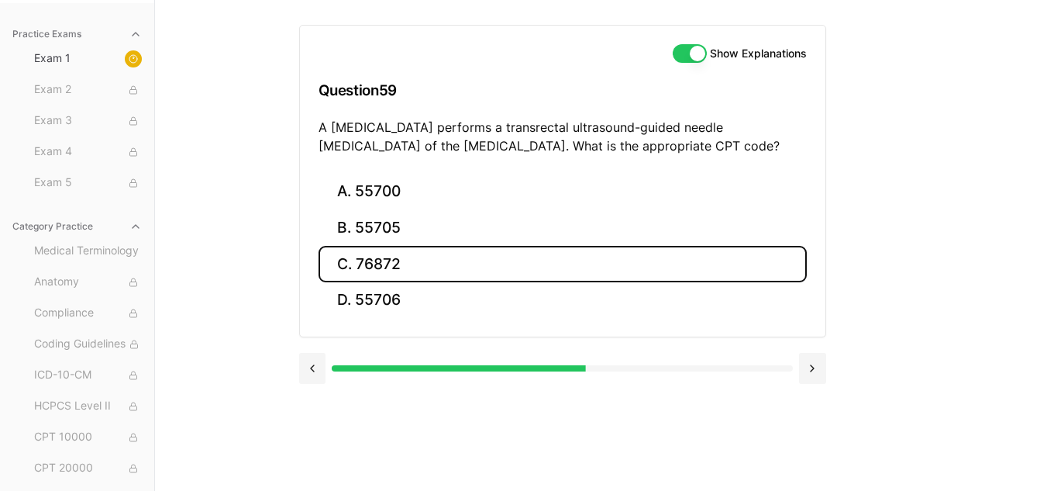
click at [367, 264] on button "C. 76872" at bounding box center [563, 264] width 488 height 36
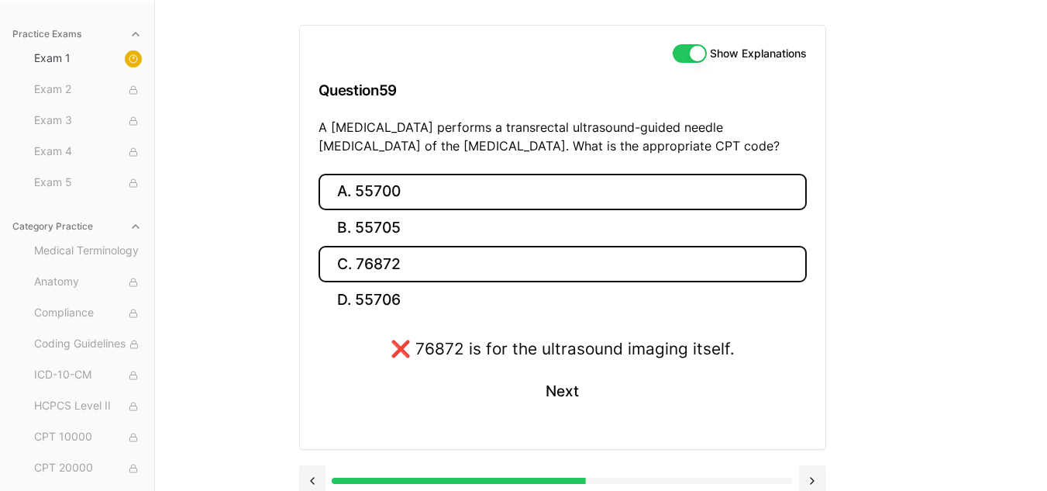
click at [412, 190] on button "A. 55700" at bounding box center [563, 192] width 488 height 36
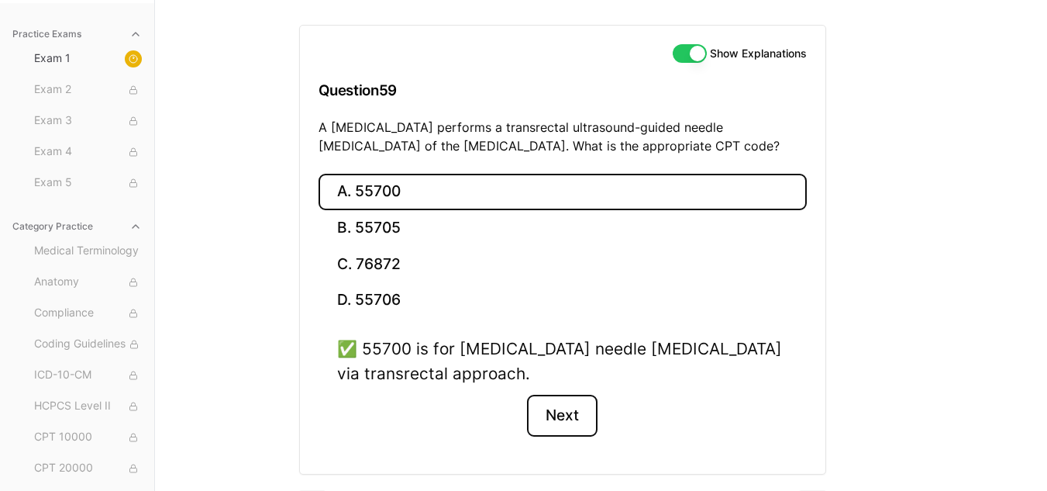
click at [550, 421] on button "Next" at bounding box center [562, 416] width 71 height 42
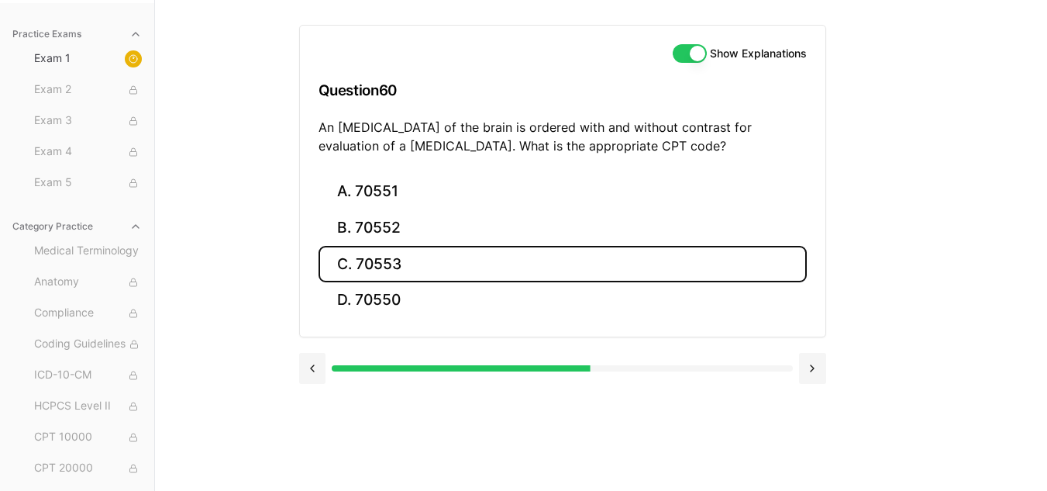
click at [484, 277] on button "C. 70553" at bounding box center [563, 264] width 488 height 36
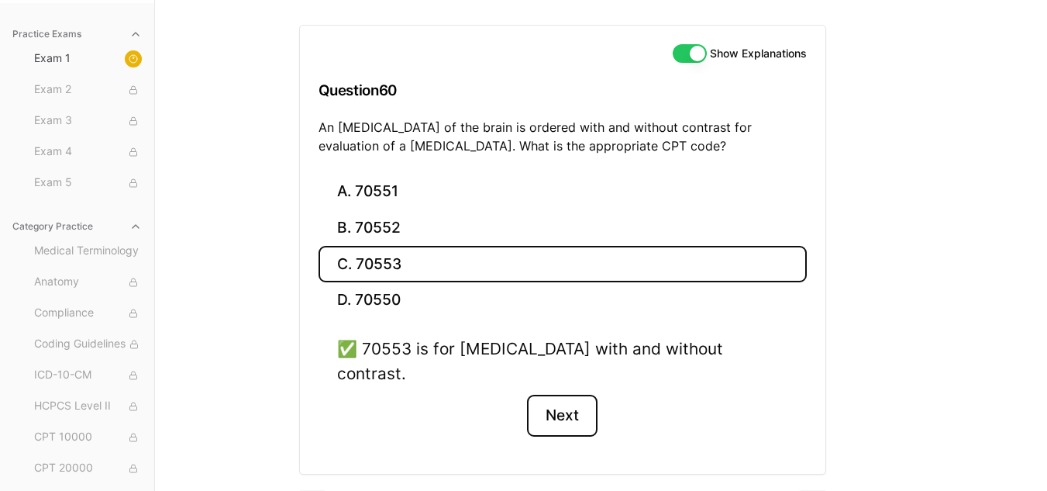
click at [563, 397] on button "Next" at bounding box center [562, 416] width 71 height 42
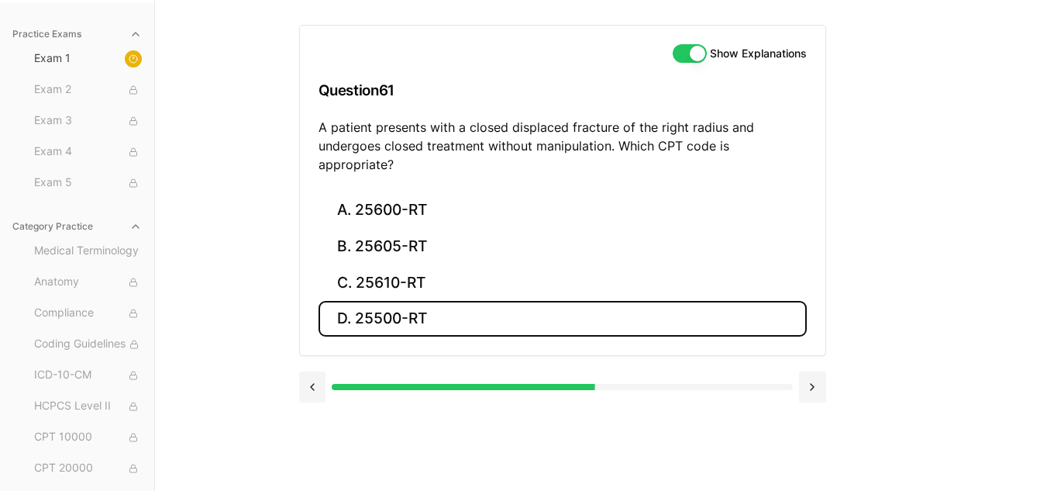
click at [483, 301] on button "D. 25500-RT" at bounding box center [563, 319] width 488 height 36
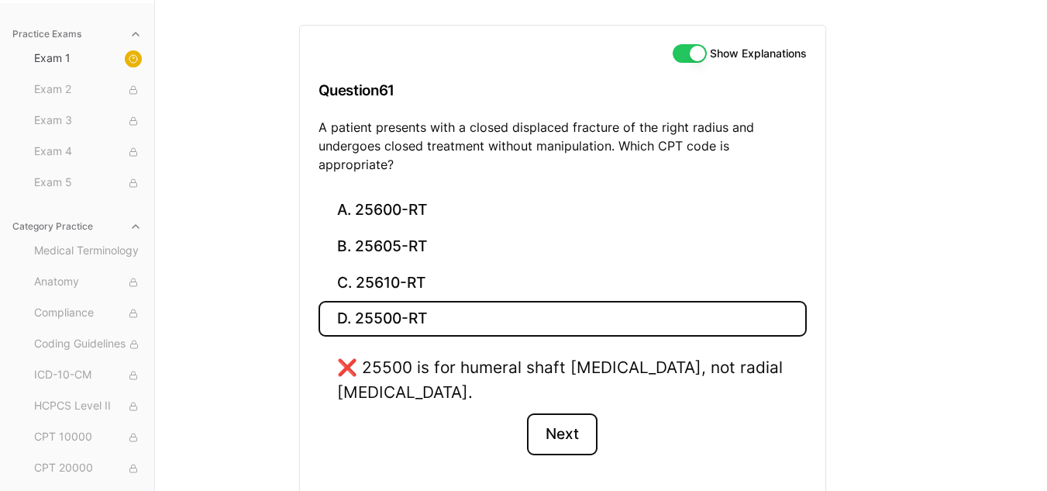
click at [570, 413] on button "Next" at bounding box center [562, 434] width 71 height 42
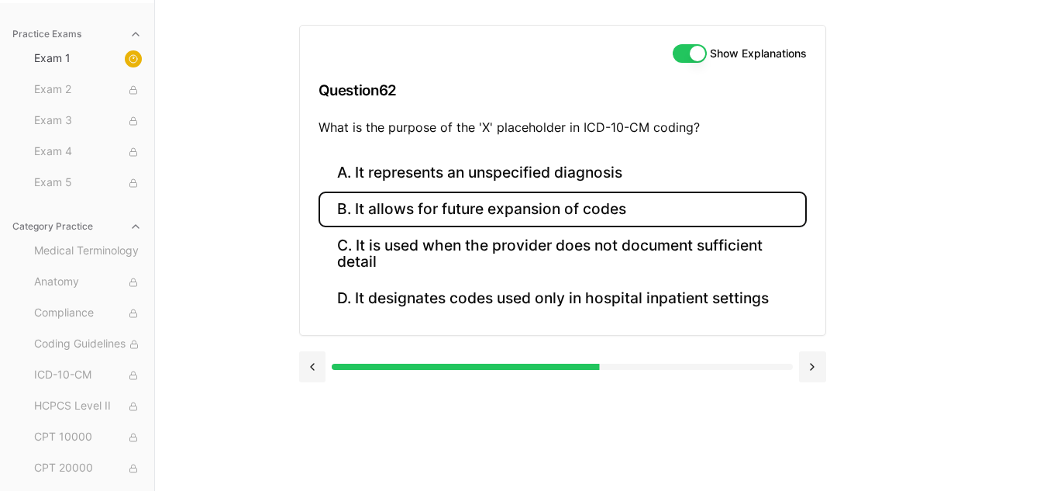
click at [570, 215] on button "B. It allows for future expansion of codes" at bounding box center [563, 209] width 488 height 36
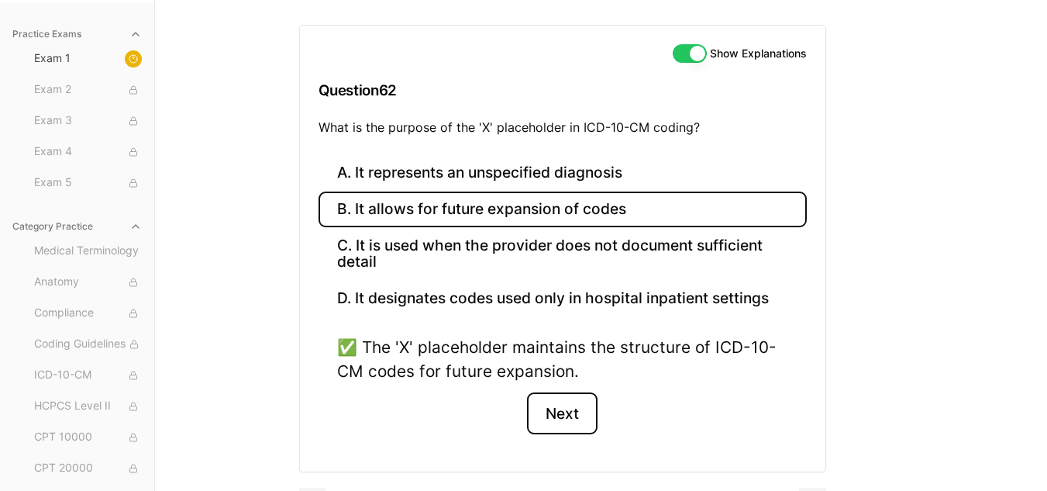
click at [555, 428] on button "Next" at bounding box center [562, 413] width 71 height 42
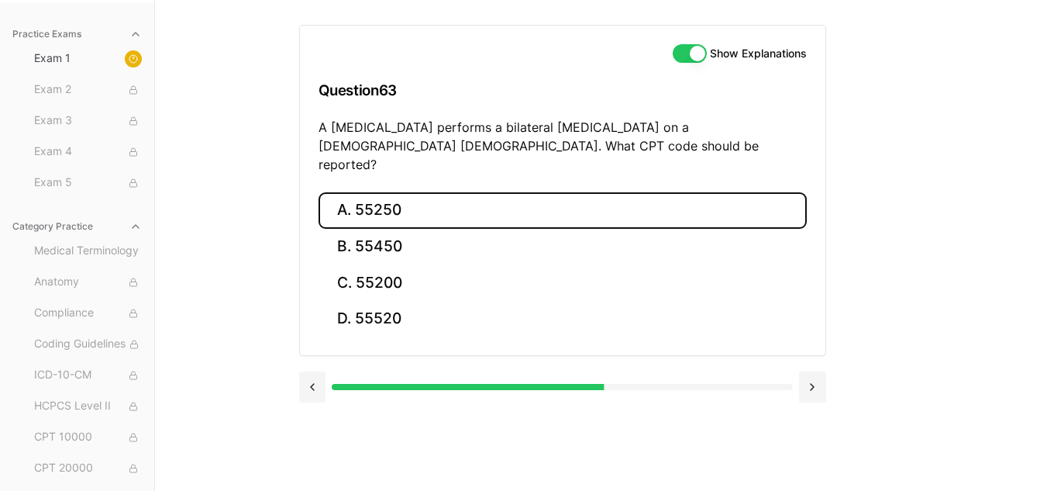
click at [556, 192] on button "A. 55250" at bounding box center [563, 210] width 488 height 36
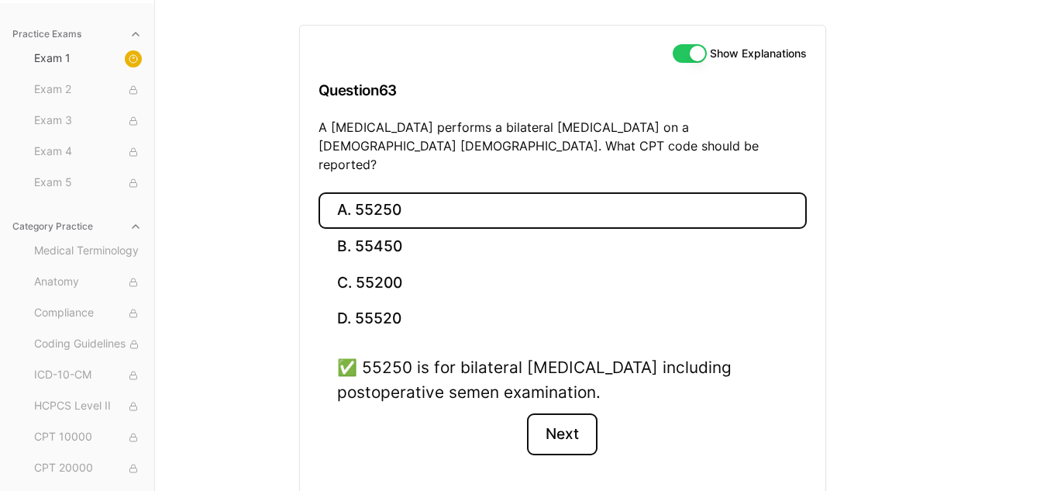
click at [566, 427] on button "Next" at bounding box center [562, 434] width 71 height 42
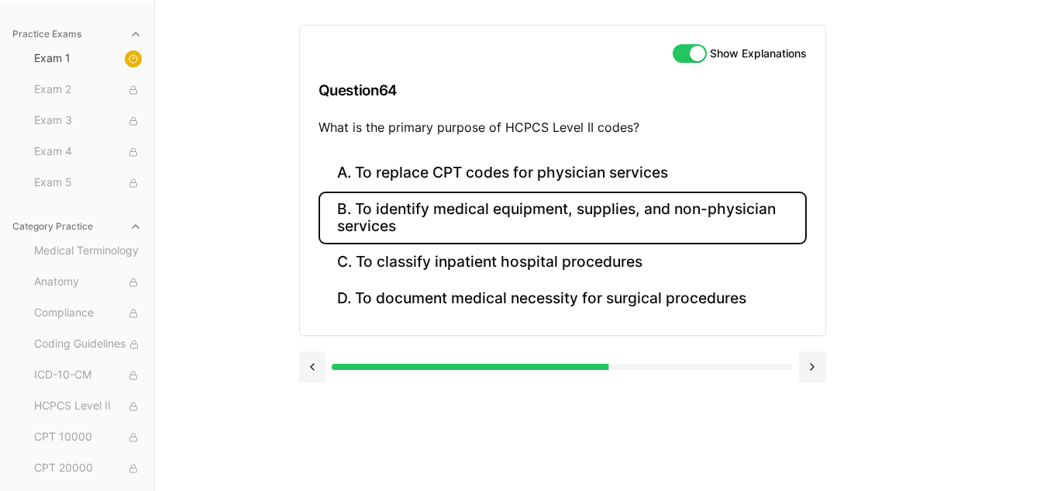
click at [663, 210] on button "B. To identify medical equipment, supplies, and non-physician services" at bounding box center [563, 217] width 488 height 53
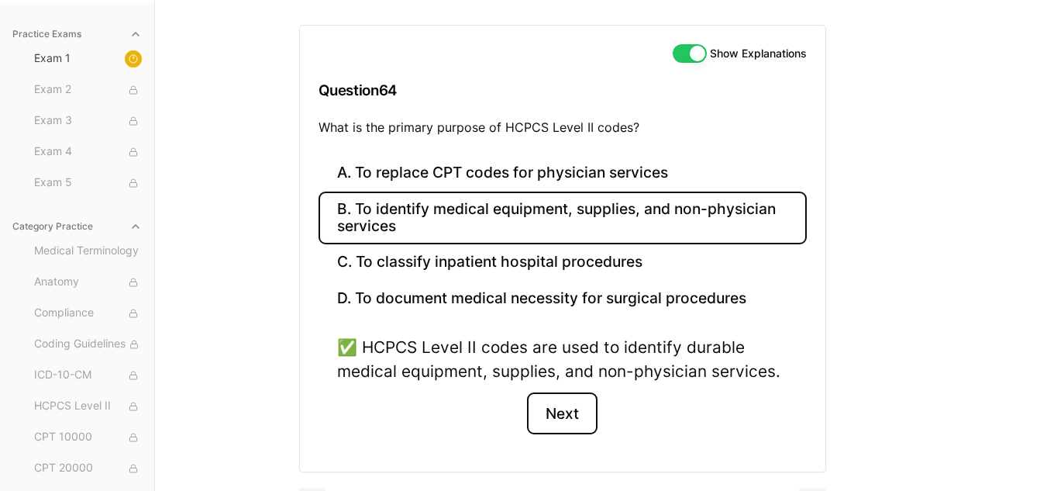
click at [566, 416] on button "Next" at bounding box center [562, 413] width 71 height 42
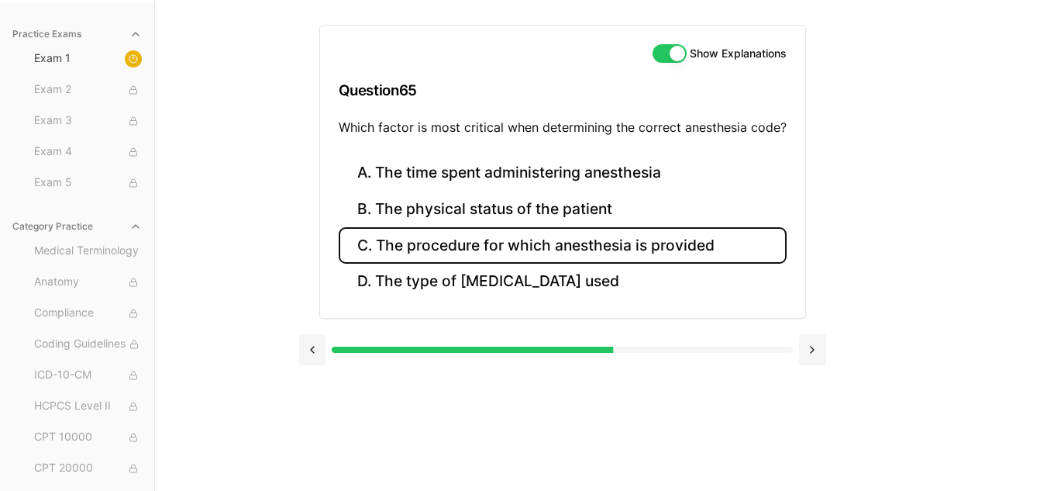
click at [608, 243] on button "C. The procedure for which anesthesia is provided" at bounding box center [563, 245] width 448 height 36
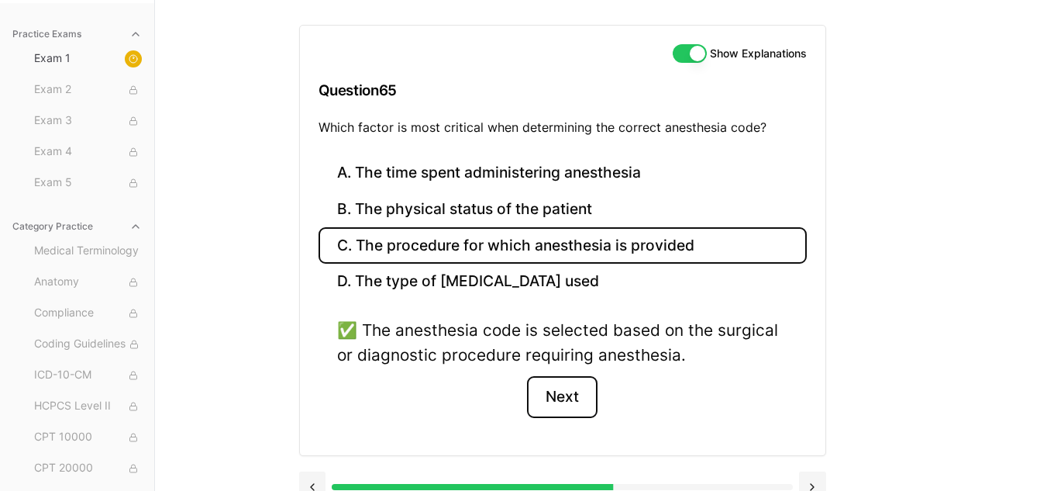
click at [571, 406] on button "Next" at bounding box center [562, 397] width 71 height 42
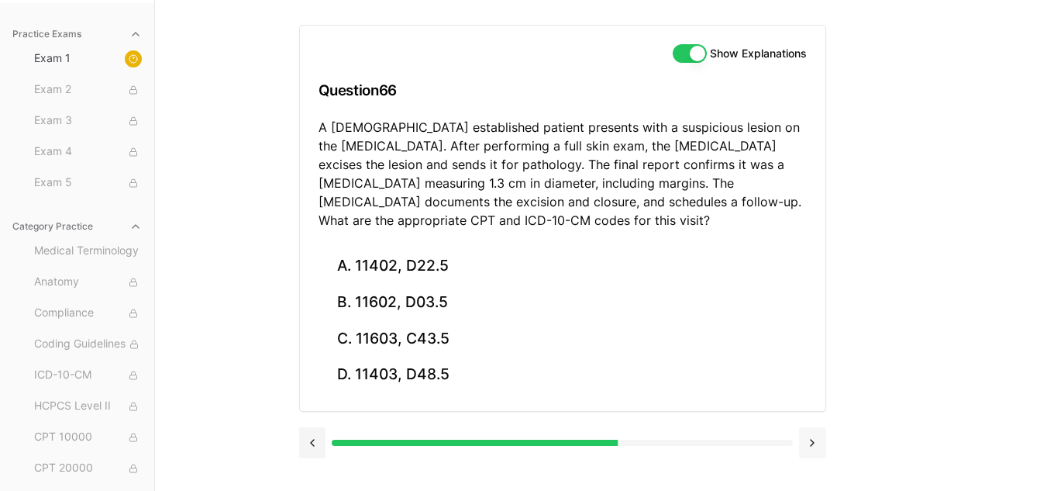
click at [807, 443] on button at bounding box center [812, 442] width 27 height 31
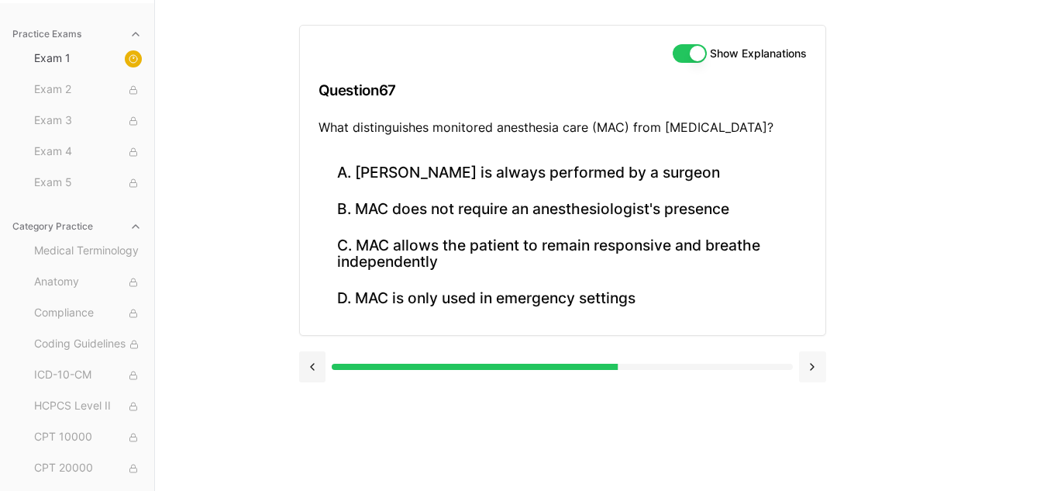
click at [822, 367] on button at bounding box center [812, 366] width 27 height 31
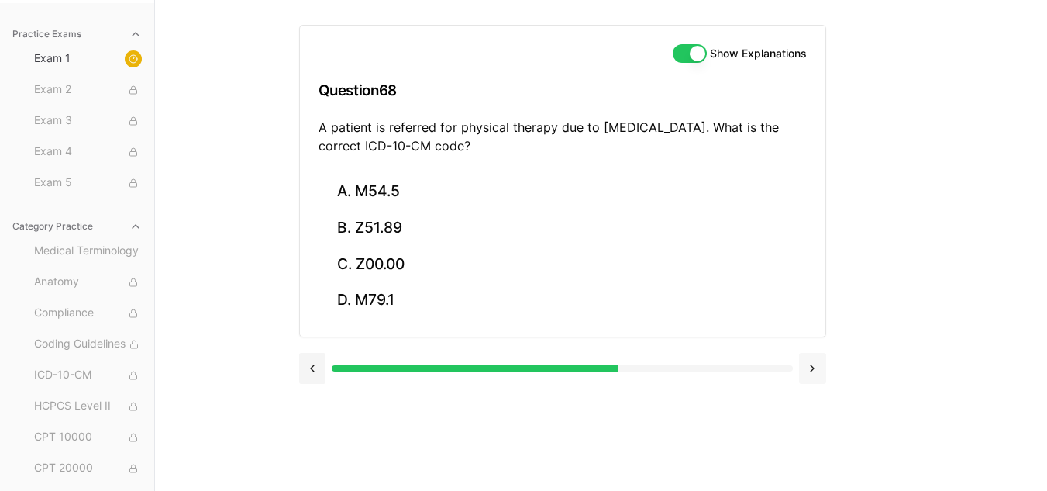
click at [822, 367] on button at bounding box center [812, 368] width 27 height 31
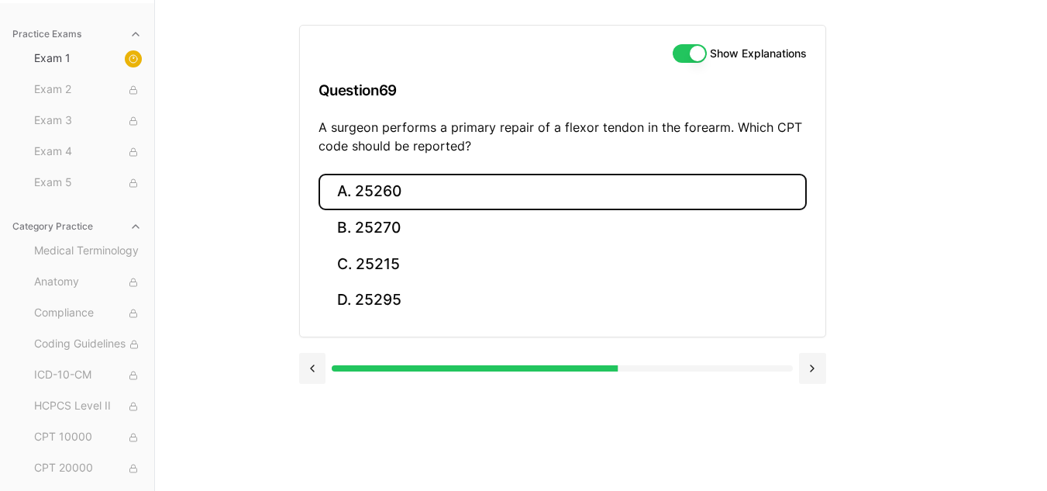
click at [408, 192] on button "A. 25260" at bounding box center [563, 192] width 488 height 36
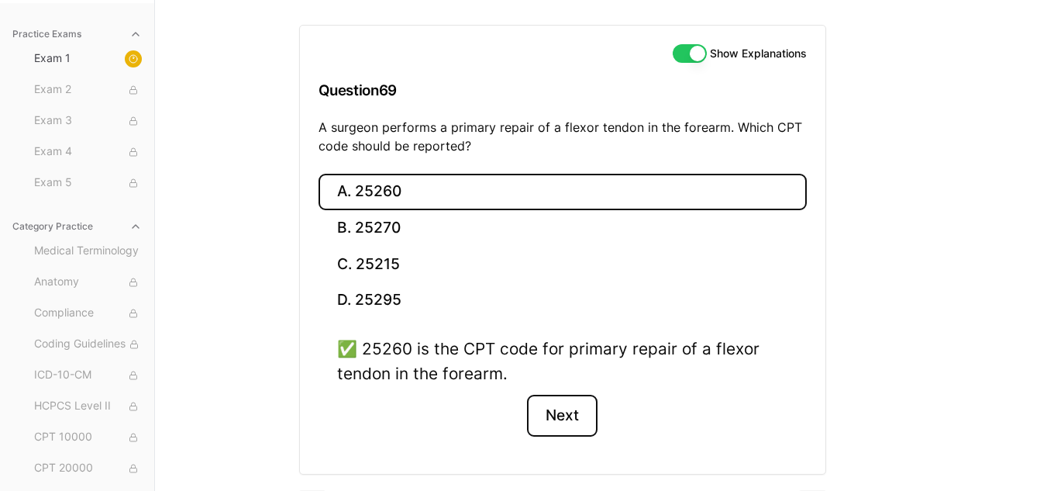
click at [569, 419] on button "Next" at bounding box center [562, 416] width 71 height 42
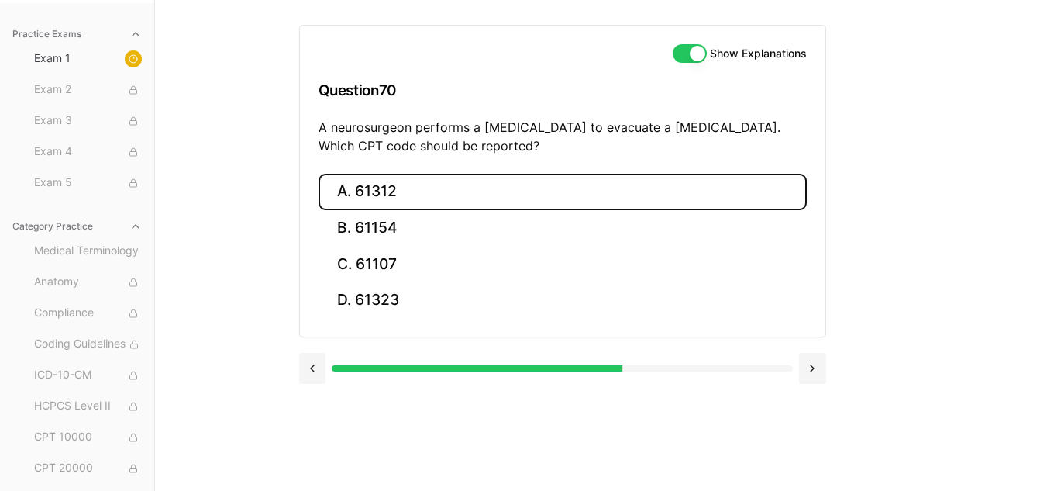
click at [482, 191] on button "A. 61312" at bounding box center [563, 192] width 488 height 36
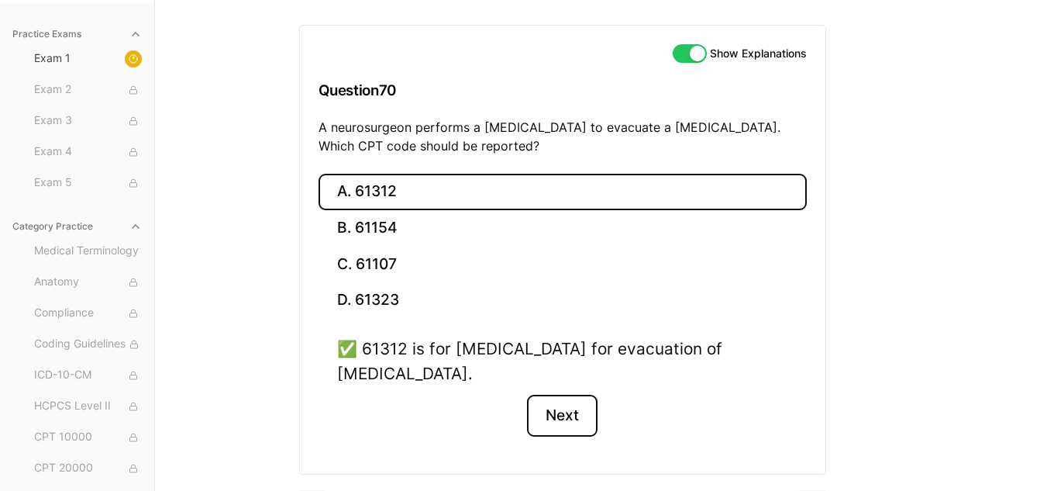
click at [560, 405] on button "Next" at bounding box center [562, 416] width 71 height 42
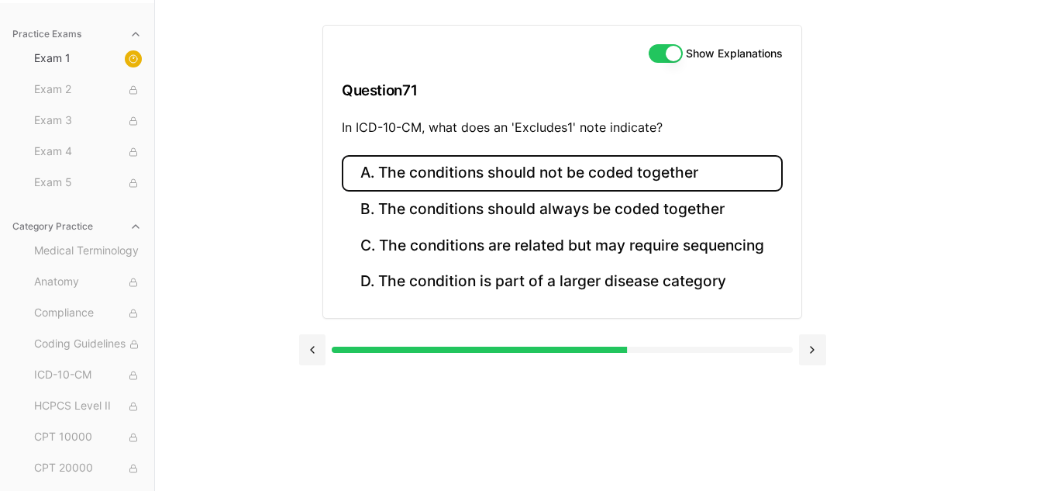
click at [681, 168] on button "A. The conditions should not be coded together" at bounding box center [562, 173] width 441 height 36
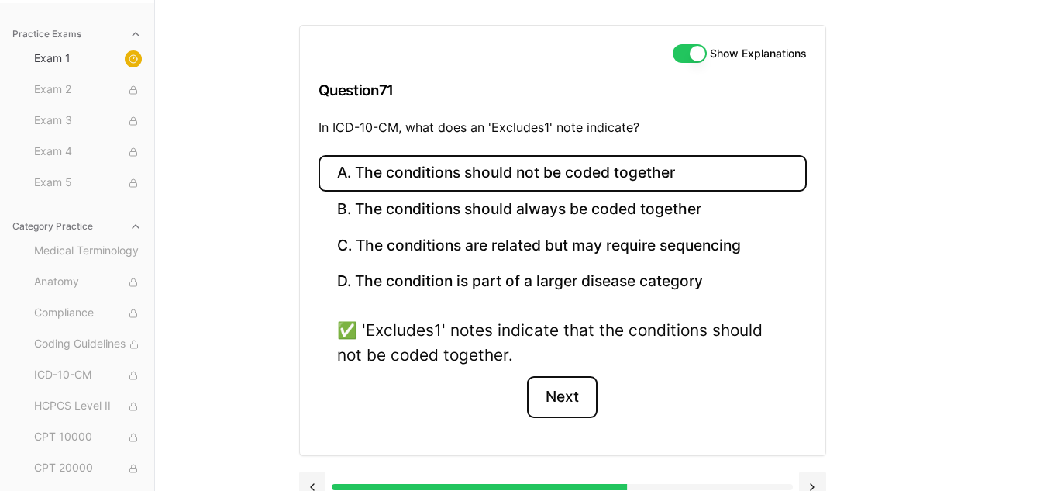
click at [565, 392] on button "Next" at bounding box center [562, 397] width 71 height 42
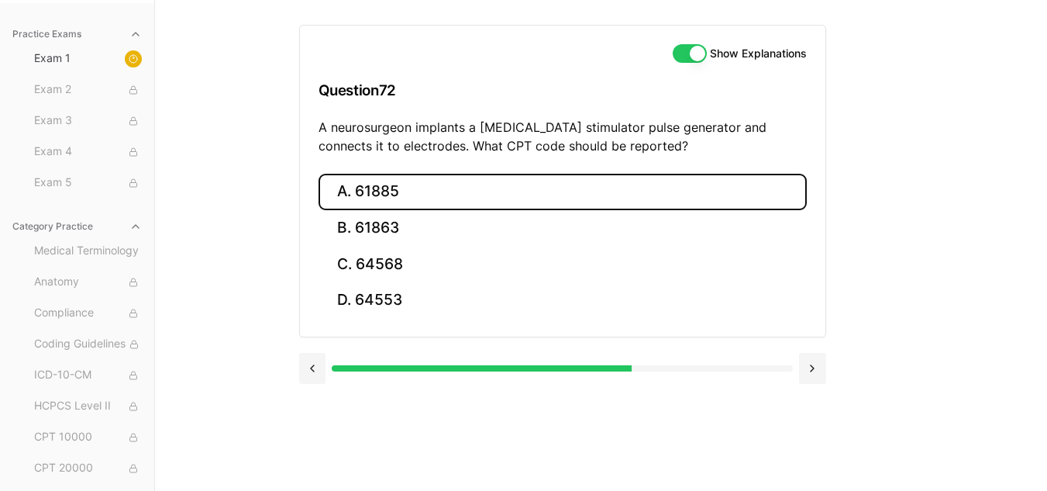
click at [388, 191] on button "A. 61885" at bounding box center [563, 192] width 488 height 36
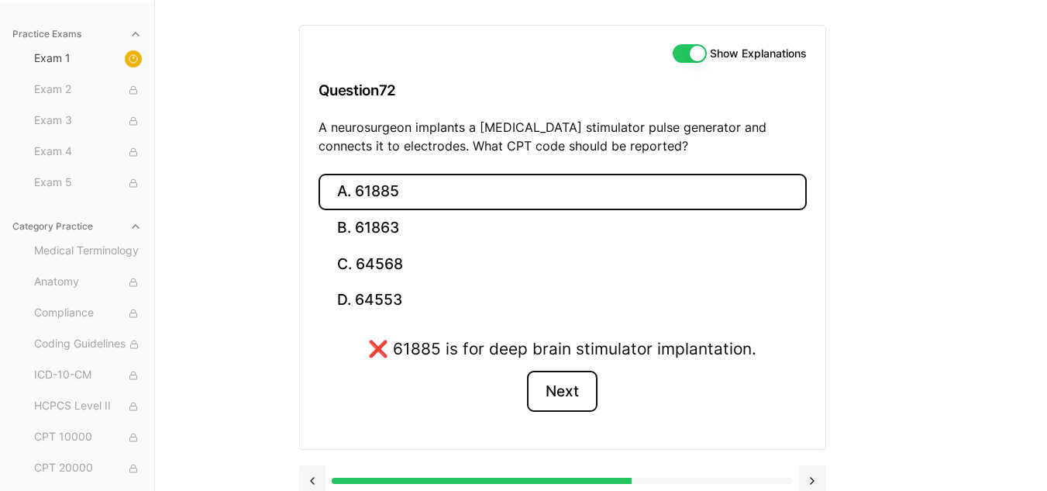
click at [568, 382] on button "Next" at bounding box center [562, 391] width 71 height 42
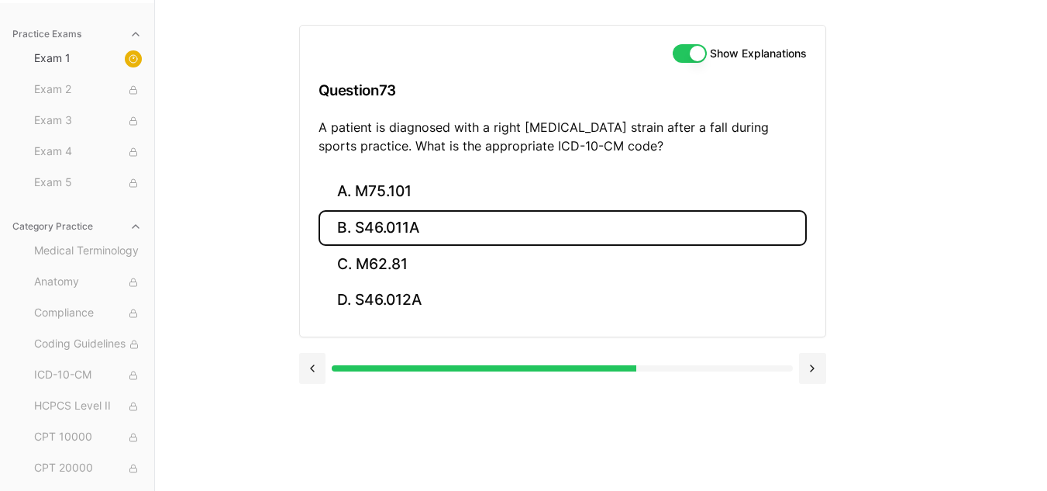
click at [377, 231] on button "B. S46.011A" at bounding box center [563, 228] width 488 height 36
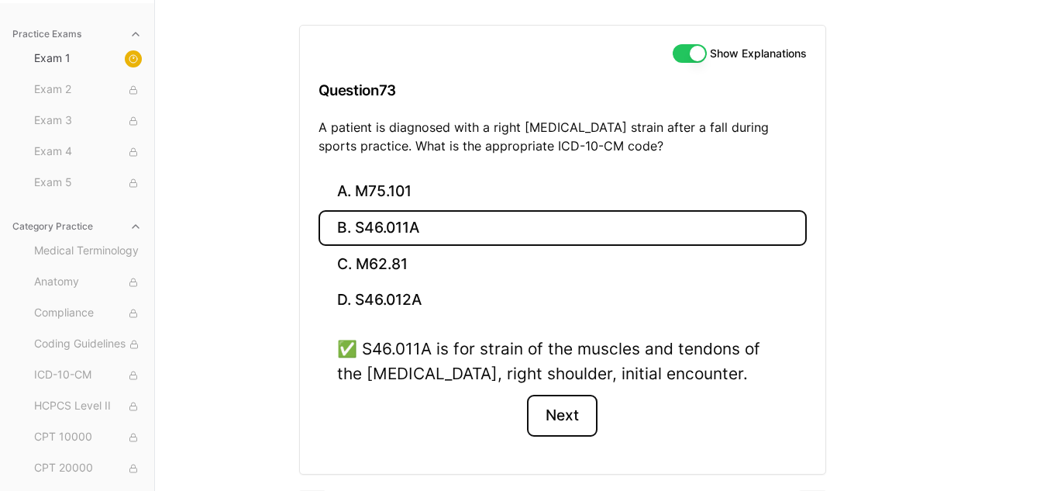
click at [562, 409] on button "Next" at bounding box center [562, 416] width 71 height 42
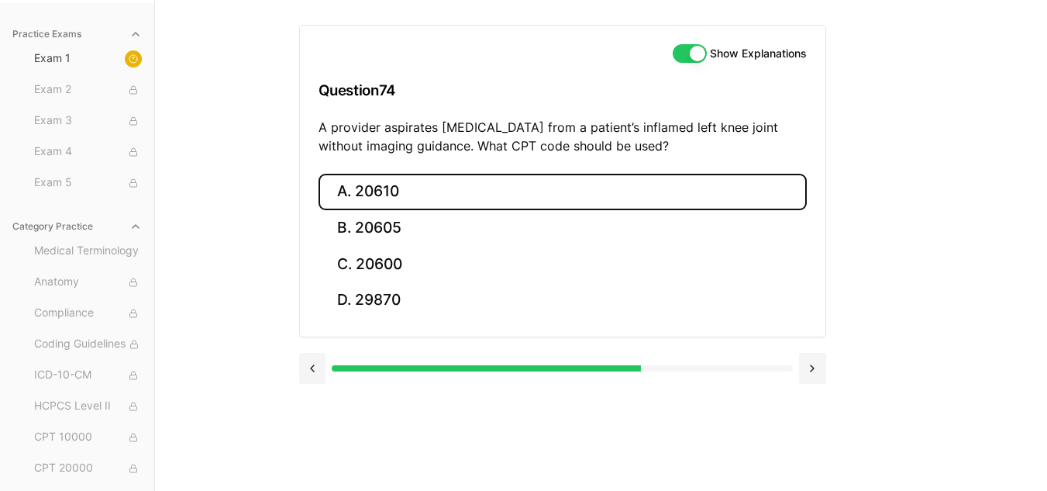
click at [448, 194] on button "A. 20610" at bounding box center [563, 192] width 488 height 36
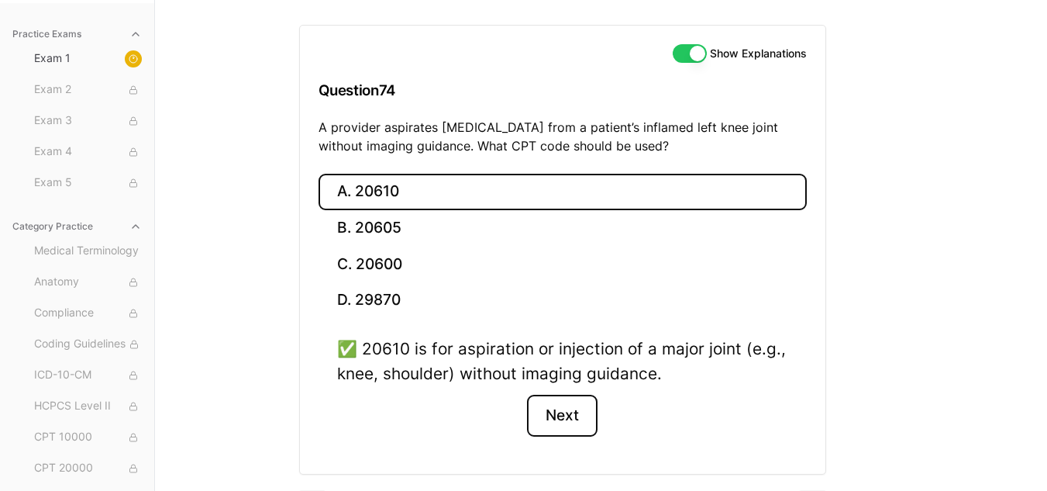
click at [563, 425] on button "Next" at bounding box center [562, 416] width 71 height 42
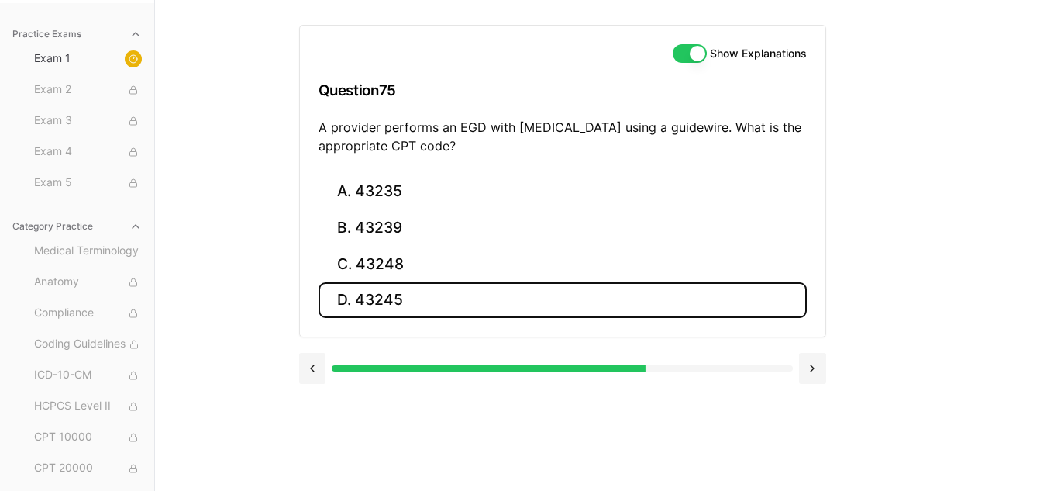
click at [405, 285] on button "D. 43245" at bounding box center [563, 300] width 488 height 36
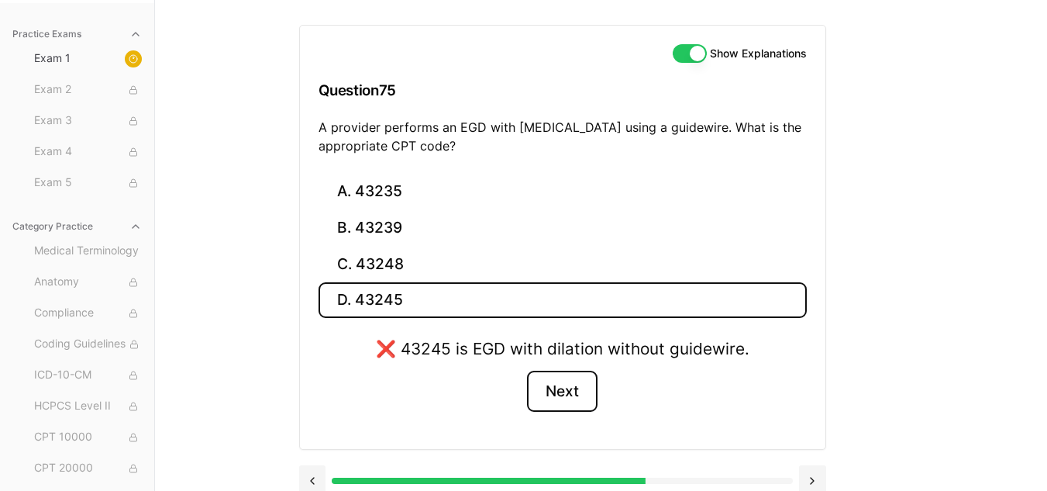
click at [561, 384] on button "Next" at bounding box center [562, 391] width 71 height 42
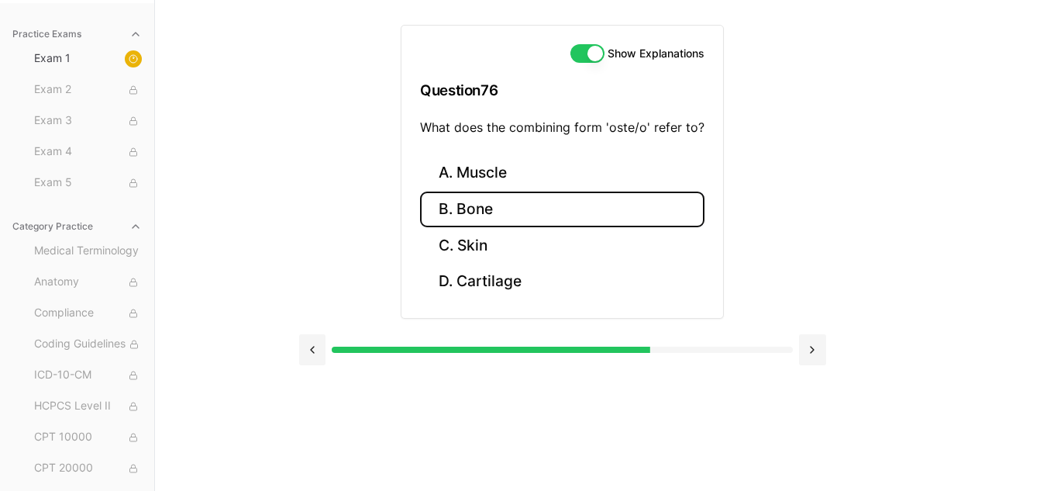
click at [531, 211] on button "B. Bone" at bounding box center [562, 209] width 284 height 36
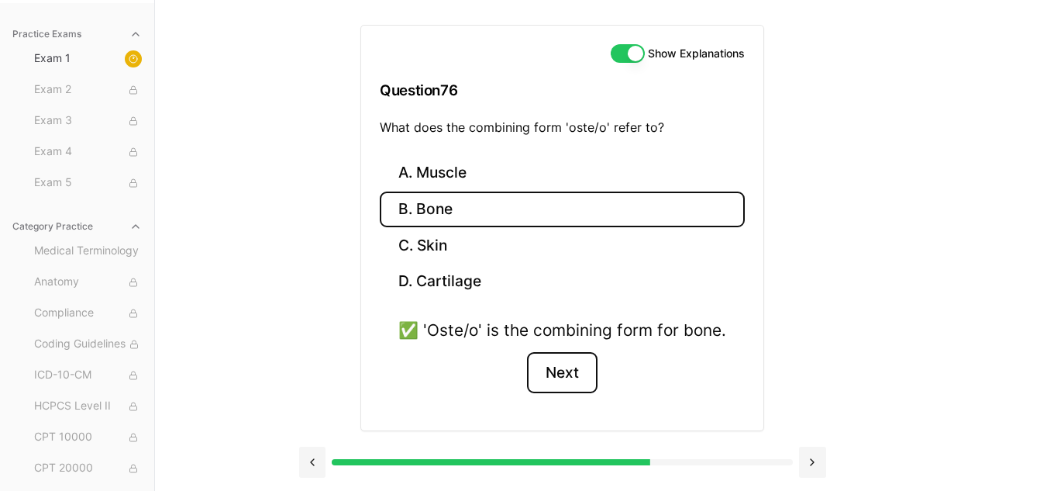
click at [565, 365] on button "Next" at bounding box center [562, 373] width 71 height 42
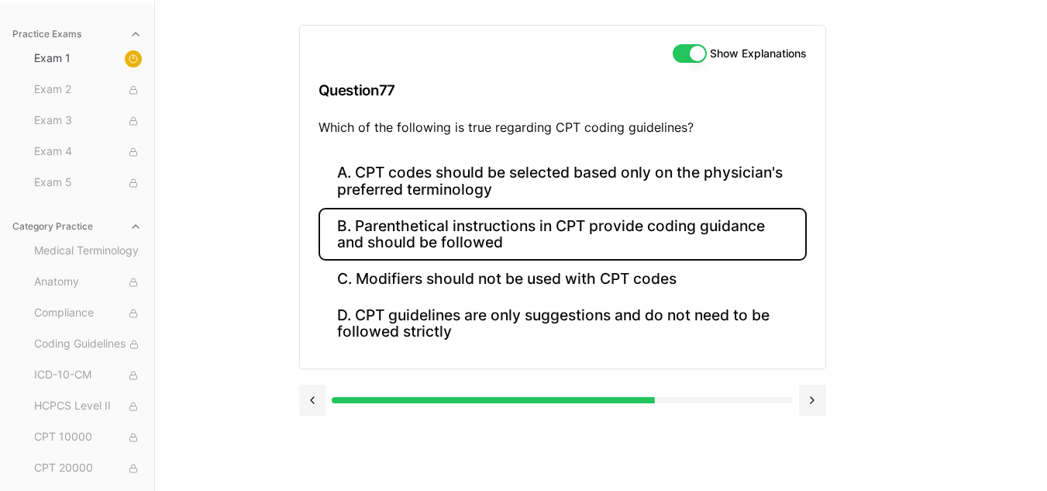
click at [639, 230] on button "B. Parenthetical instructions in CPT provide coding guidance and should be foll…" at bounding box center [563, 234] width 488 height 53
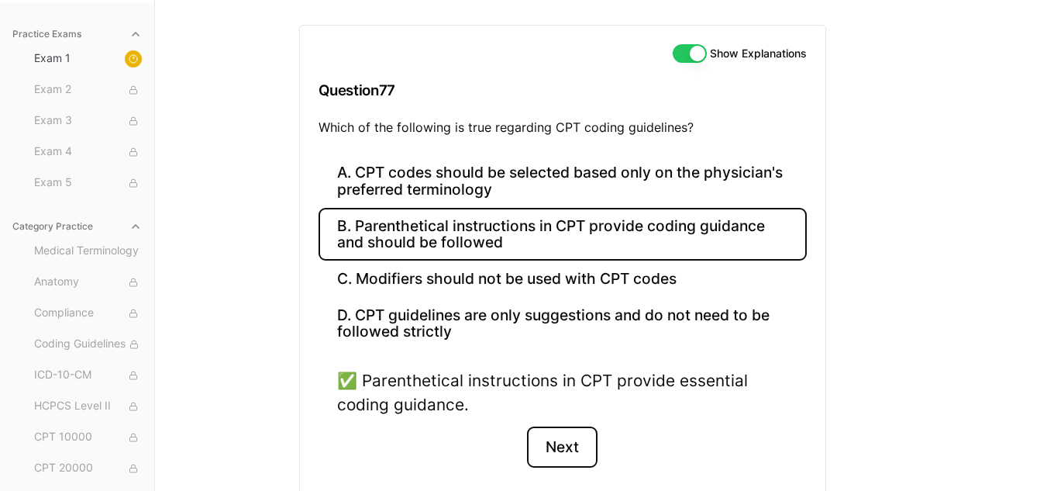
click at [579, 453] on button "Next" at bounding box center [562, 447] width 71 height 42
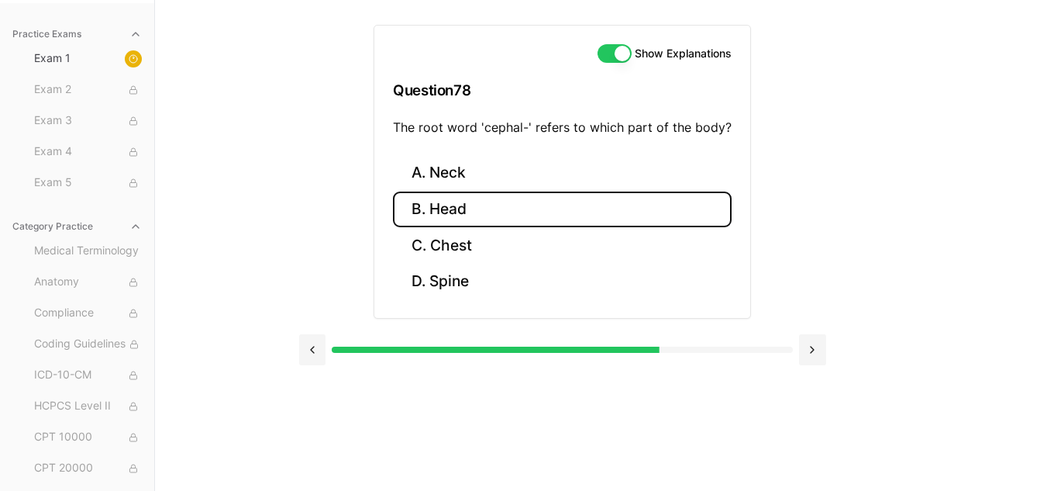
click at [578, 215] on button "B. Head" at bounding box center [562, 209] width 339 height 36
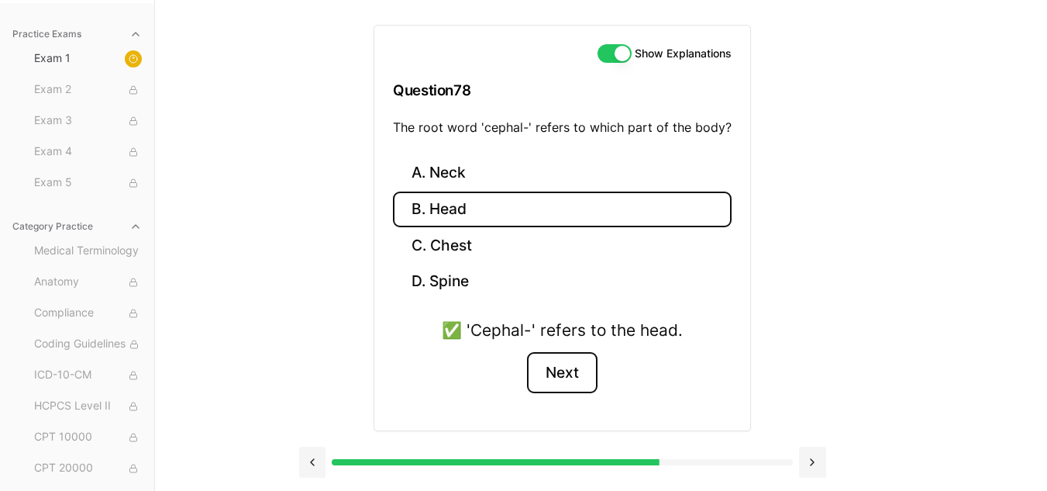
click at [556, 381] on button "Next" at bounding box center [562, 373] width 71 height 42
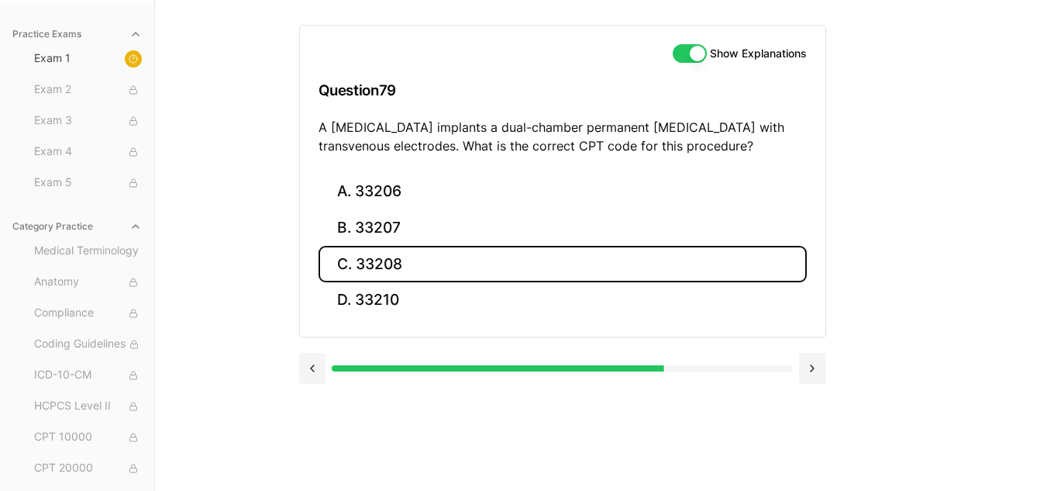
click at [363, 259] on button "C. 33208" at bounding box center [563, 264] width 488 height 36
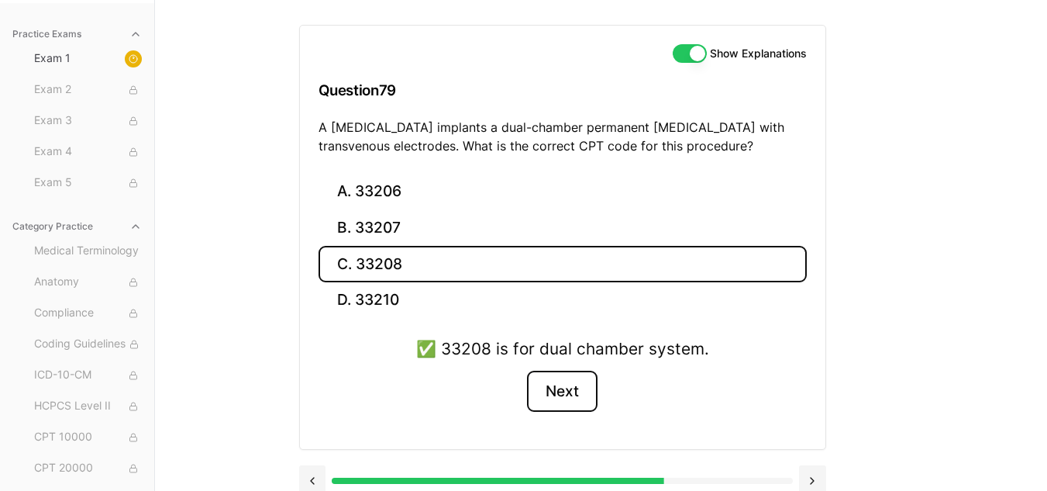
click at [570, 380] on button "Next" at bounding box center [562, 391] width 71 height 42
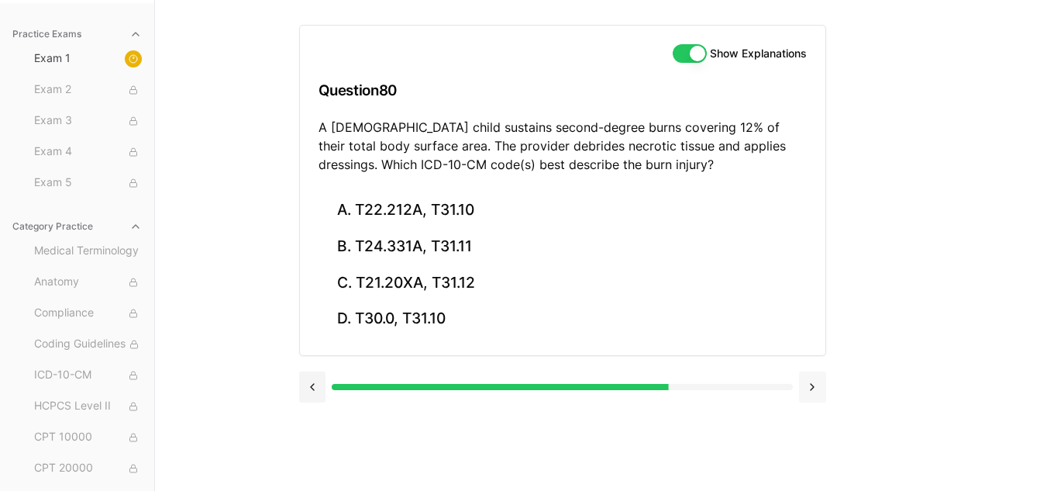
click at [817, 377] on button at bounding box center [812, 386] width 27 height 31
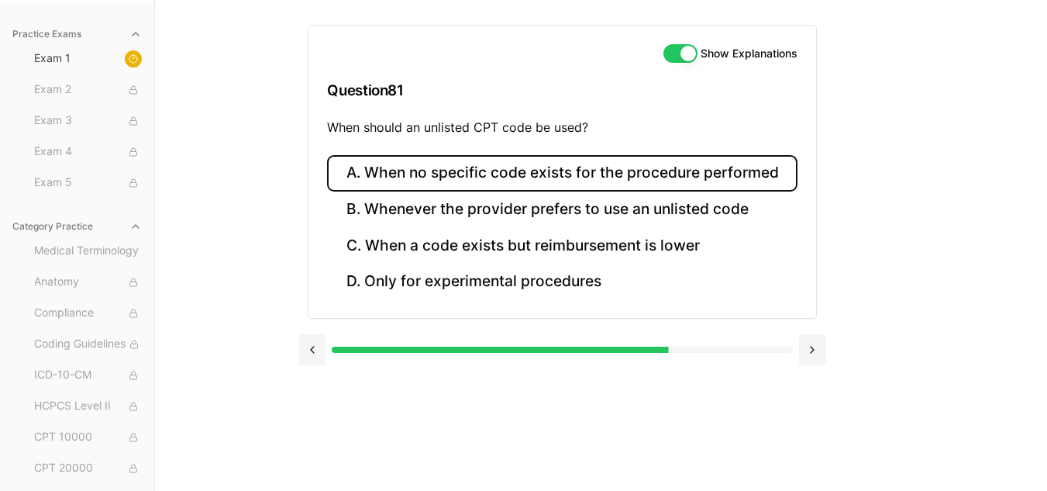
click at [684, 184] on button "A. When no specific code exists for the procedure performed" at bounding box center [562, 173] width 470 height 36
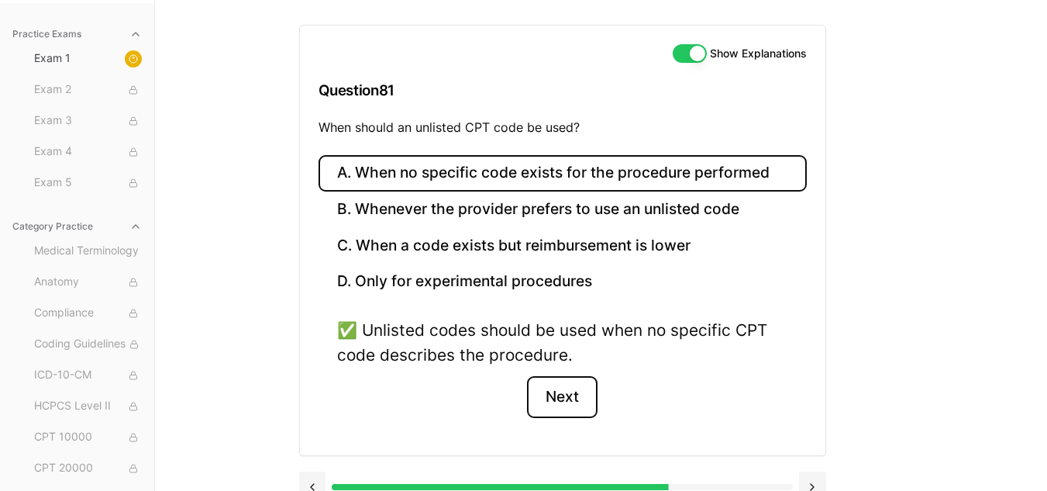
click at [584, 405] on button "Next" at bounding box center [562, 397] width 71 height 42
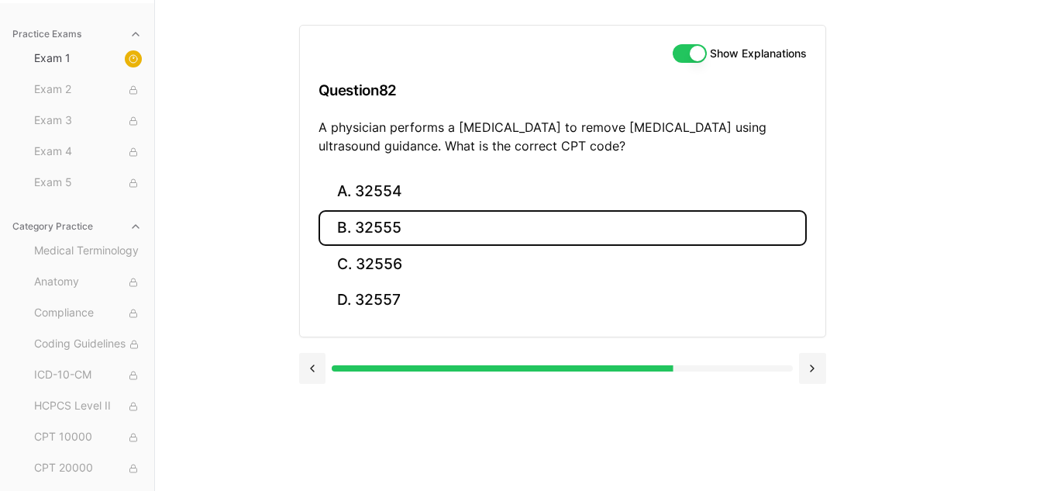
click at [546, 214] on button "B. 32555" at bounding box center [563, 228] width 488 height 36
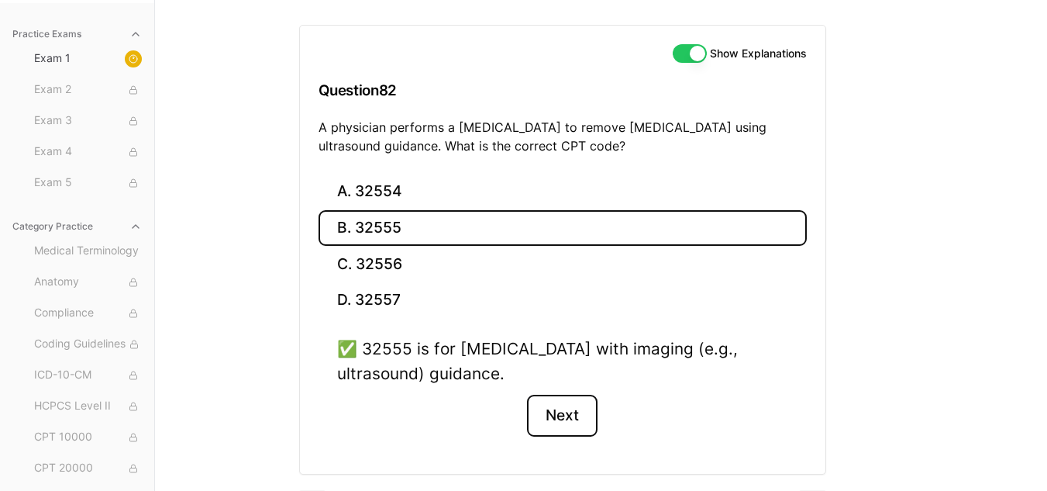
click at [581, 419] on button "Next" at bounding box center [562, 416] width 71 height 42
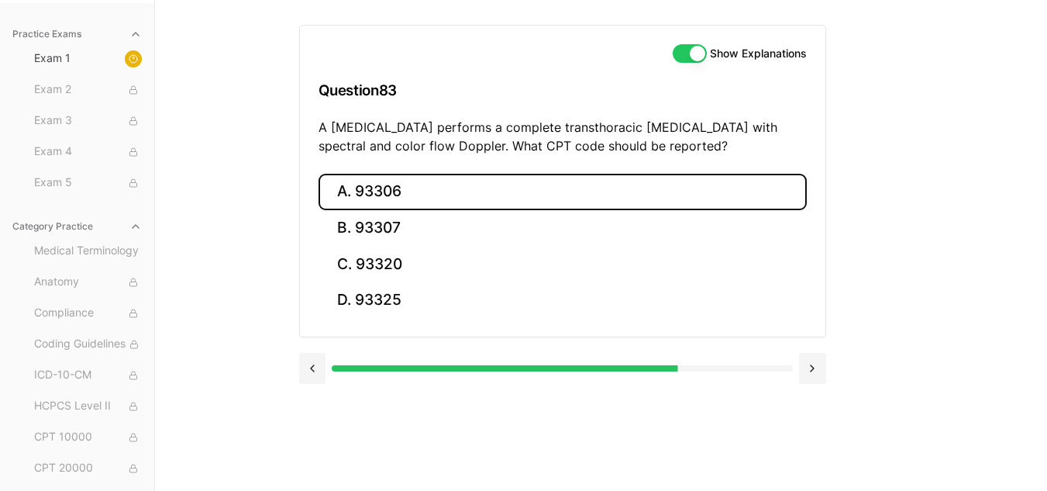
click at [450, 188] on button "A. 93306" at bounding box center [563, 192] width 488 height 36
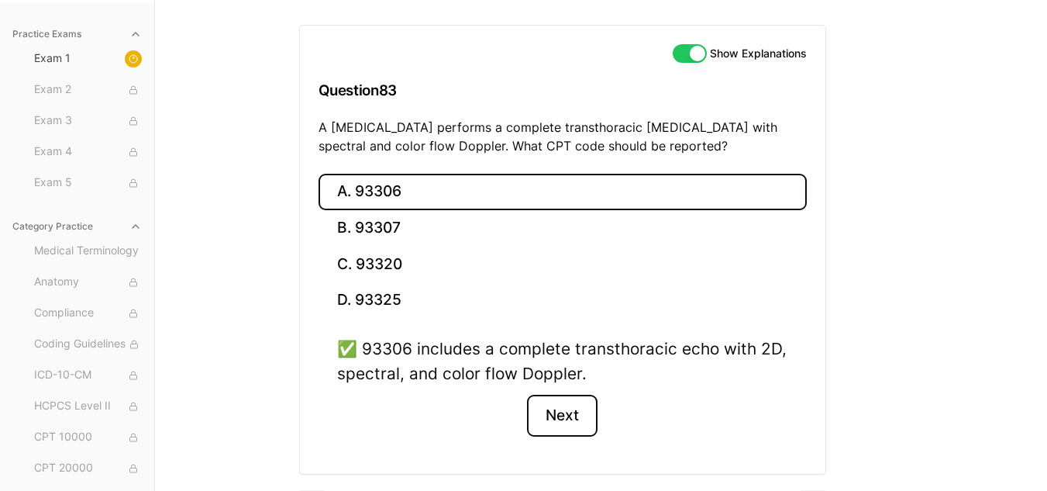
click at [580, 419] on button "Next" at bounding box center [562, 416] width 71 height 42
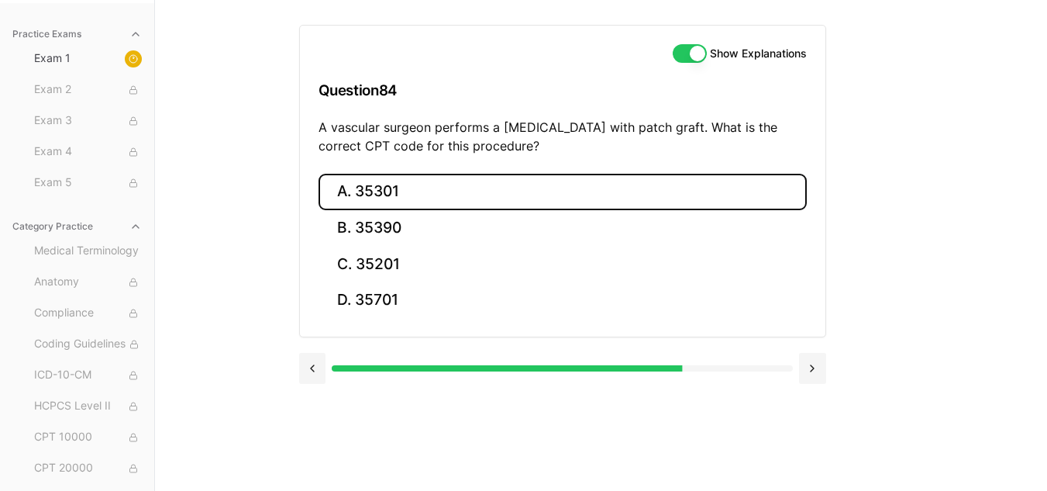
click at [424, 183] on button "A. 35301" at bounding box center [563, 192] width 488 height 36
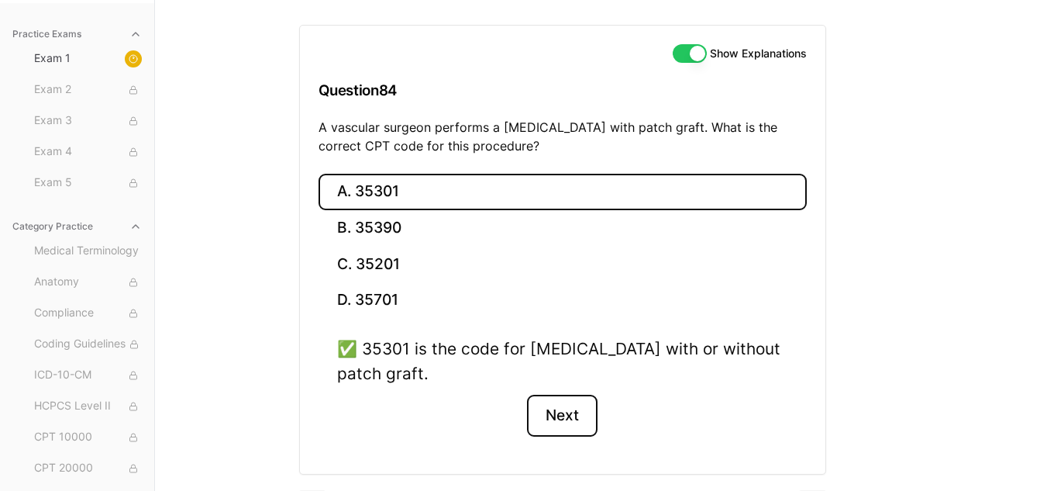
click at [563, 421] on button "Next" at bounding box center [562, 416] width 71 height 42
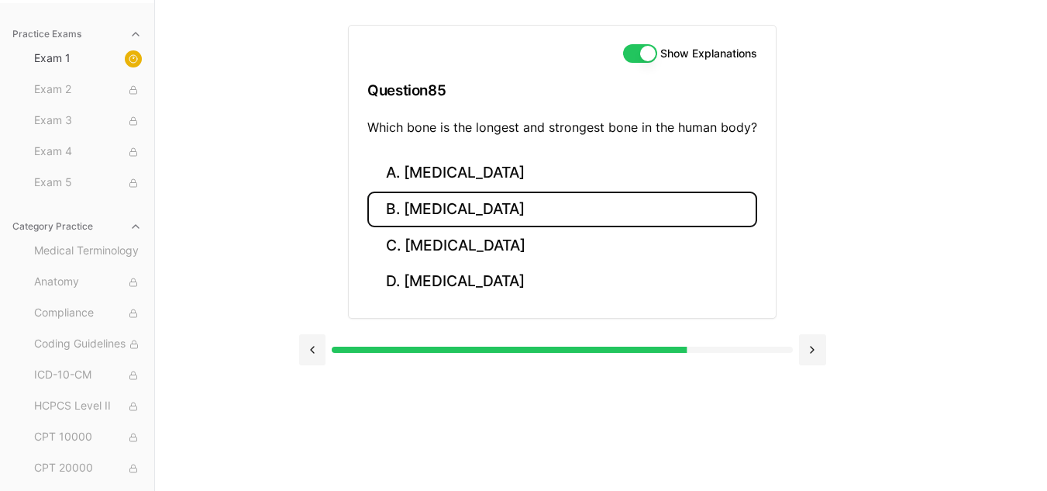
click at [490, 204] on button "B. Femur" at bounding box center [562, 209] width 390 height 36
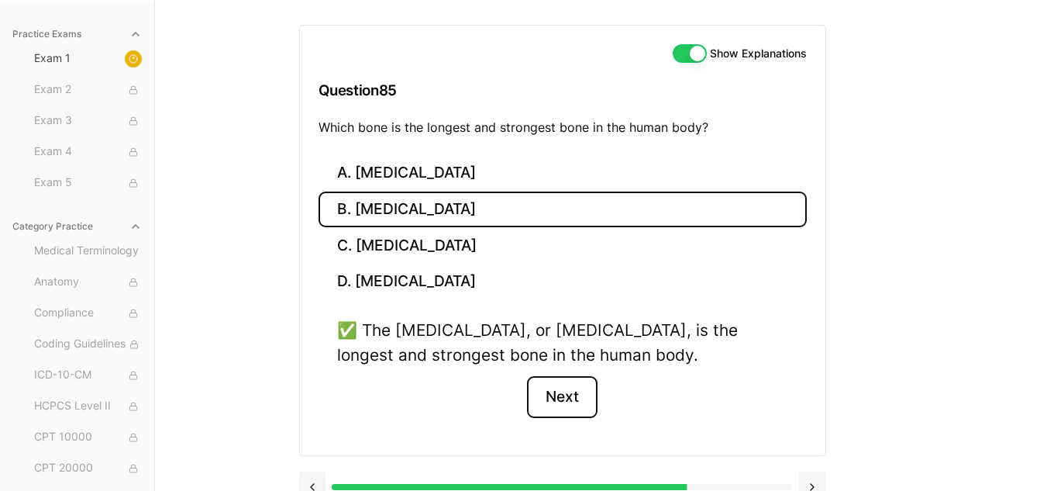
click at [558, 394] on button "Next" at bounding box center [562, 397] width 71 height 42
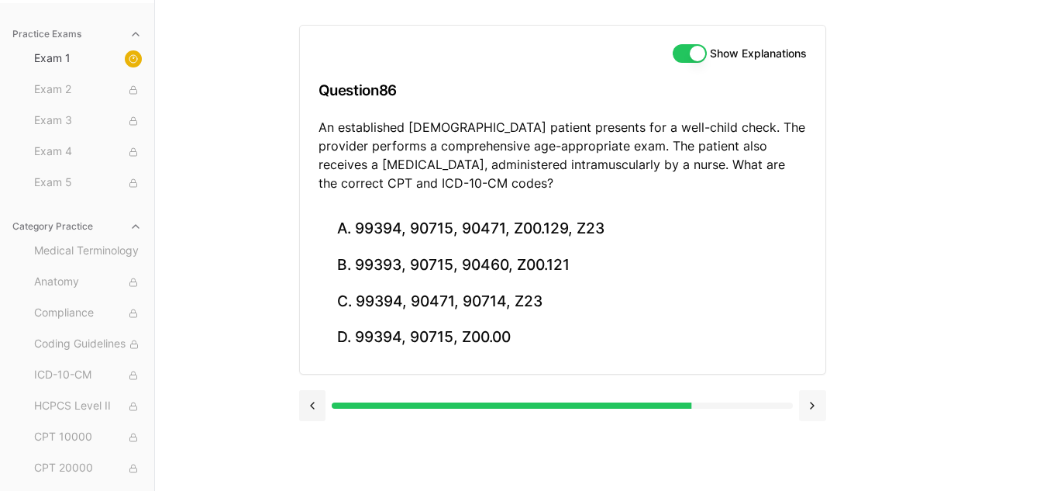
click at [822, 405] on button at bounding box center [812, 405] width 27 height 31
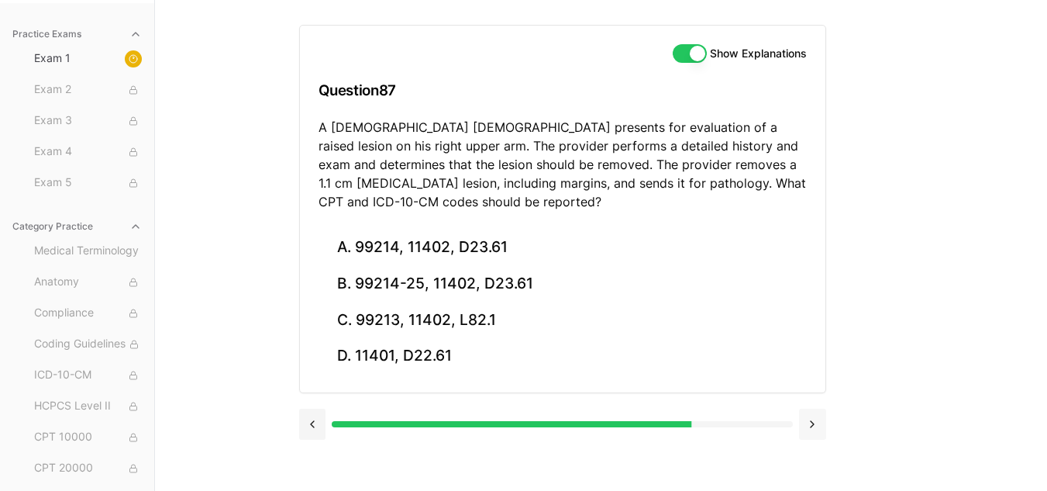
click at [817, 415] on button at bounding box center [812, 423] width 27 height 31
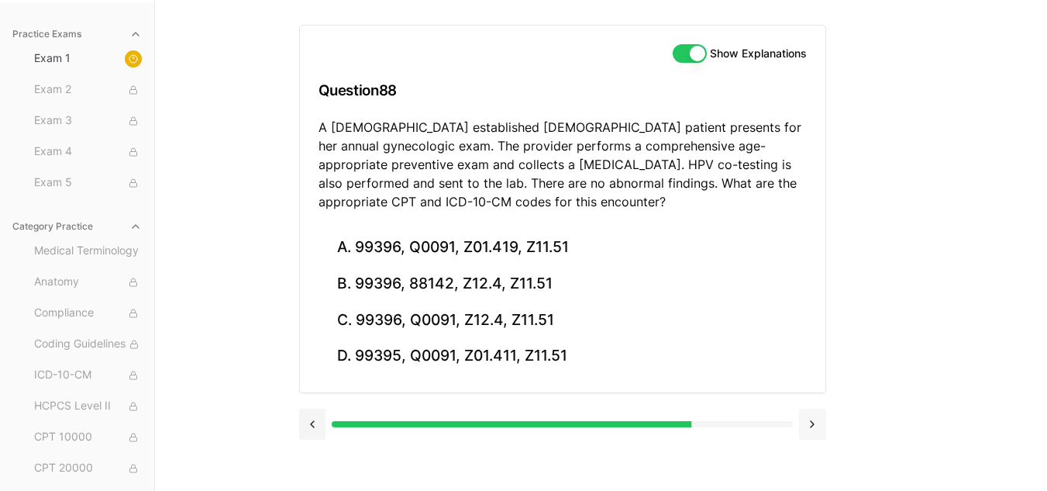
click at [816, 418] on button at bounding box center [812, 423] width 27 height 31
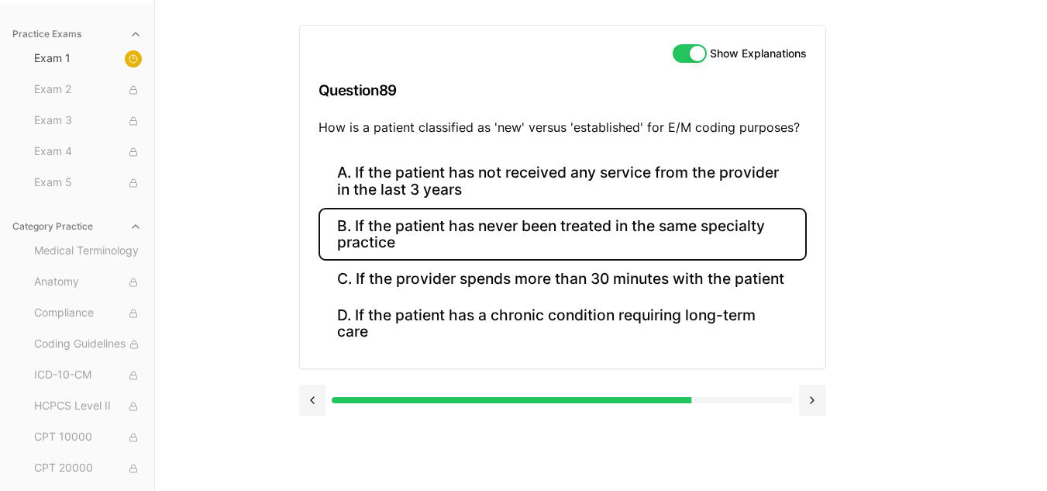
click at [740, 219] on button "B. If the patient has never been treated in the same specialty practice" at bounding box center [563, 234] width 488 height 53
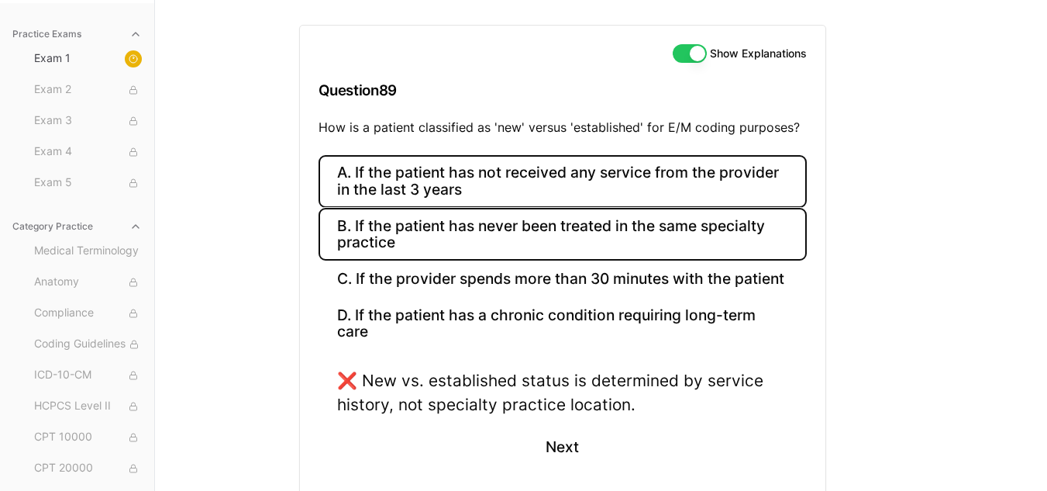
click at [734, 177] on button "A. If the patient has not received any service from the provider in the last 3 …" at bounding box center [563, 181] width 488 height 53
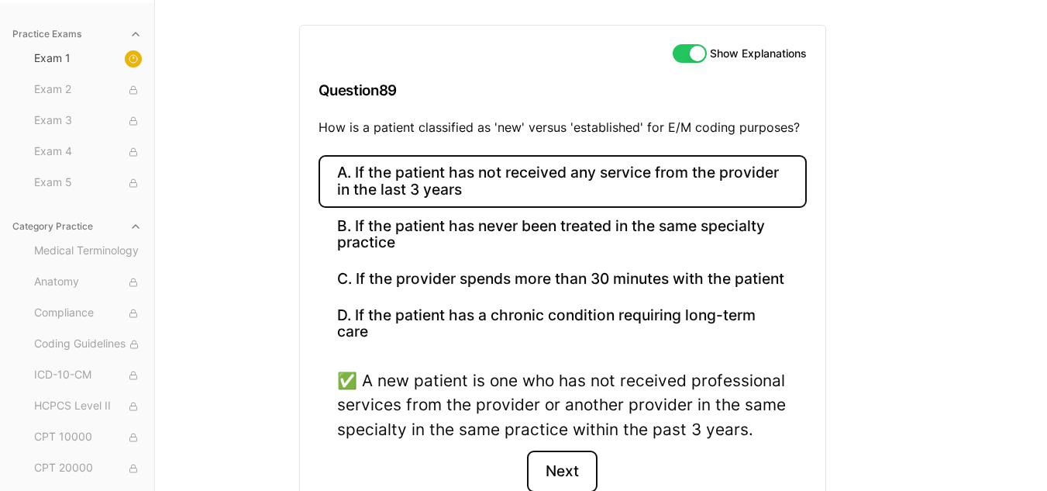
click at [577, 478] on button "Next" at bounding box center [562, 471] width 71 height 42
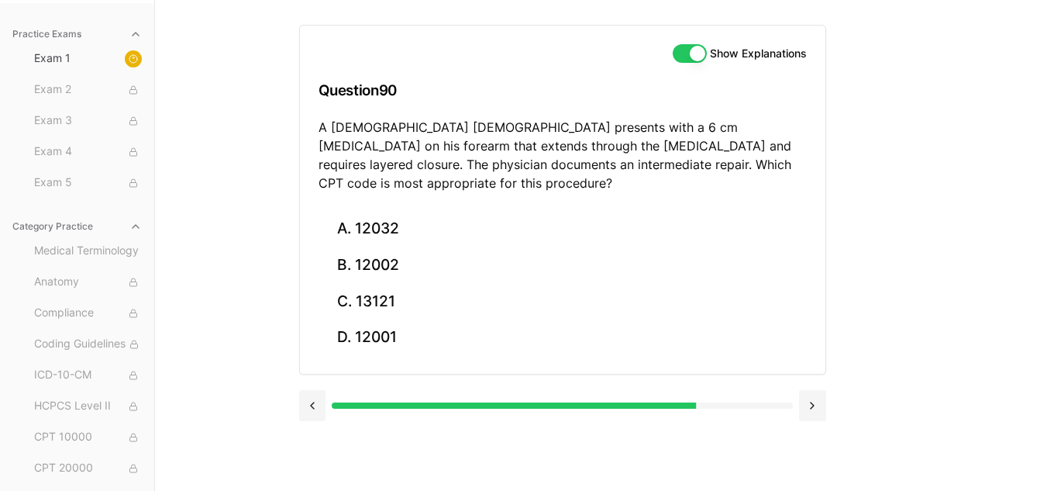
click at [502, 189] on div "Show Explanations Question 90 A 35-year-old male presents with a 6 cm laceratio…" at bounding box center [562, 118] width 525 height 185
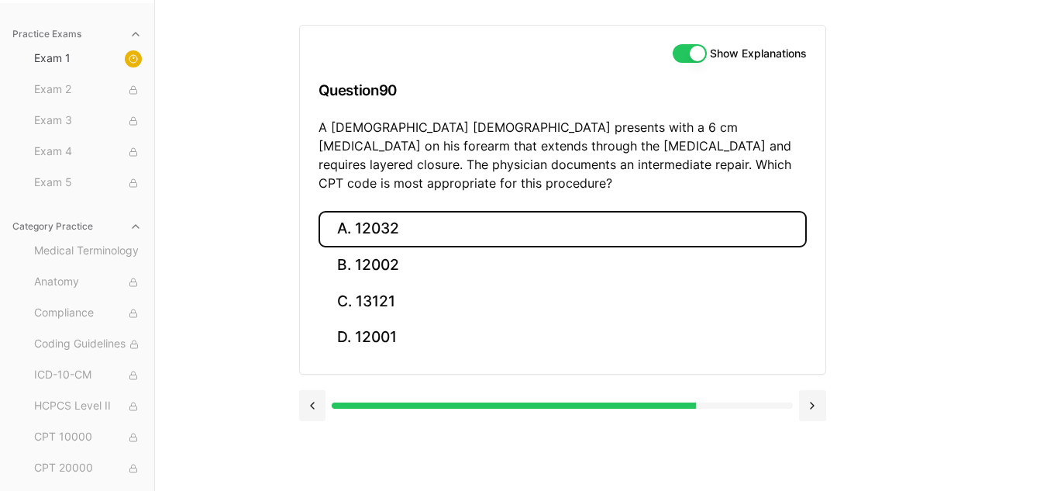
click at [486, 217] on button "A. 12032" at bounding box center [563, 229] width 488 height 36
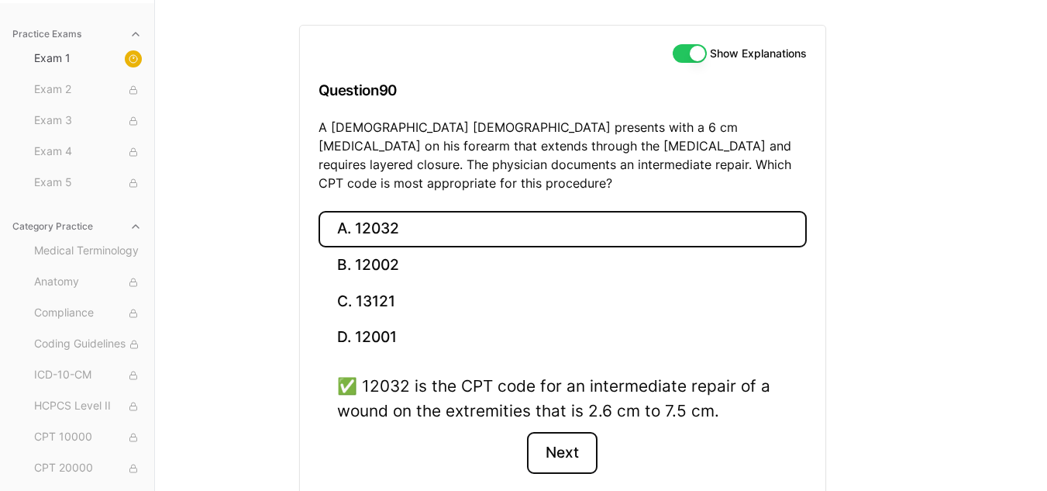
click at [560, 444] on button "Next" at bounding box center [562, 453] width 71 height 42
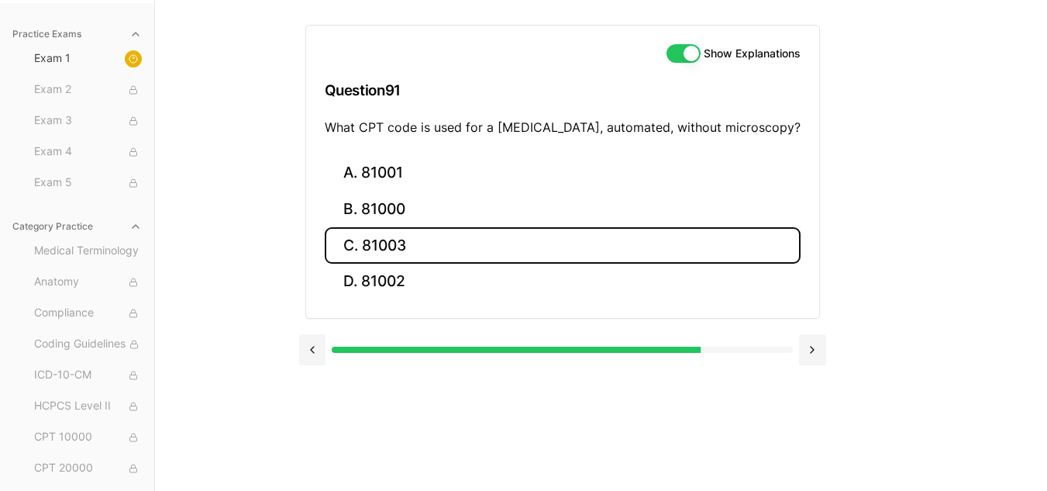
click at [501, 255] on button "C. 81003" at bounding box center [563, 245] width 476 height 36
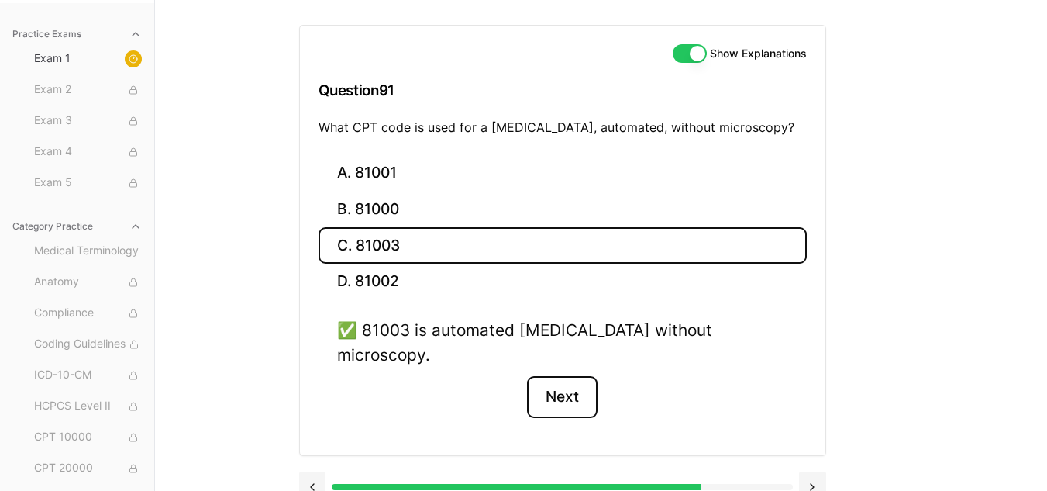
click at [575, 376] on button "Next" at bounding box center [562, 397] width 71 height 42
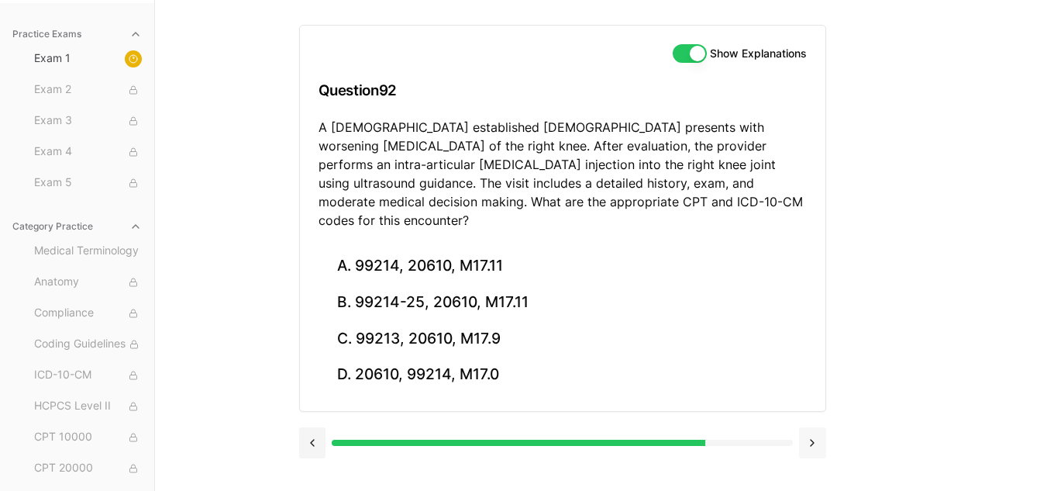
click at [815, 427] on button at bounding box center [812, 442] width 27 height 31
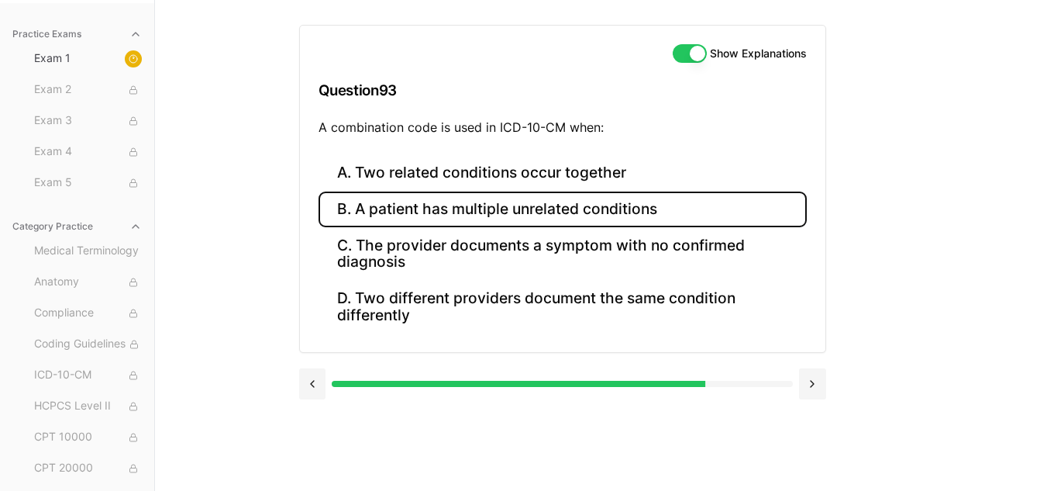
click at [616, 213] on button "B. A patient has multiple unrelated conditions" at bounding box center [563, 209] width 488 height 36
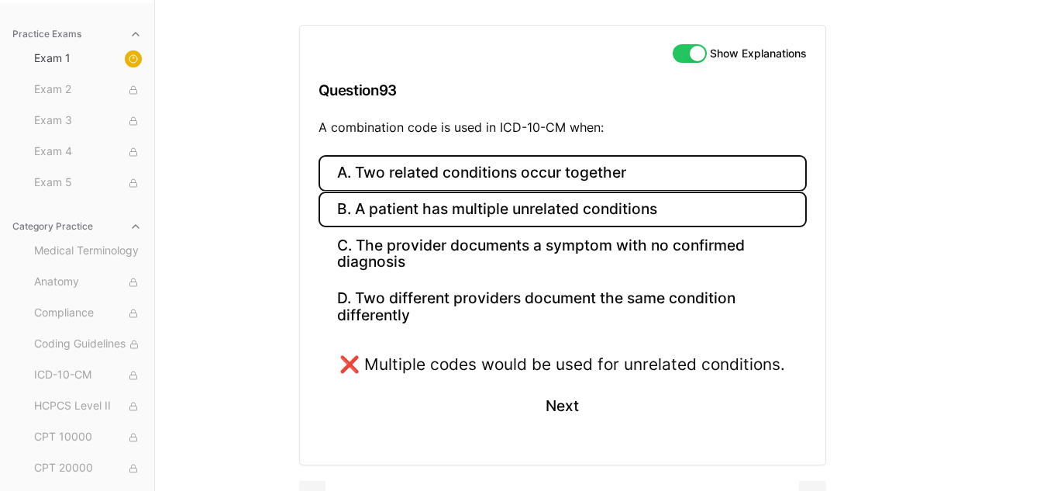
click at [590, 179] on button "A. Two related conditions occur together" at bounding box center [563, 173] width 488 height 36
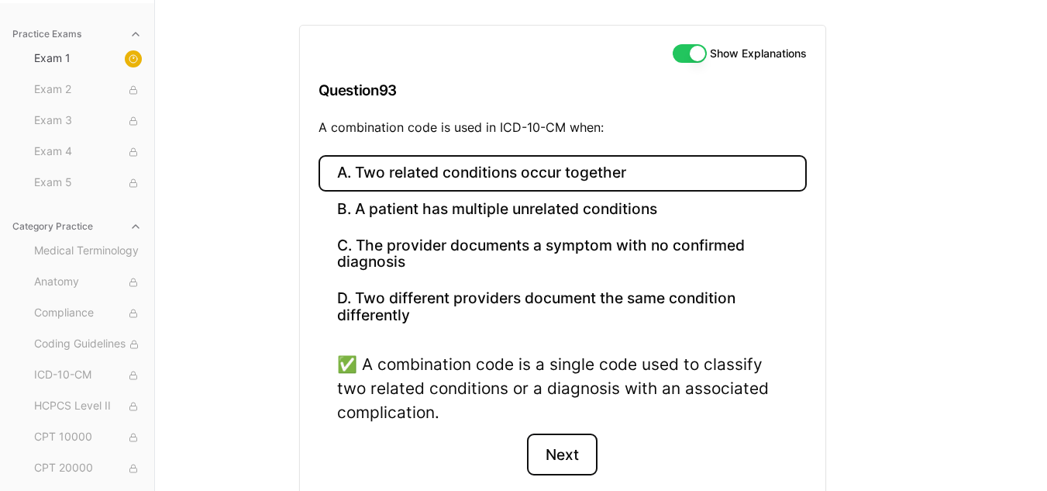
click at [565, 439] on button "Next" at bounding box center [562, 454] width 71 height 42
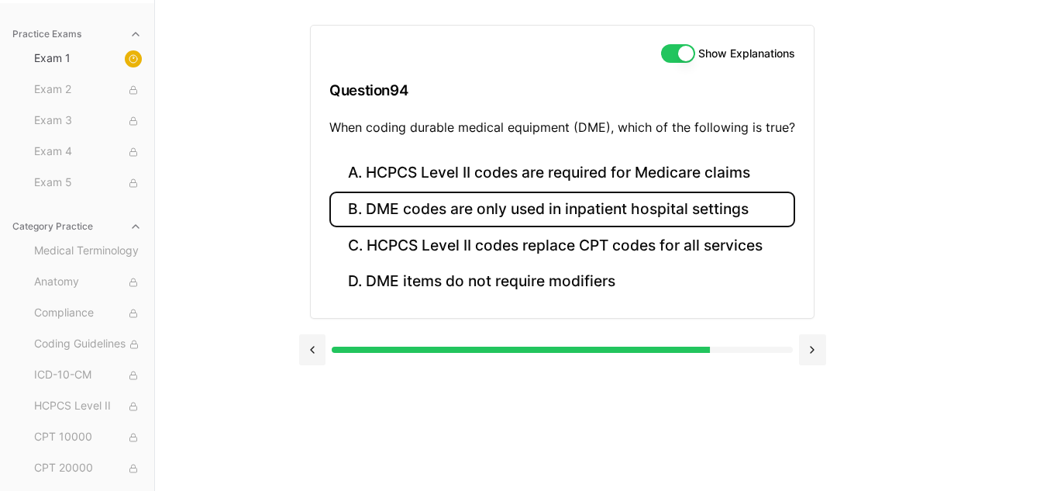
click at [708, 202] on button "B. DME codes are only used in inpatient hospital settings" at bounding box center [562, 209] width 466 height 36
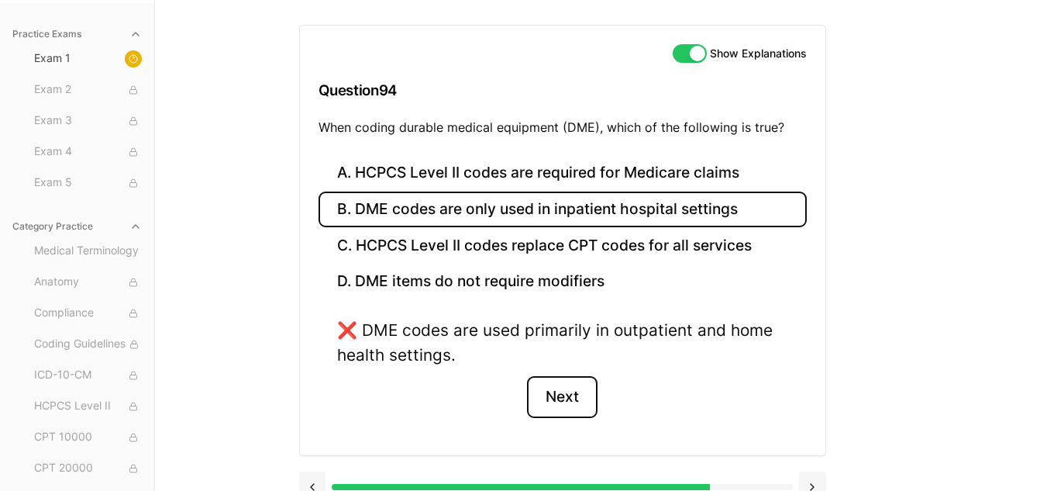
click at [580, 395] on button "Next" at bounding box center [562, 397] width 71 height 42
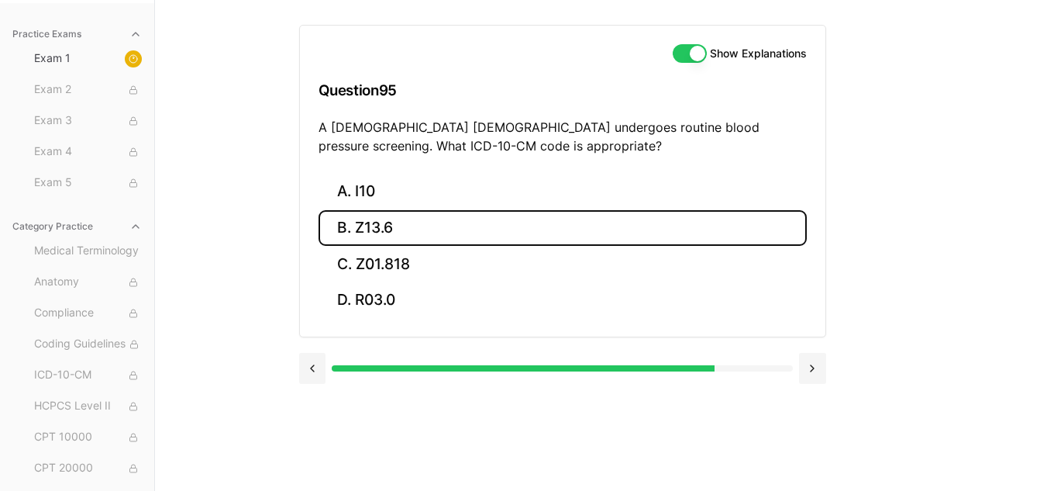
click at [391, 219] on button "B. Z13.6" at bounding box center [563, 228] width 488 height 36
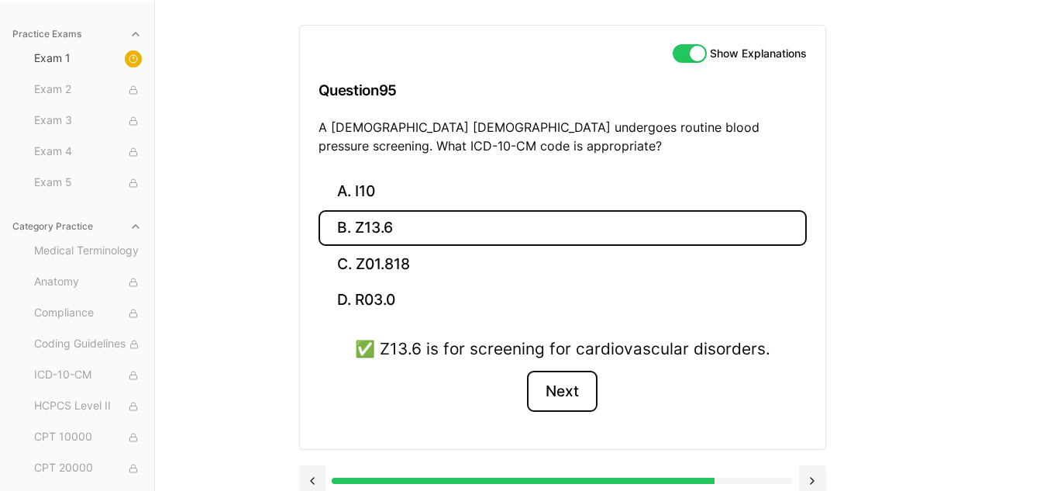
click at [563, 398] on button "Next" at bounding box center [562, 391] width 71 height 42
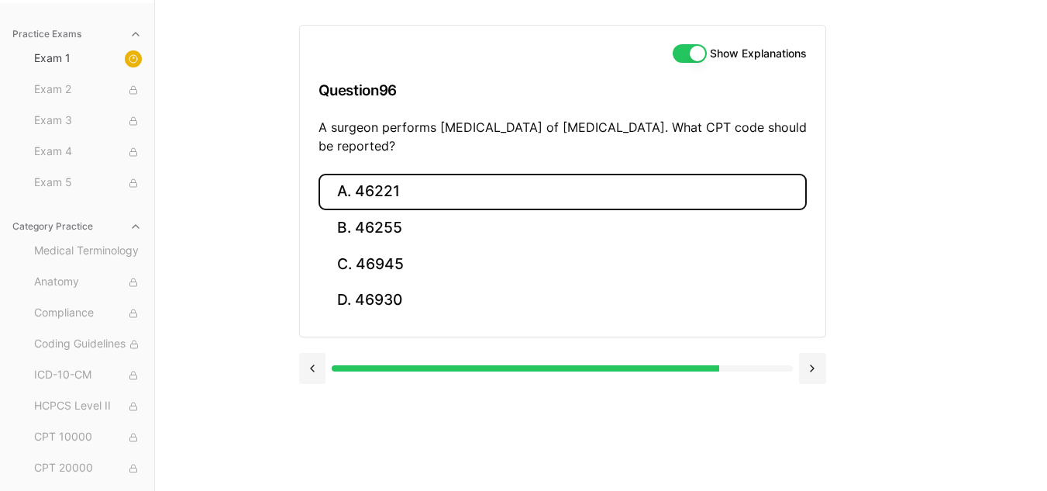
click at [434, 191] on button "A. 46221" at bounding box center [563, 192] width 488 height 36
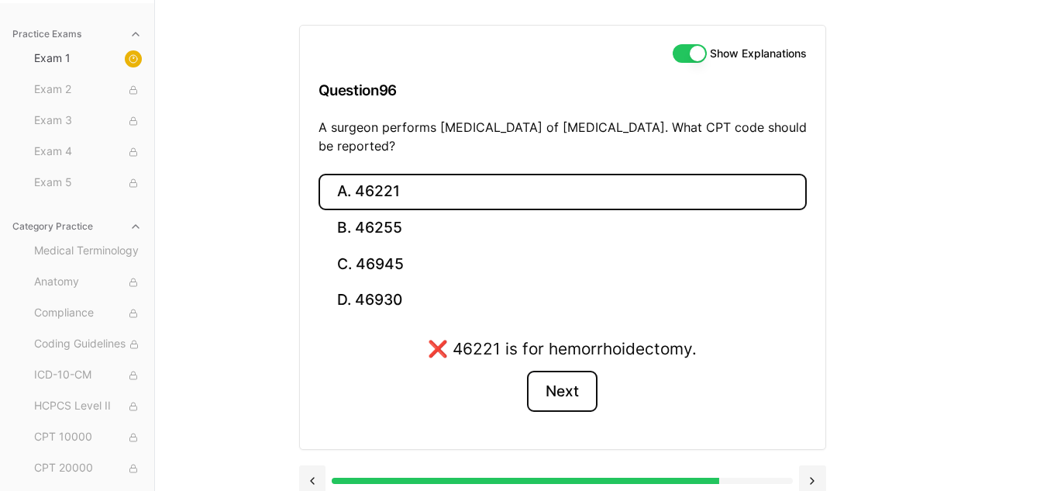
click at [564, 396] on button "Next" at bounding box center [562, 391] width 71 height 42
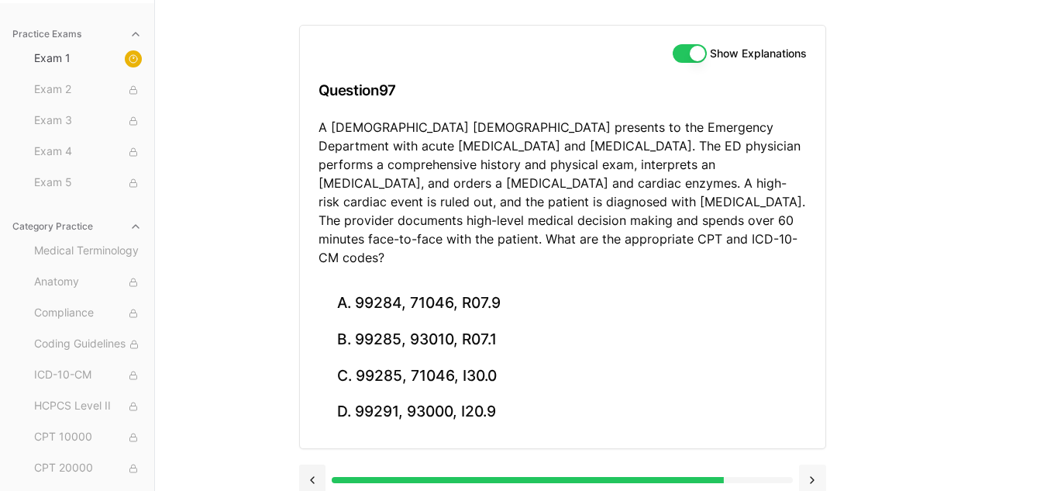
click at [810, 464] on button at bounding box center [812, 479] width 27 height 31
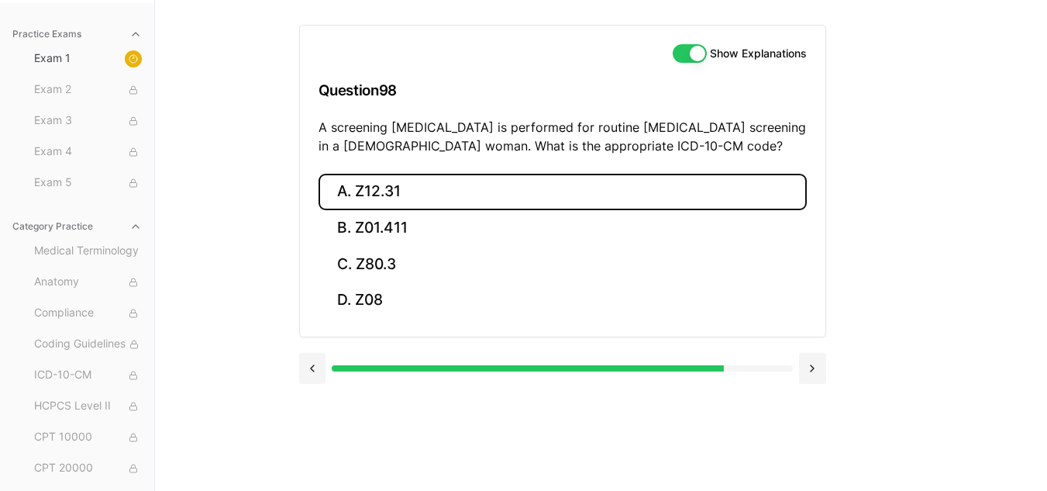
click at [454, 184] on button "A. Z12.31" at bounding box center [563, 192] width 488 height 36
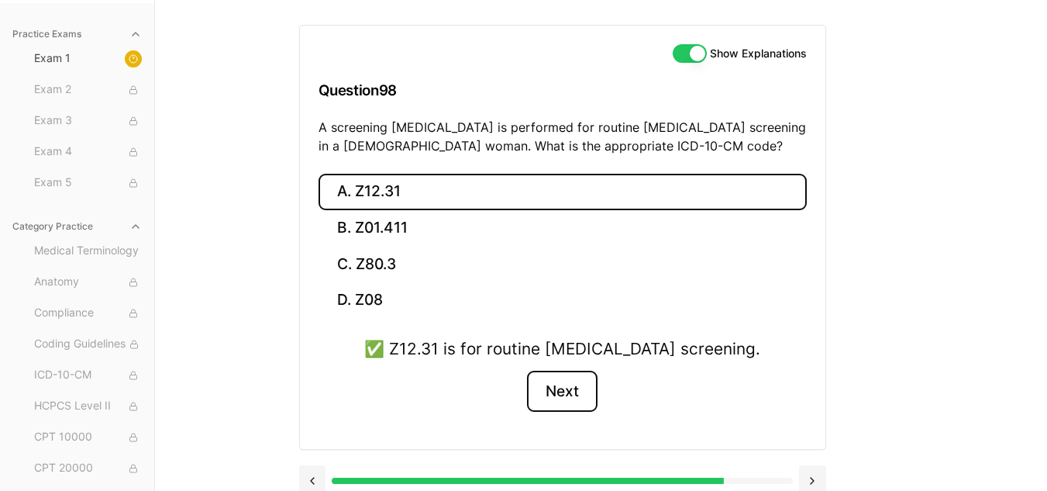
click at [569, 395] on button "Next" at bounding box center [562, 391] width 71 height 42
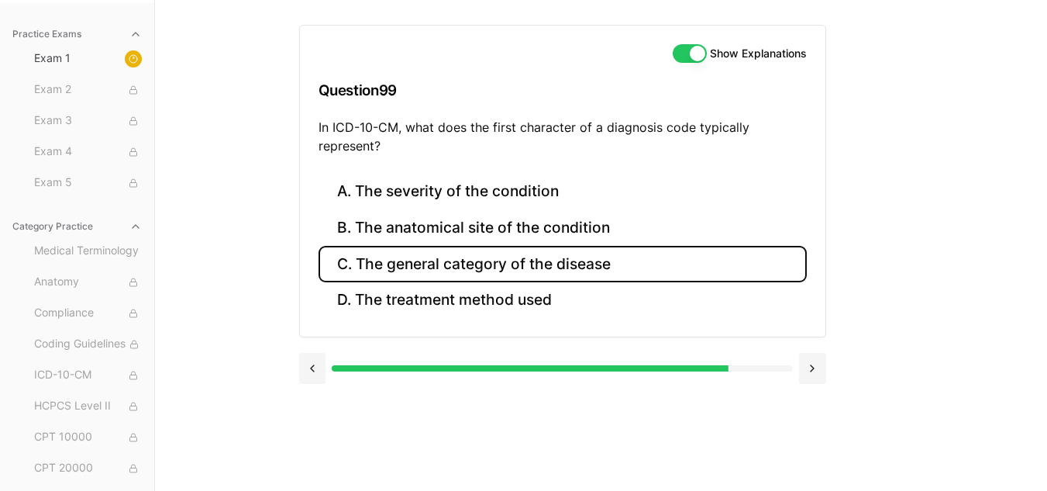
click at [622, 266] on button "C. The general category of the disease" at bounding box center [563, 264] width 488 height 36
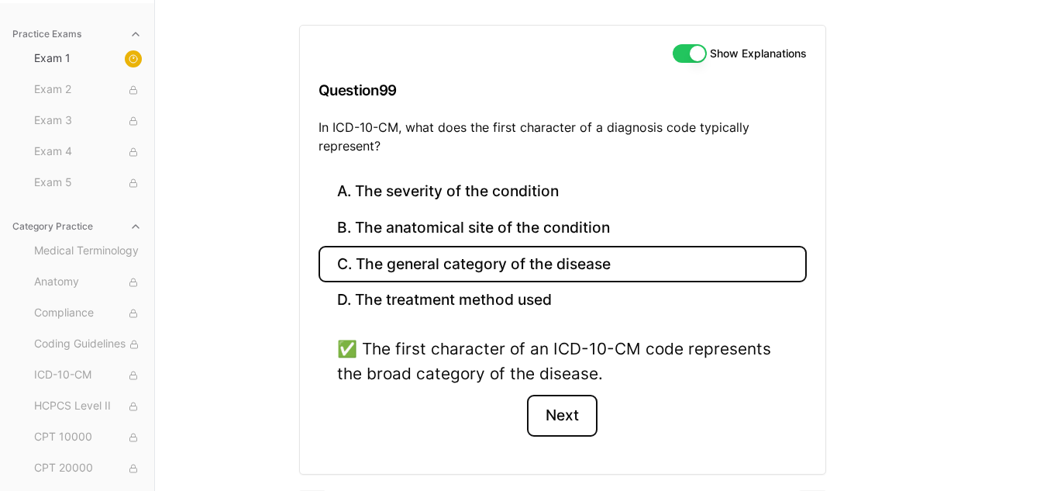
click at [571, 415] on button "Next" at bounding box center [562, 416] width 71 height 42
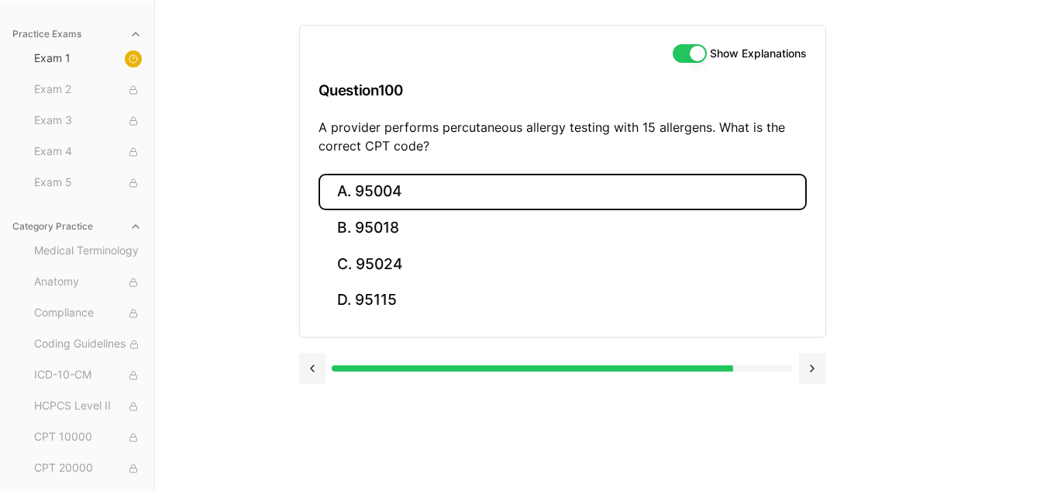
click at [491, 196] on button "A. 95004" at bounding box center [563, 192] width 488 height 36
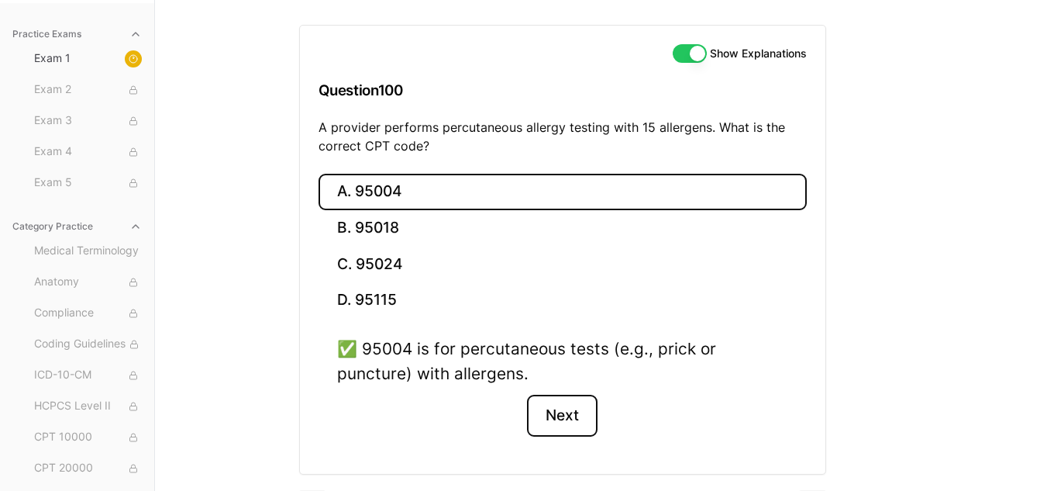
click at [574, 403] on button "Next" at bounding box center [562, 416] width 71 height 42
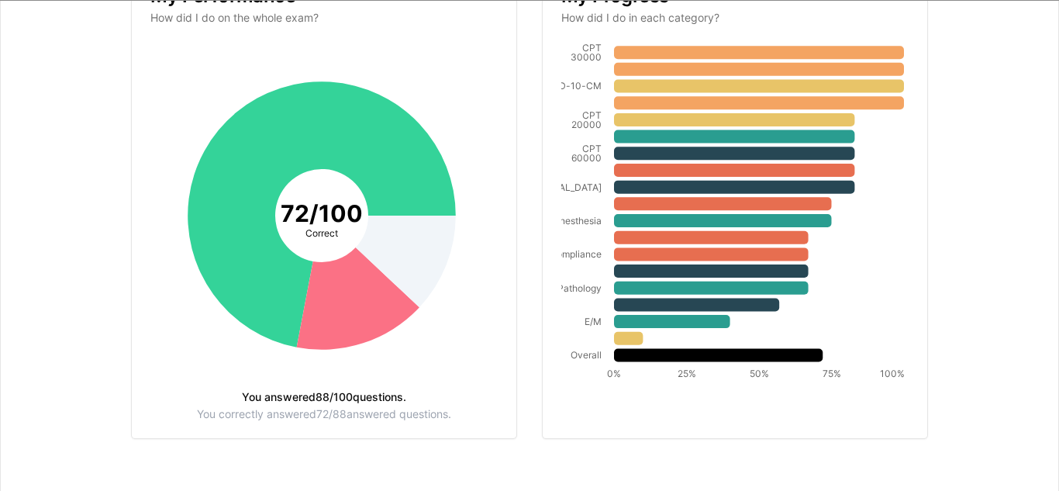
scroll to position [21, 0]
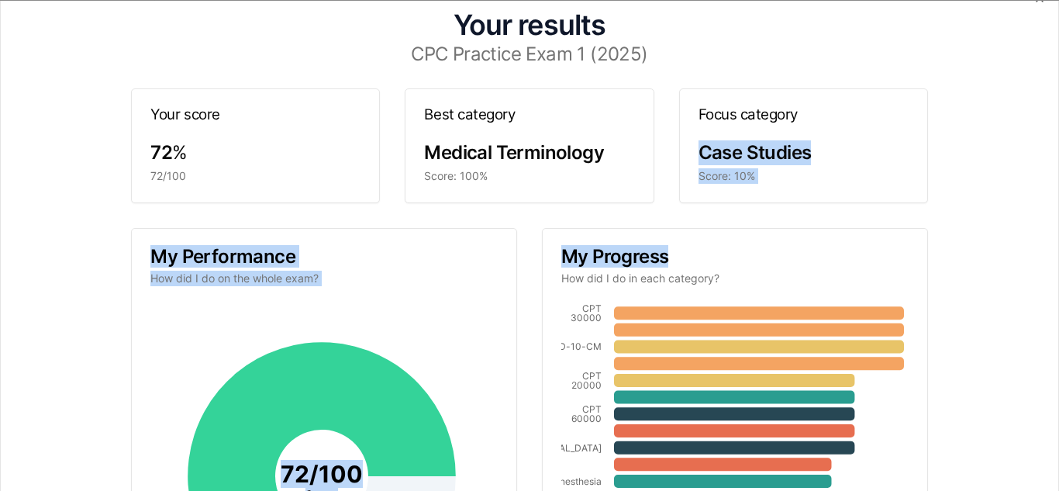
drag, startPoint x: 1058, startPoint y: 231, endPoint x: 1054, endPoint y: 99, distance: 131.8
click at [1046, 99] on div "Your results CPC Practice Exam 1 (2025) Your score 72 % 72/100 Best category Me…" at bounding box center [529, 245] width 1059 height 491
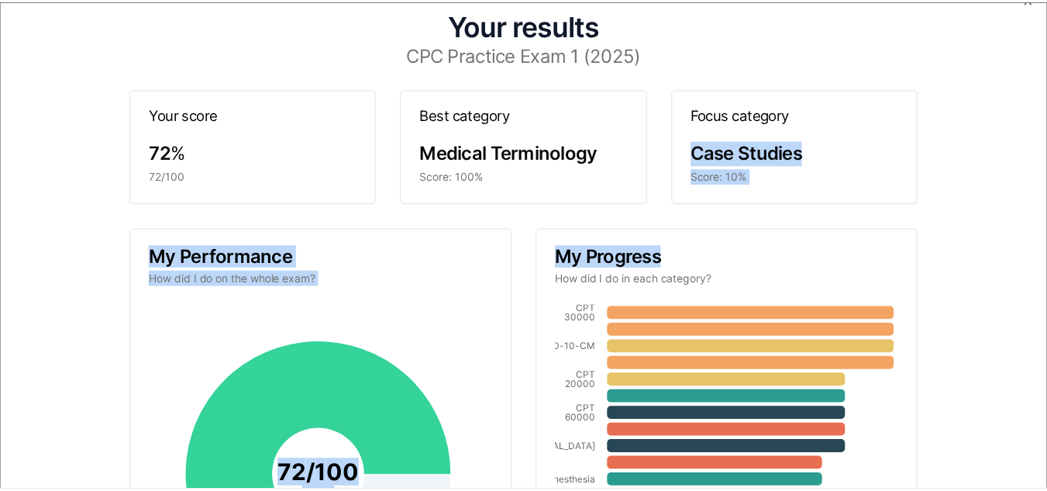
scroll to position [0, 0]
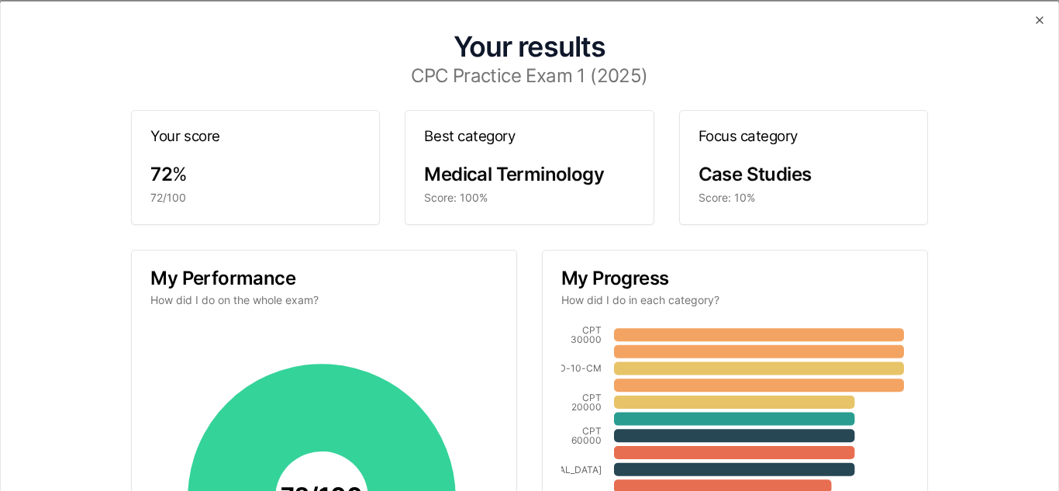
click at [1030, 26] on div "Your results CPC Practice Exam 1 (2025) Your score 72 % 72/100 Best category Me…" at bounding box center [529, 245] width 1059 height 491
click at [1033, 20] on icon "button" at bounding box center [1039, 19] width 12 height 12
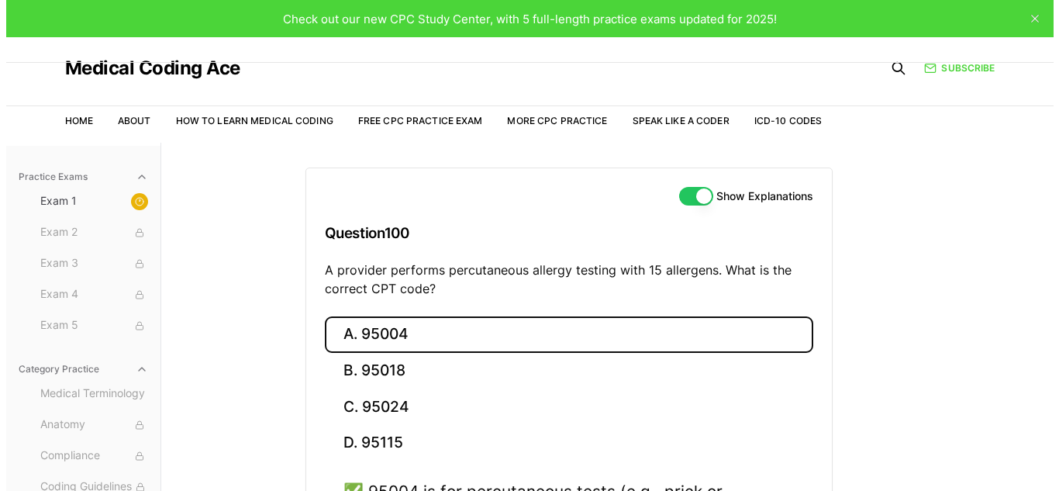
scroll to position [185, 0]
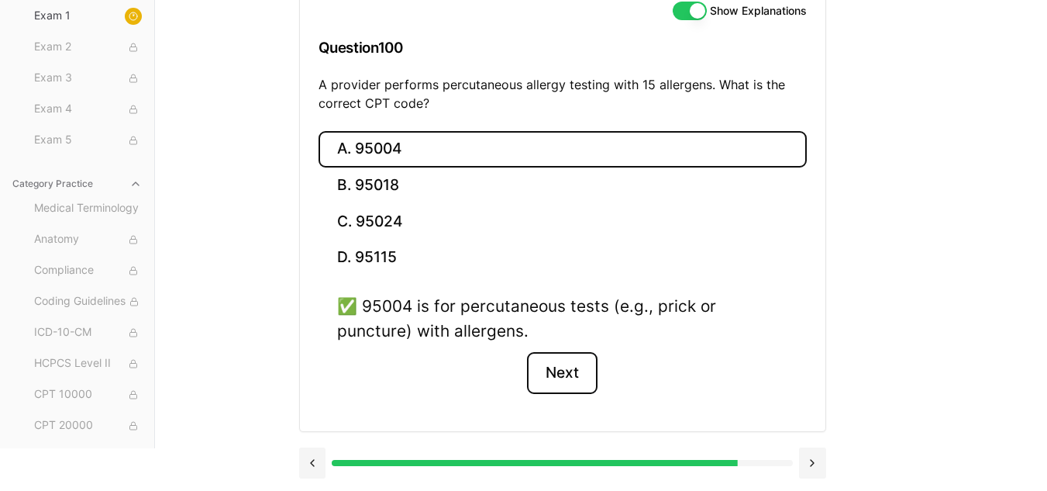
click at [588, 386] on button "Next" at bounding box center [562, 373] width 71 height 42
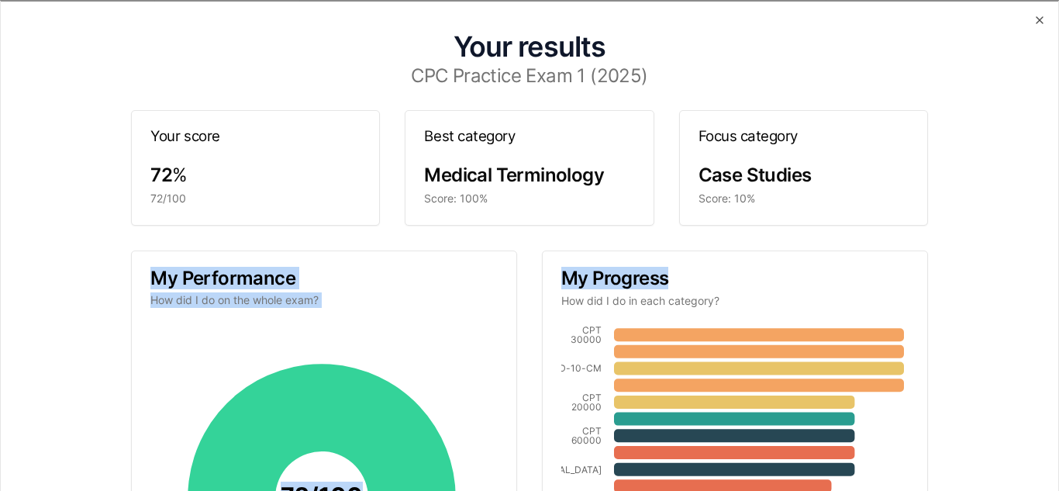
drag, startPoint x: 1058, startPoint y: 208, endPoint x: 1050, endPoint y: 267, distance: 59.4
click at [1046, 267] on div "Your results CPC Practice Exam 1 (2025) Your score 72 % 72/100 Best category Me…" at bounding box center [529, 245] width 1059 height 491
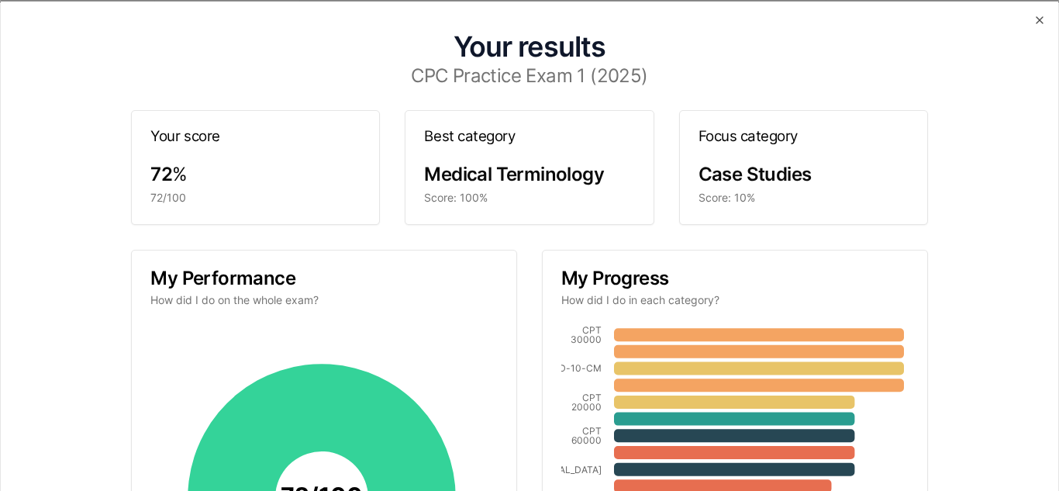
click at [1008, 321] on div "Your results CPC Practice Exam 1 (2025) Your score 72 % 72/100 Best category Me…" at bounding box center [529, 388] width 1020 height 738
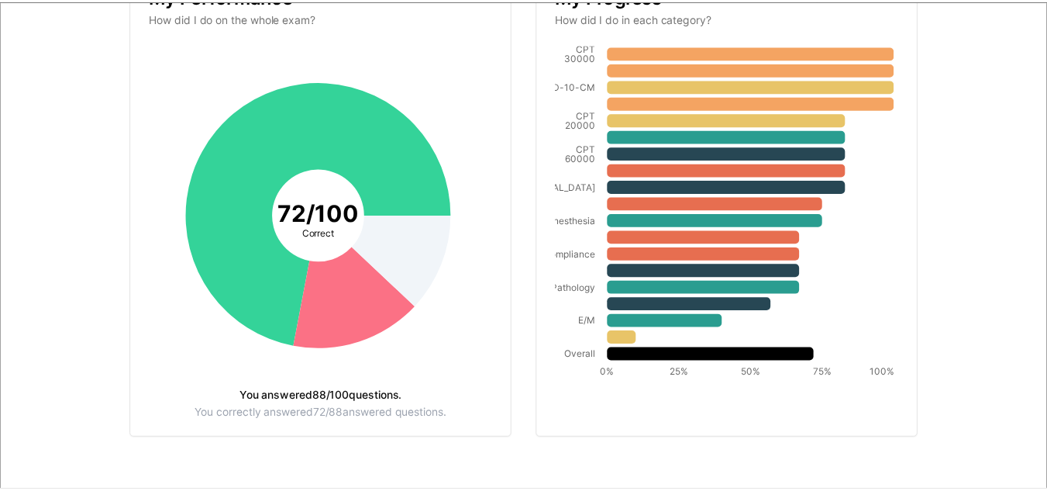
scroll to position [0, 0]
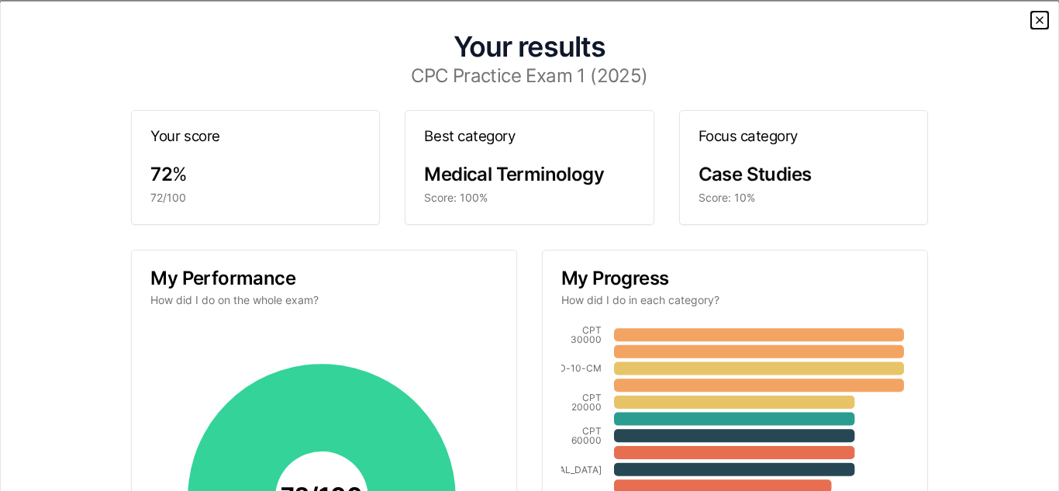
click at [1033, 21] on icon "button" at bounding box center [1039, 19] width 12 height 12
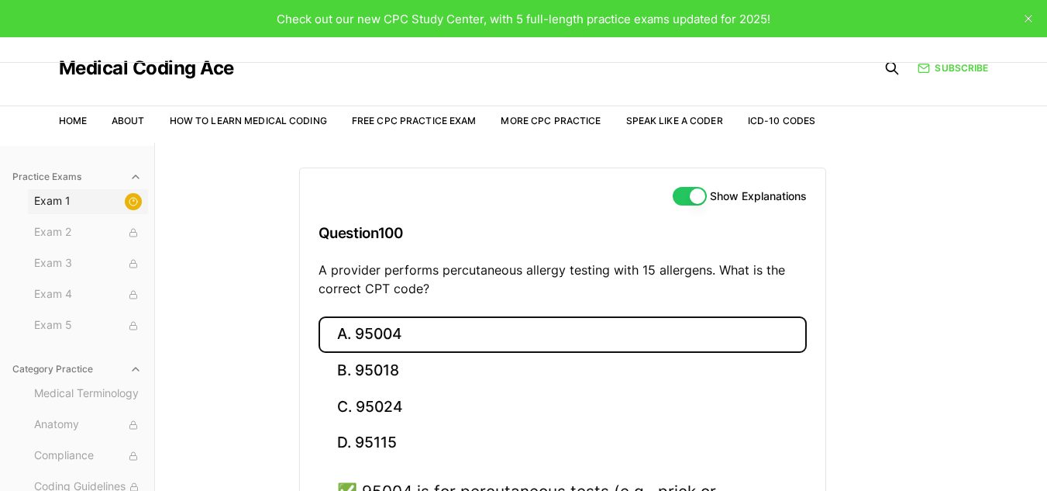
click at [62, 198] on span "Exam 1" at bounding box center [88, 201] width 108 height 17
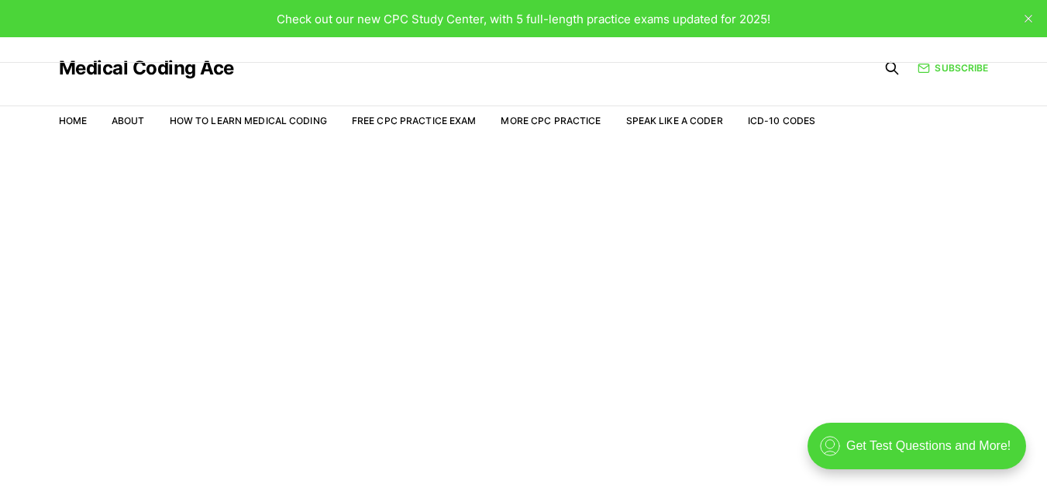
scroll to position [37, 0]
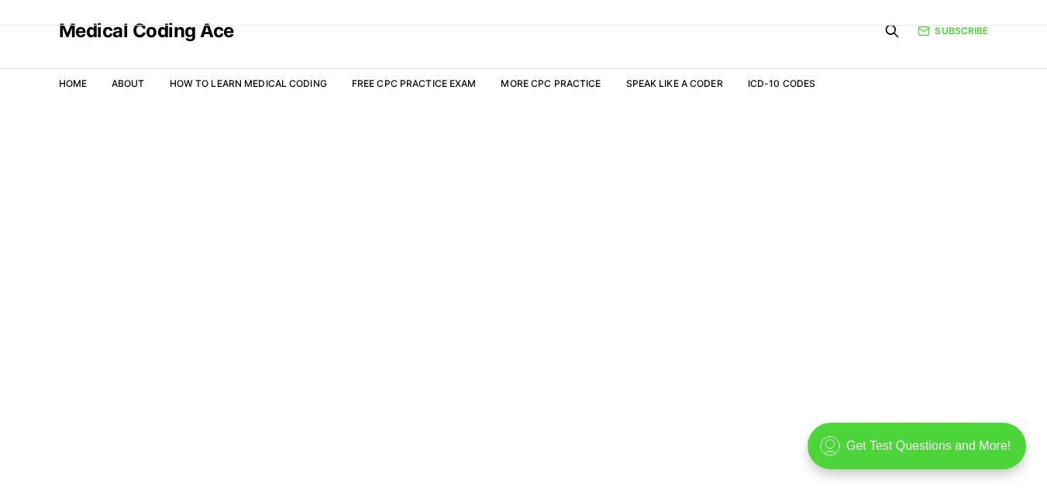
click at [399, 76] on nav "Home About How to Learn Medical Coding Free CPC Practice Exam More CPC Practice…" at bounding box center [437, 83] width 757 height 43
click at [403, 79] on link "Free CPC Practice Exam" at bounding box center [414, 84] width 125 height 12
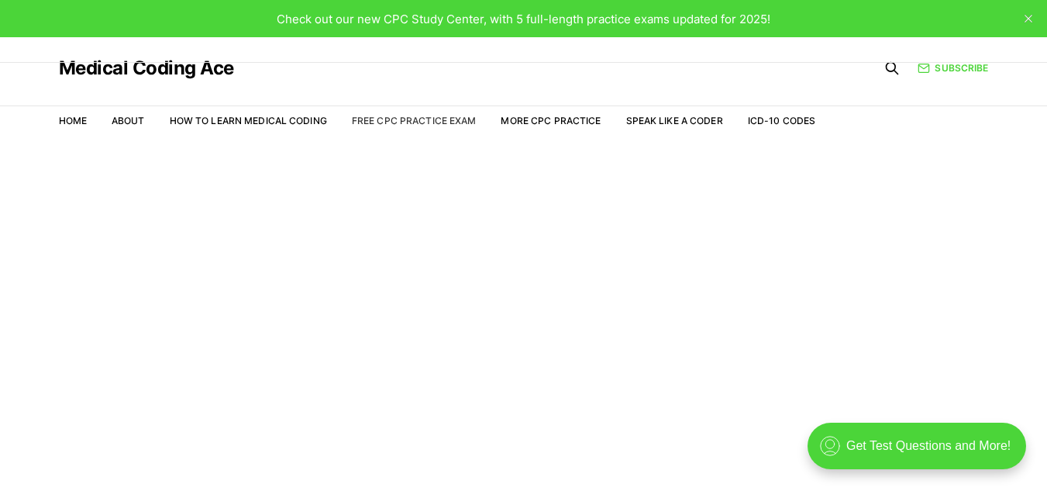
click at [428, 124] on link "Free CPC Practice Exam" at bounding box center [414, 121] width 125 height 12
